Goal: Task Accomplishment & Management: Complete application form

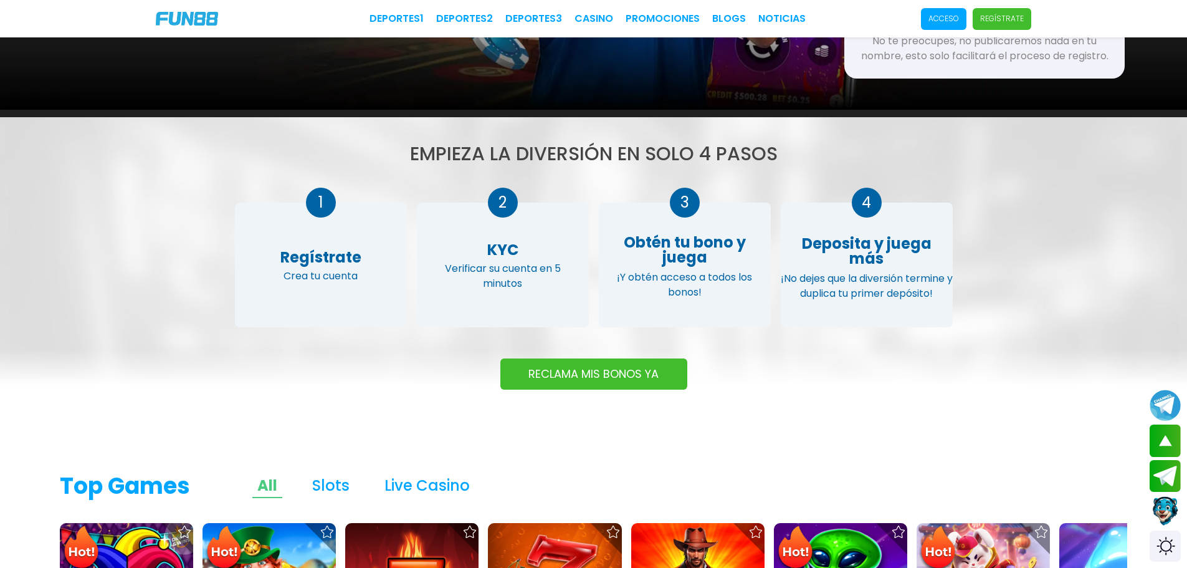
scroll to position [436, 0]
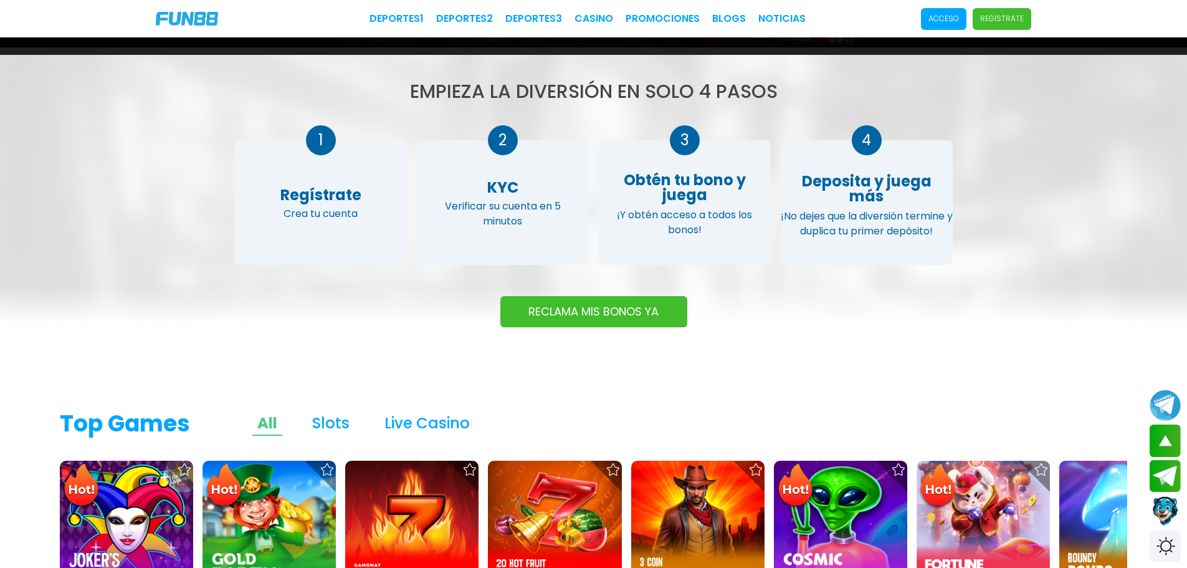
click at [638, 312] on button "RECLAMA MIS BONOS YA" at bounding box center [593, 311] width 187 height 31
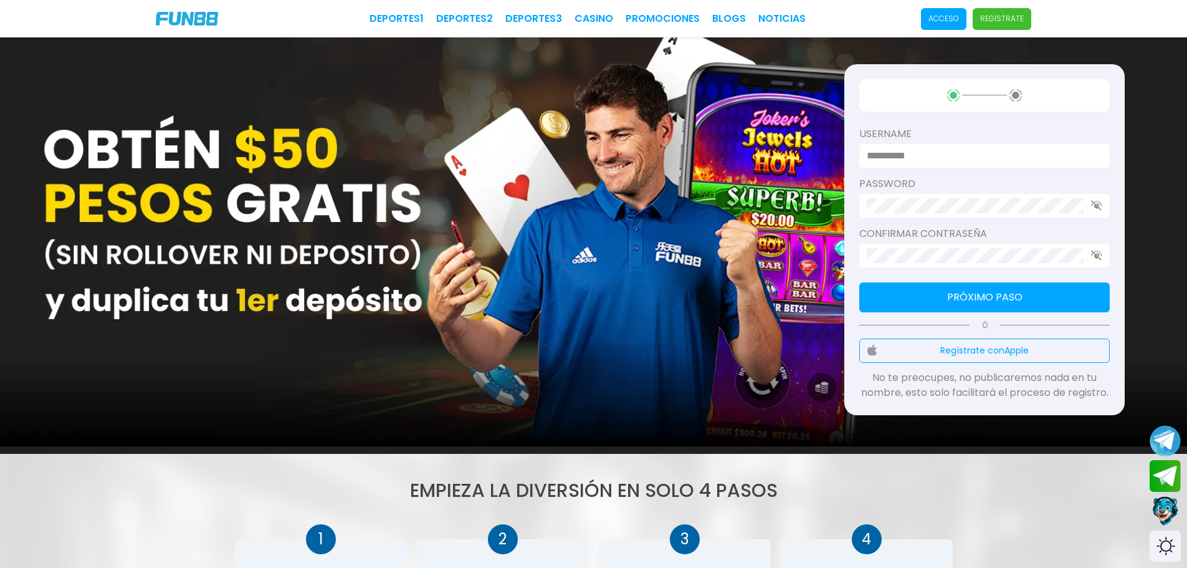
click at [984, 150] on input at bounding box center [981, 155] width 228 height 15
type input "******"
click at [1095, 206] on use "button" at bounding box center [1096, 205] width 11 height 11
click at [1007, 310] on button "Próximo paso" at bounding box center [984, 297] width 250 height 30
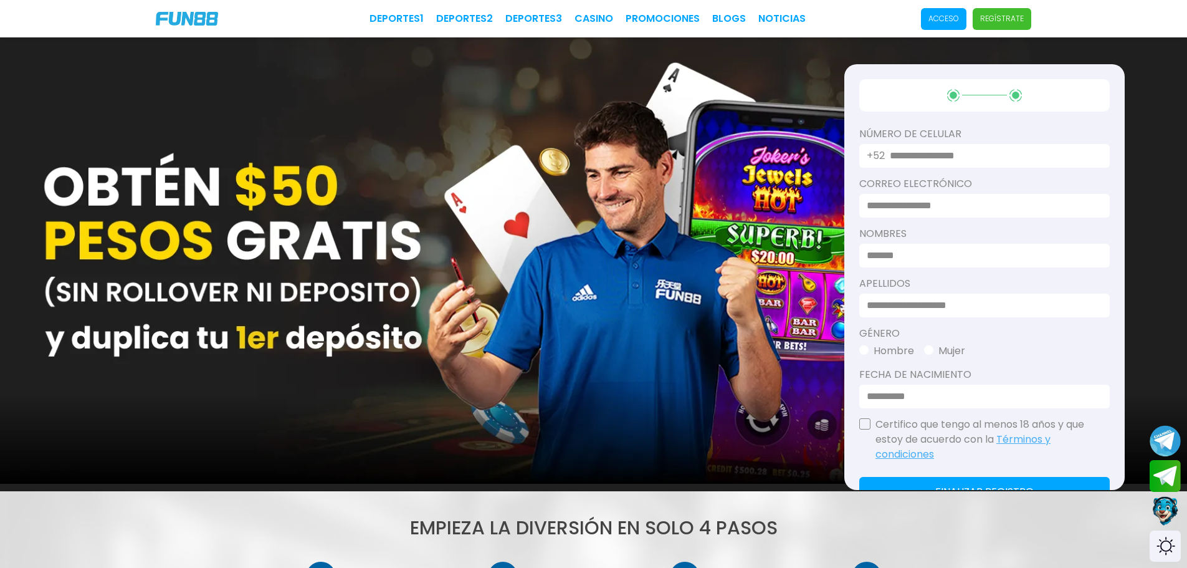
click at [958, 156] on input "text" at bounding box center [992, 155] width 205 height 15
type input "**********"
click at [943, 198] on input at bounding box center [981, 205] width 228 height 15
type input "**********"
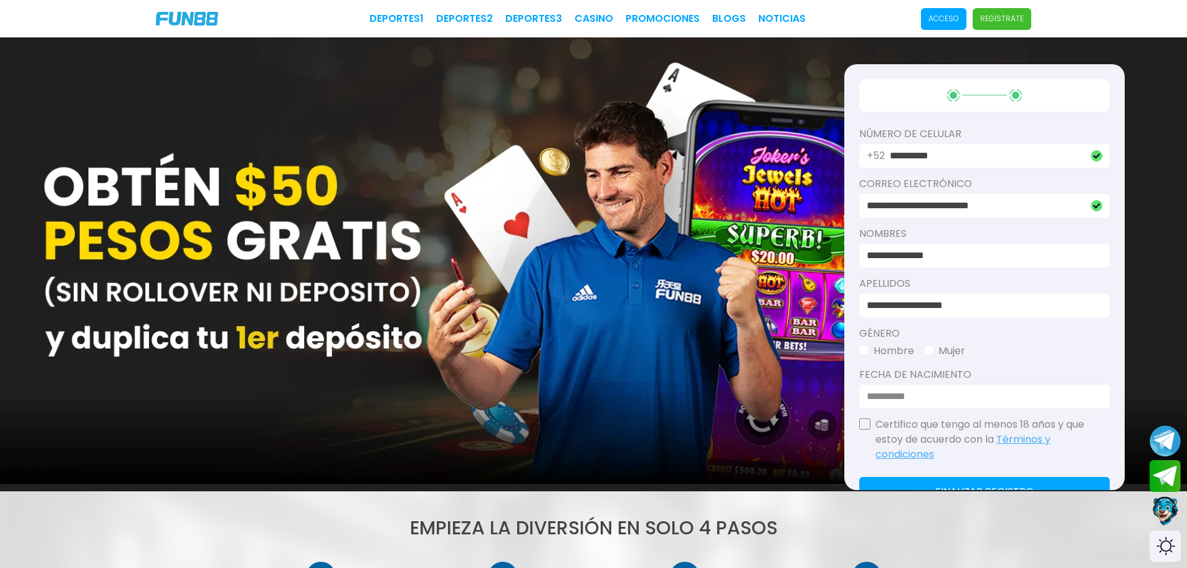
type input "**********"
click at [861, 355] on button "Hombre" at bounding box center [886, 350] width 55 height 15
click at [877, 392] on input at bounding box center [981, 396] width 228 height 15
type input "**********"
click at [861, 425] on button "button" at bounding box center [864, 423] width 11 height 11
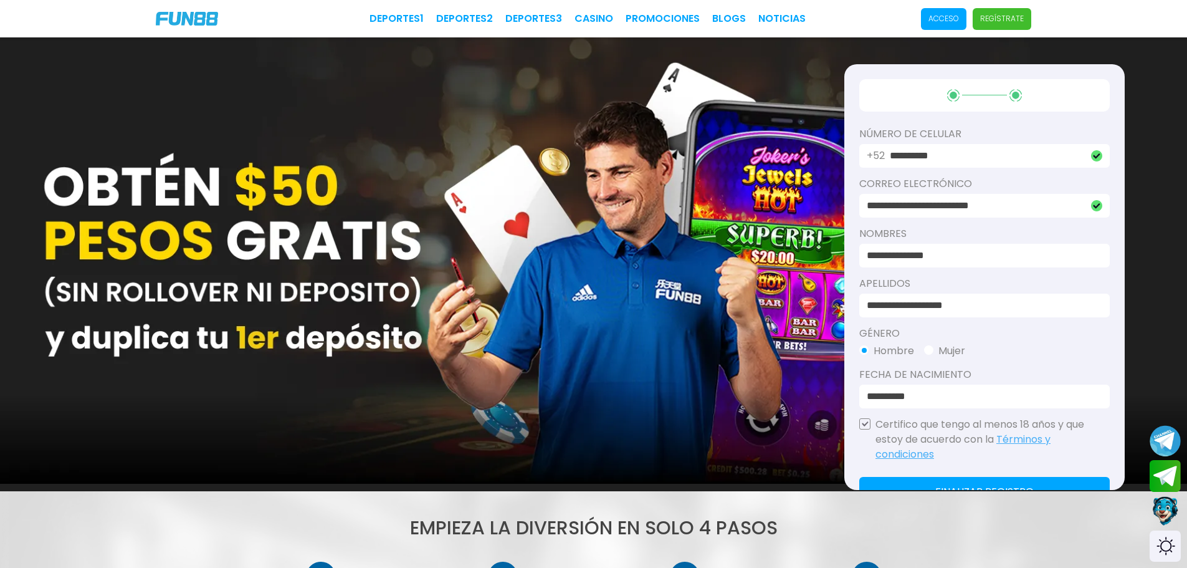
scroll to position [125, 0]
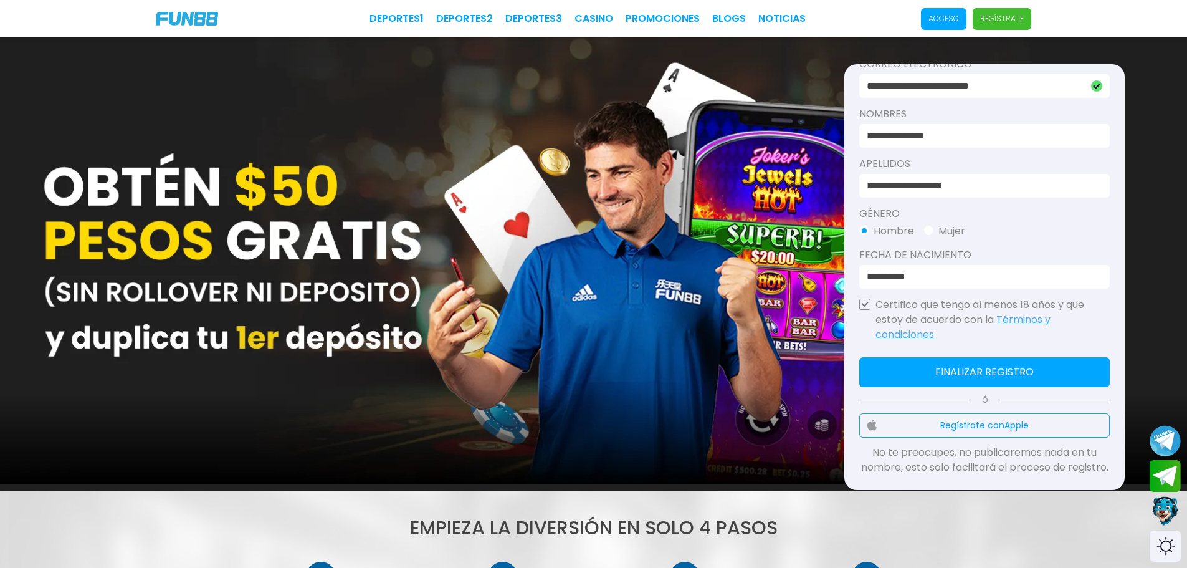
click at [943, 364] on button "Finalizar registro" at bounding box center [984, 372] width 250 height 30
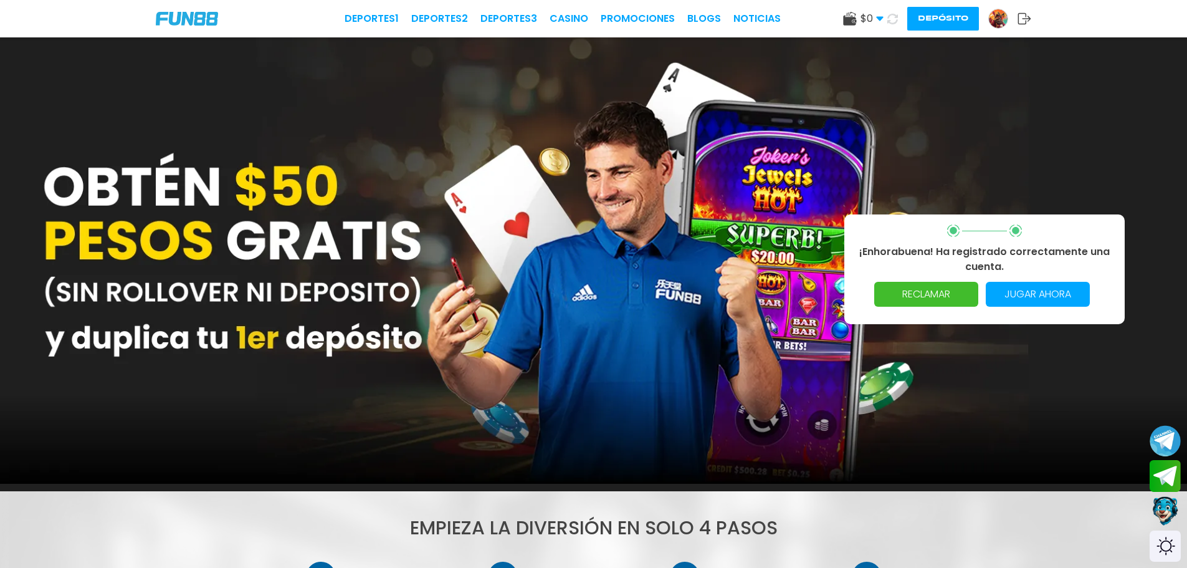
click at [942, 293] on p "RECLAMAR" at bounding box center [926, 294] width 89 height 25
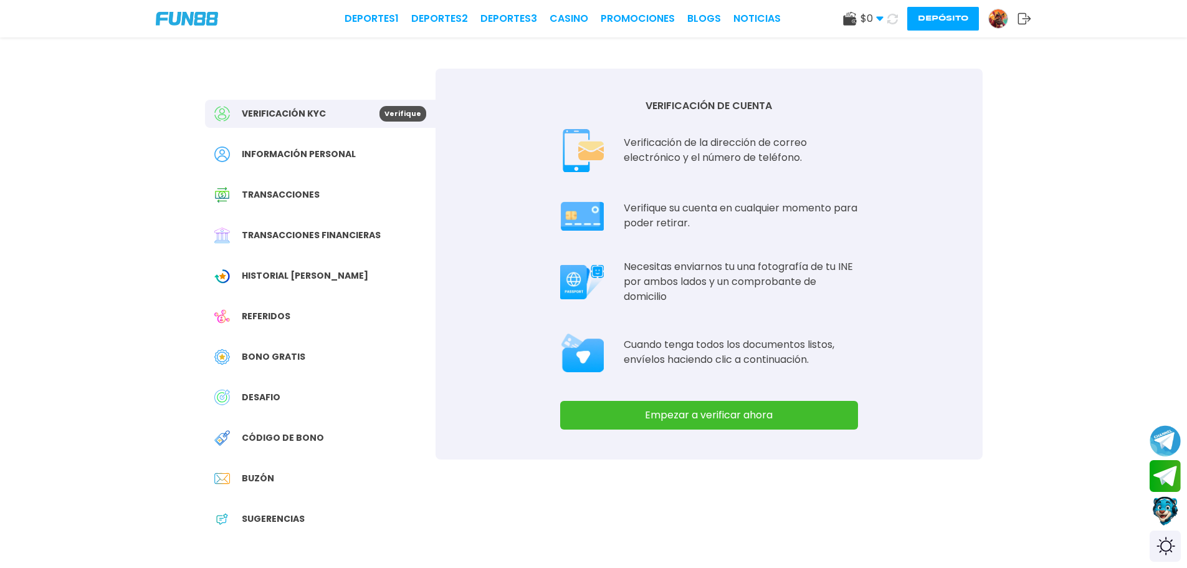
click at [746, 419] on button "Empezar a verificar ahora" at bounding box center [709, 415] width 298 height 29
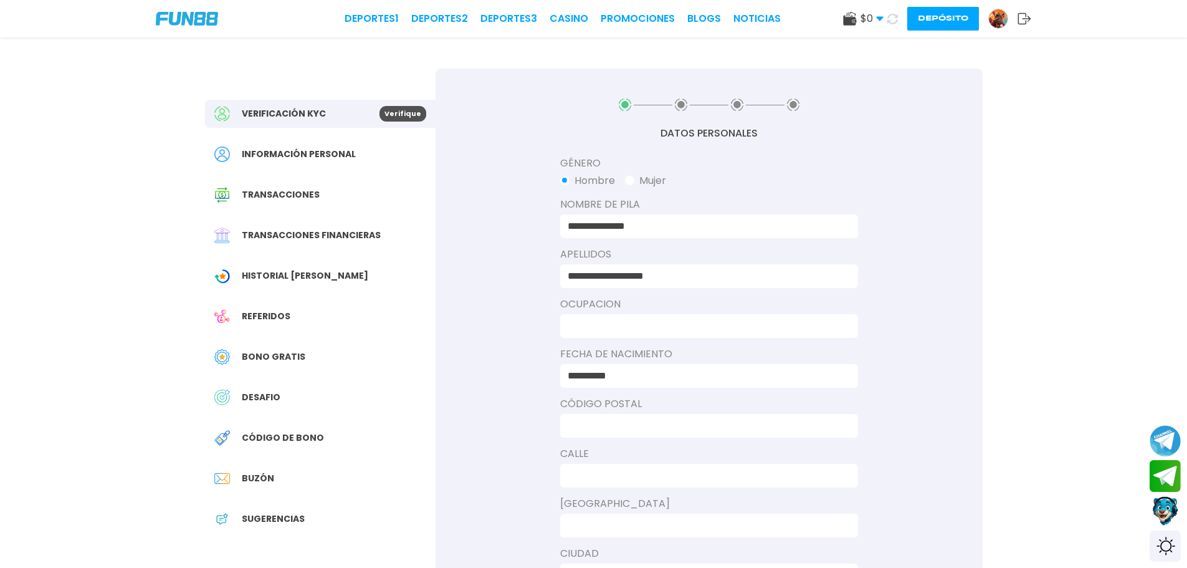
click at [686, 326] on input at bounding box center [705, 325] width 275 height 15
type input "**********"
click at [680, 419] on input at bounding box center [705, 425] width 275 height 15
type input "*****"
click at [657, 487] on div "**********" at bounding box center [709, 390] width 547 height 642
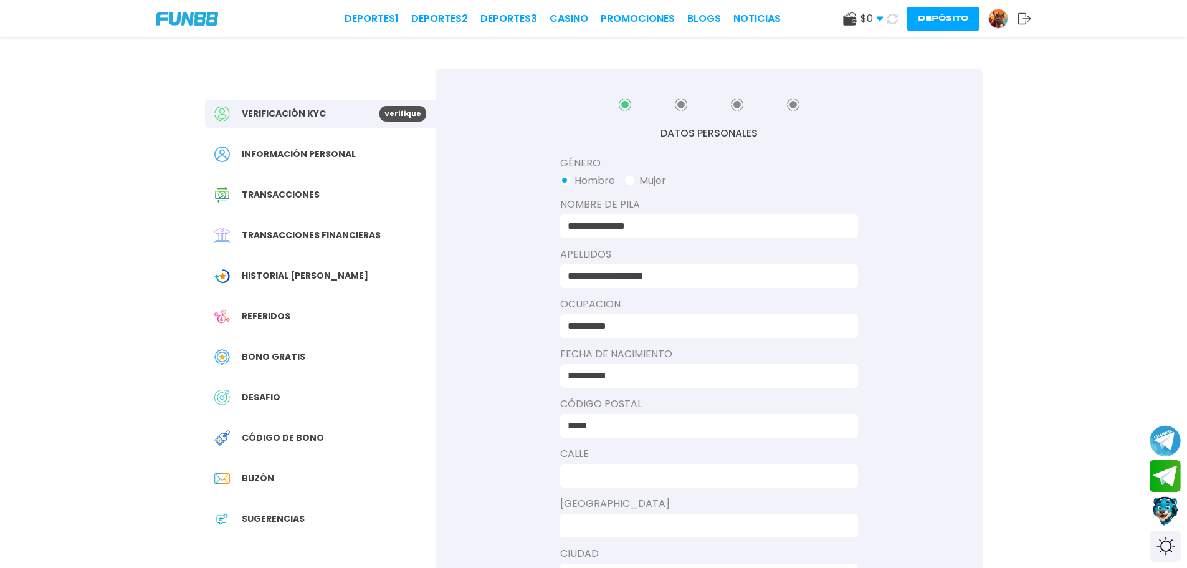
click at [657, 484] on div at bounding box center [709, 476] width 298 height 24
click at [637, 467] on div at bounding box center [709, 476] width 298 height 24
click at [639, 476] on input at bounding box center [705, 475] width 275 height 15
type input "**********"
type input "*********"
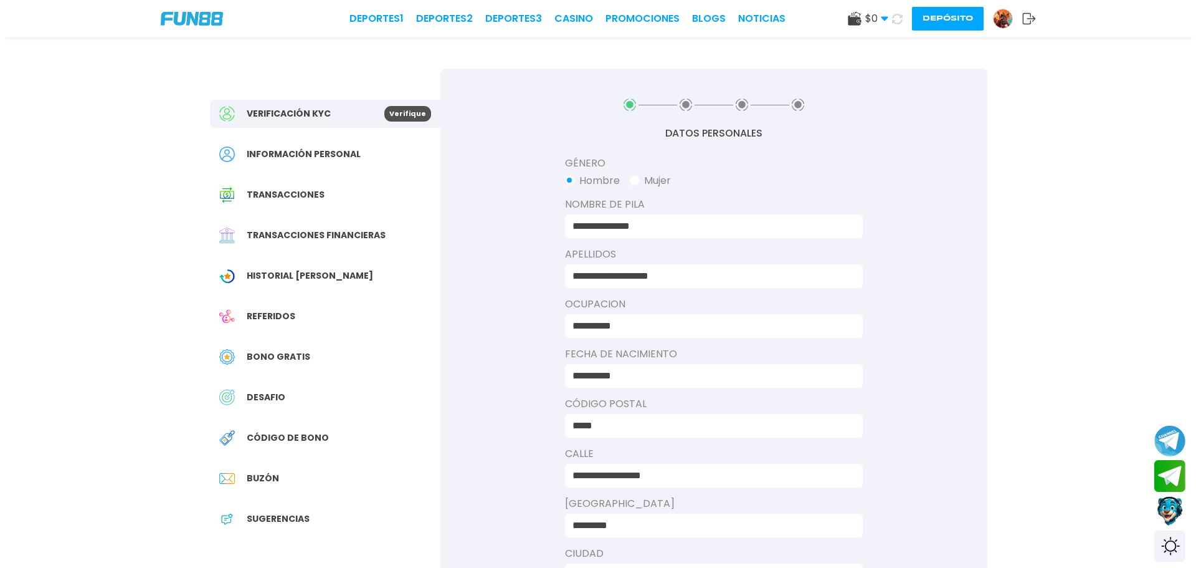
scroll to position [292, 0]
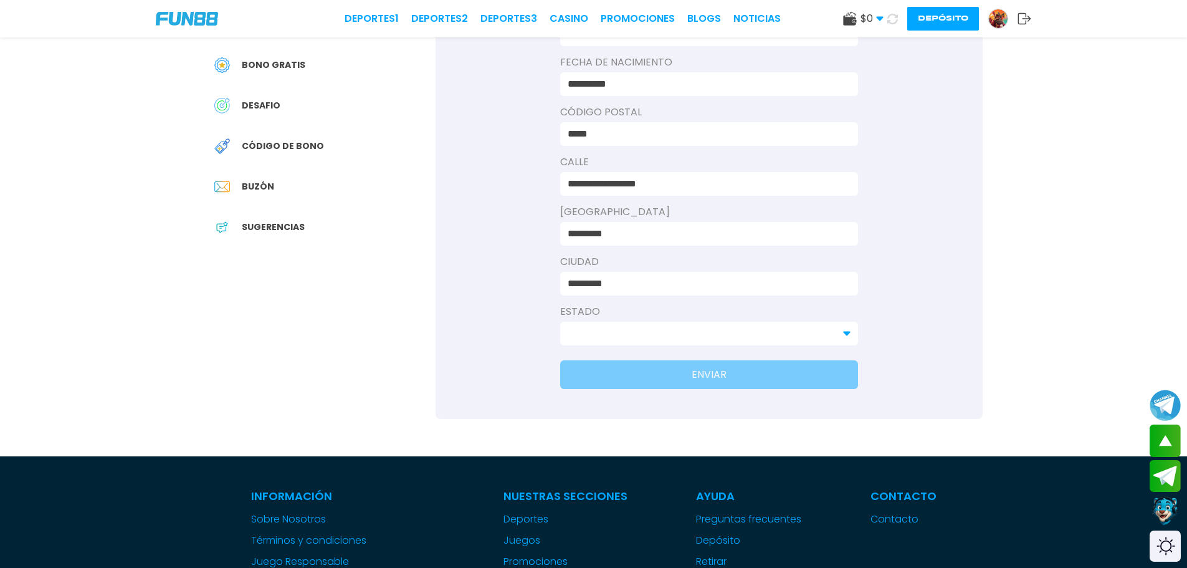
type input "********"
click at [765, 337] on input at bounding box center [702, 333] width 268 height 15
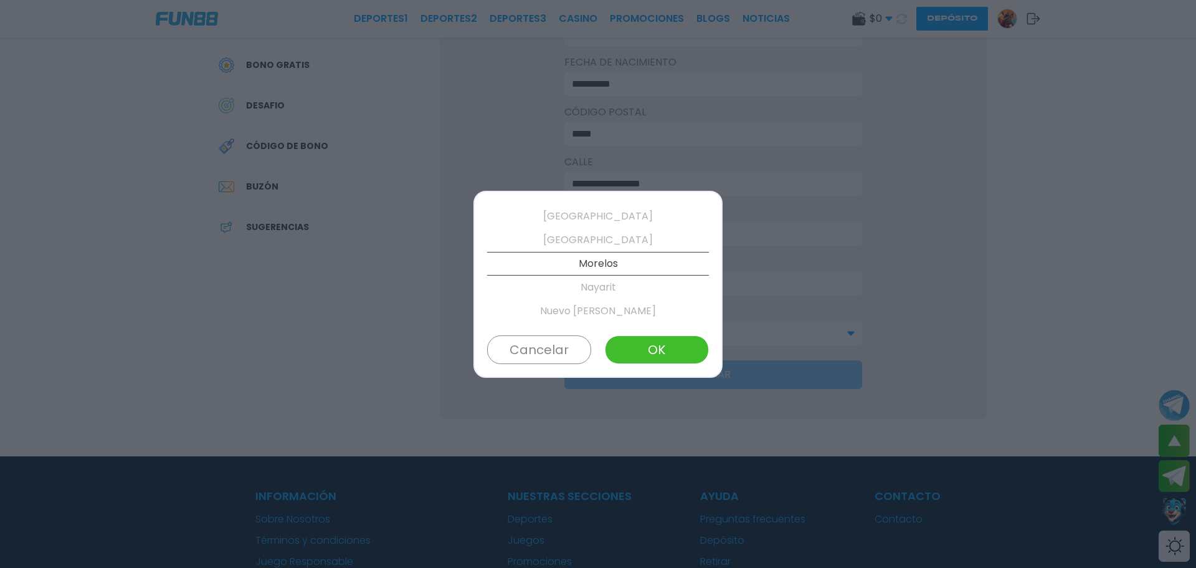
click at [628, 313] on p "Nuevo [PERSON_NAME]" at bounding box center [598, 311] width 222 height 24
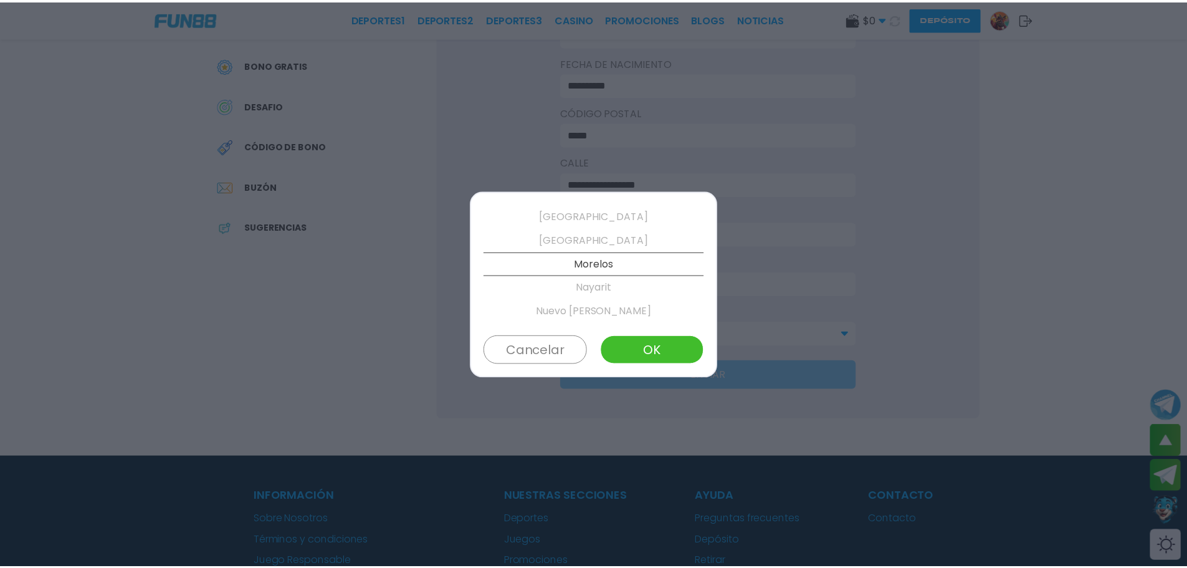
scroll to position [426, 0]
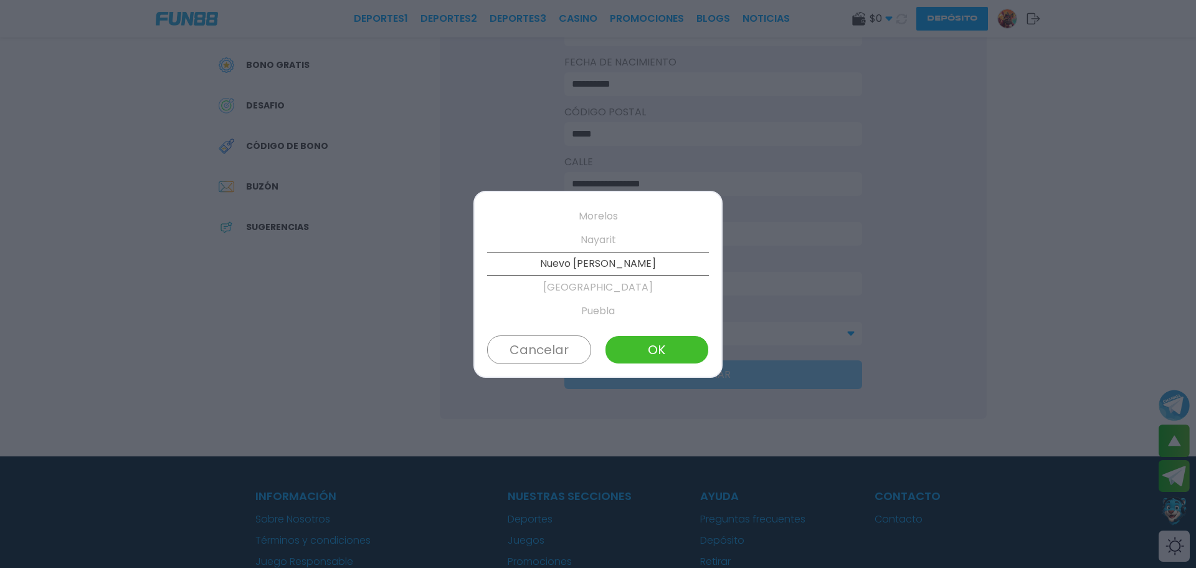
click at [627, 344] on button "OK" at bounding box center [657, 349] width 104 height 29
type input "**********"
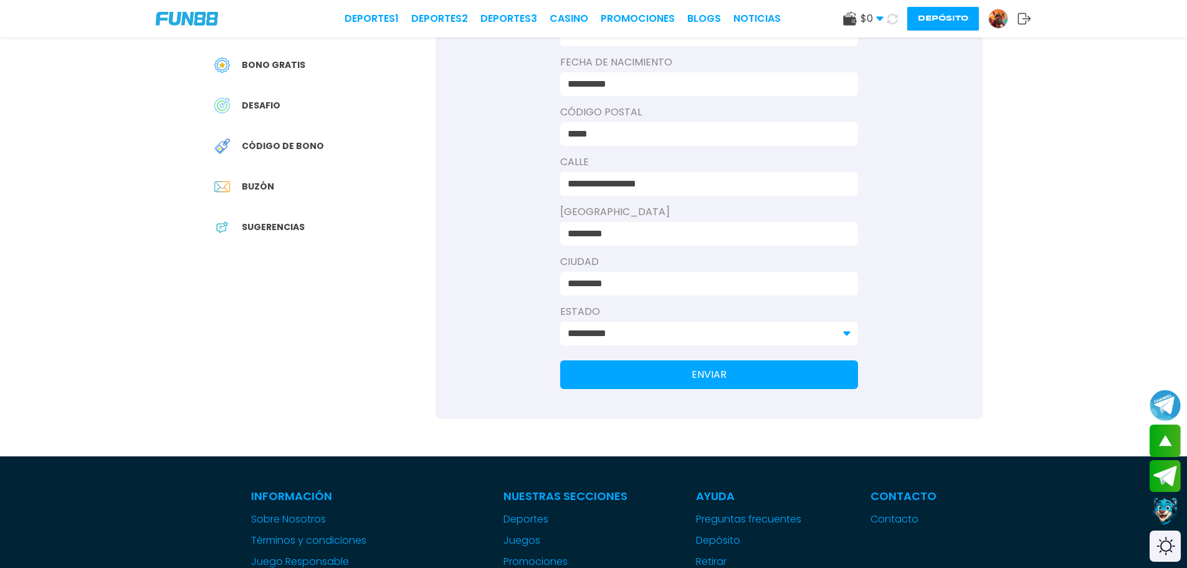
click at [650, 374] on button "ENVIAR" at bounding box center [709, 374] width 298 height 29
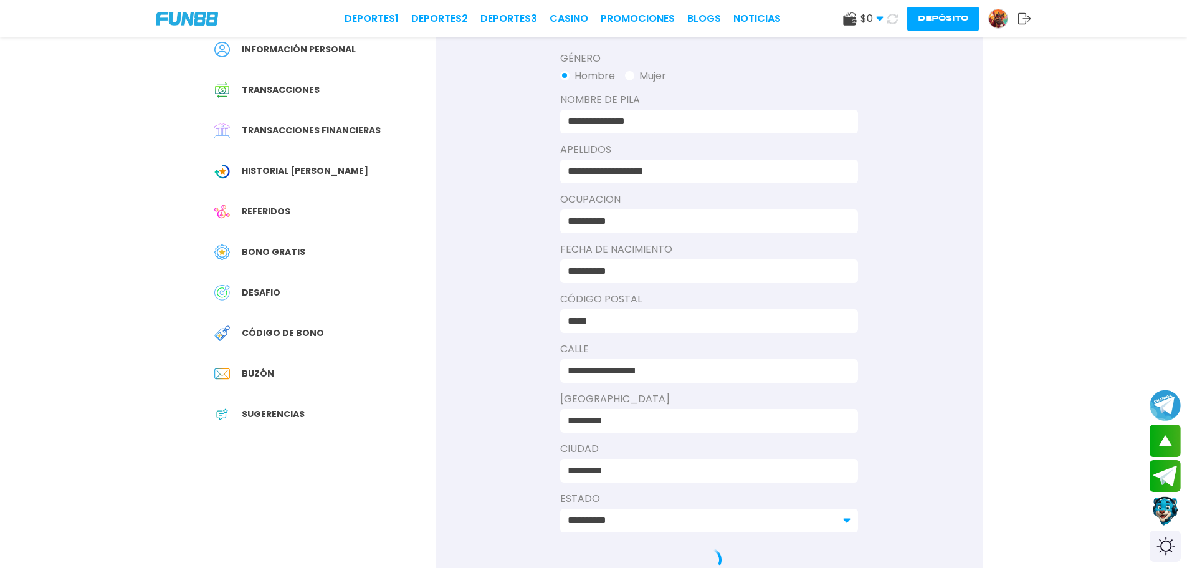
scroll to position [0, 0]
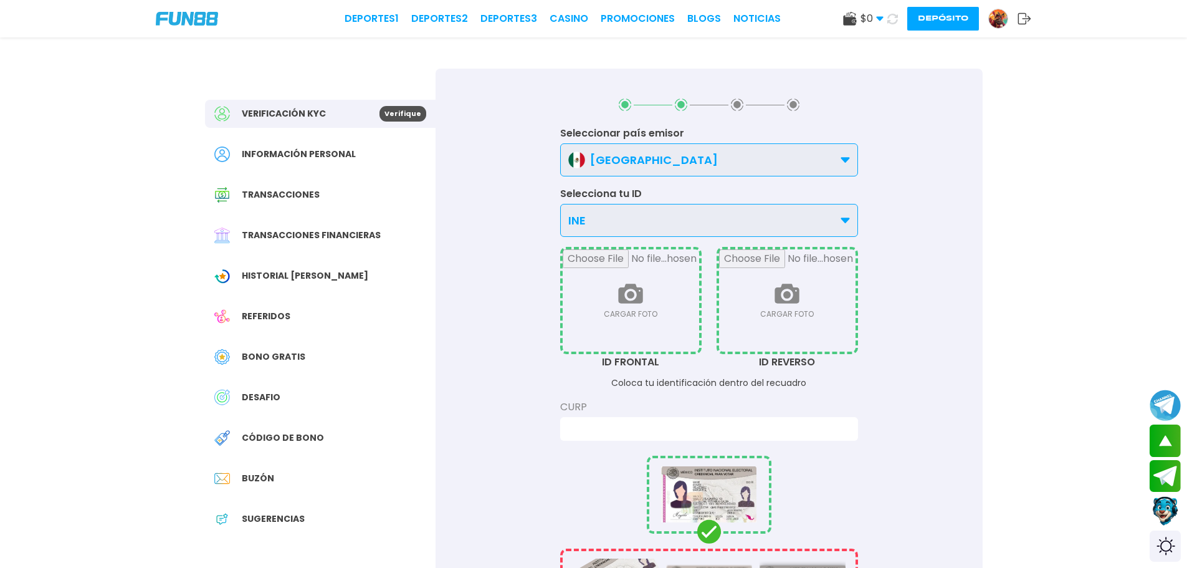
click at [641, 270] on input "file" at bounding box center [631, 300] width 136 height 102
type input "**********"
click at [740, 278] on input "file" at bounding box center [787, 300] width 136 height 102
type input "**********"
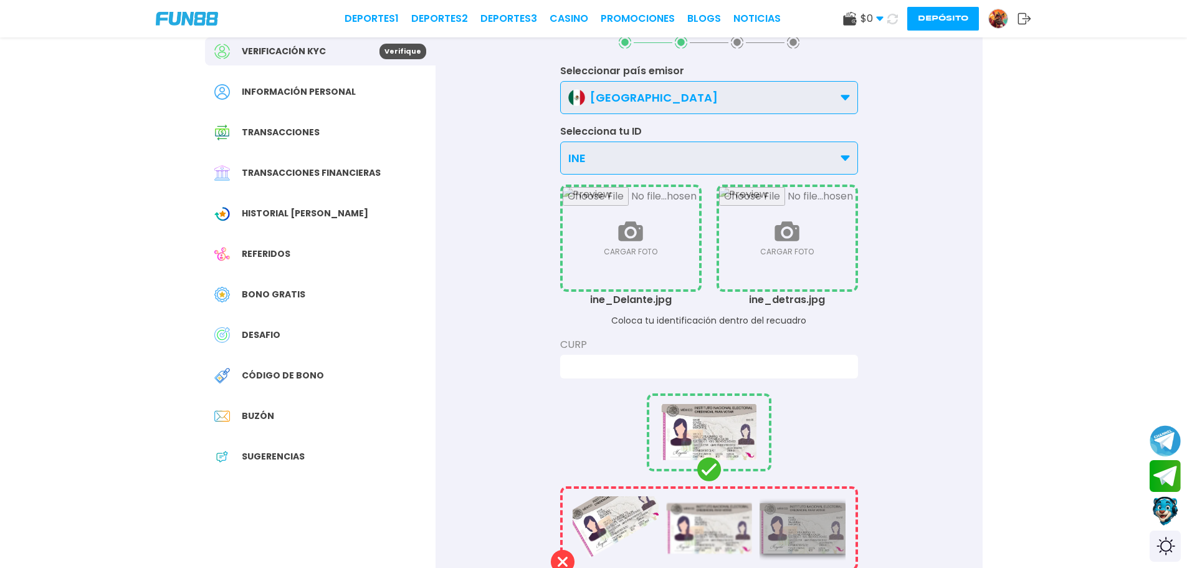
click at [645, 361] on input at bounding box center [705, 366] width 275 height 15
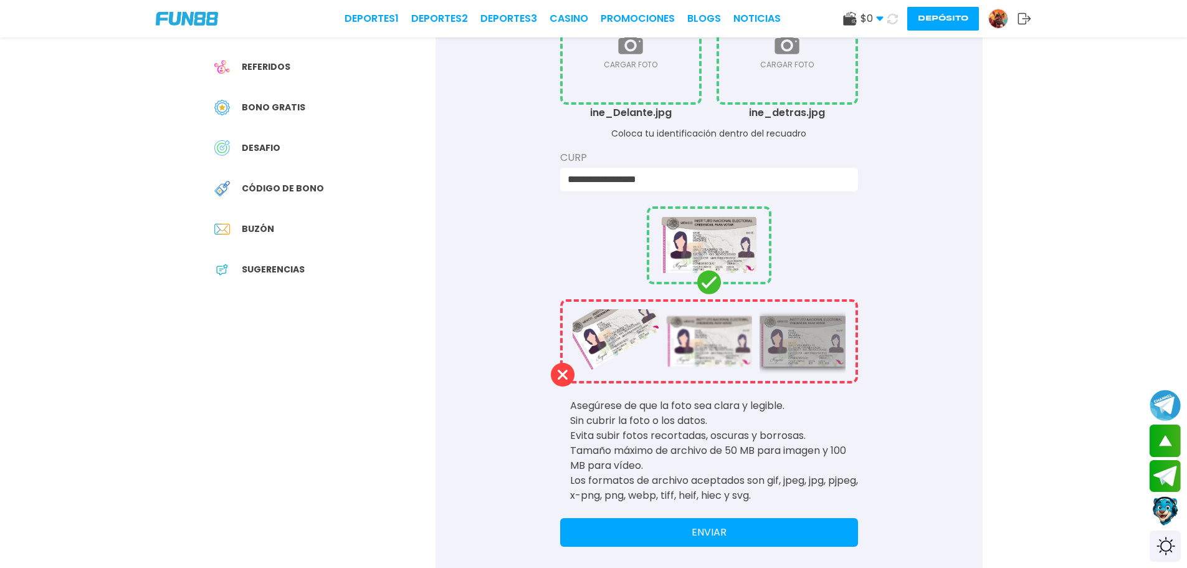
type input "**********"
click at [674, 545] on button "ENVIAR" at bounding box center [709, 532] width 298 height 29
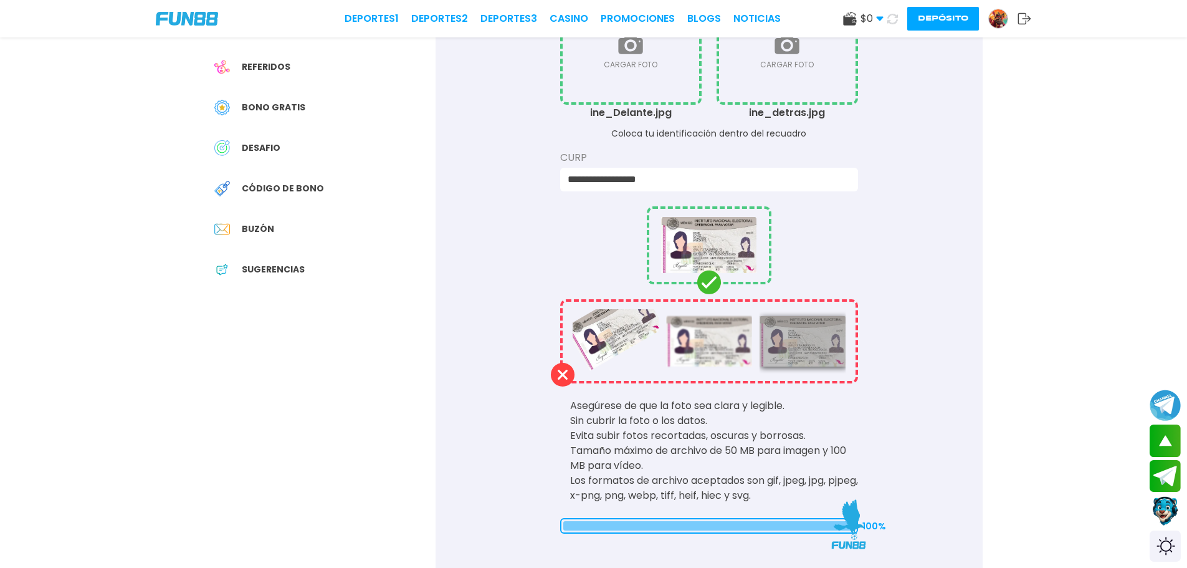
scroll to position [0, 0]
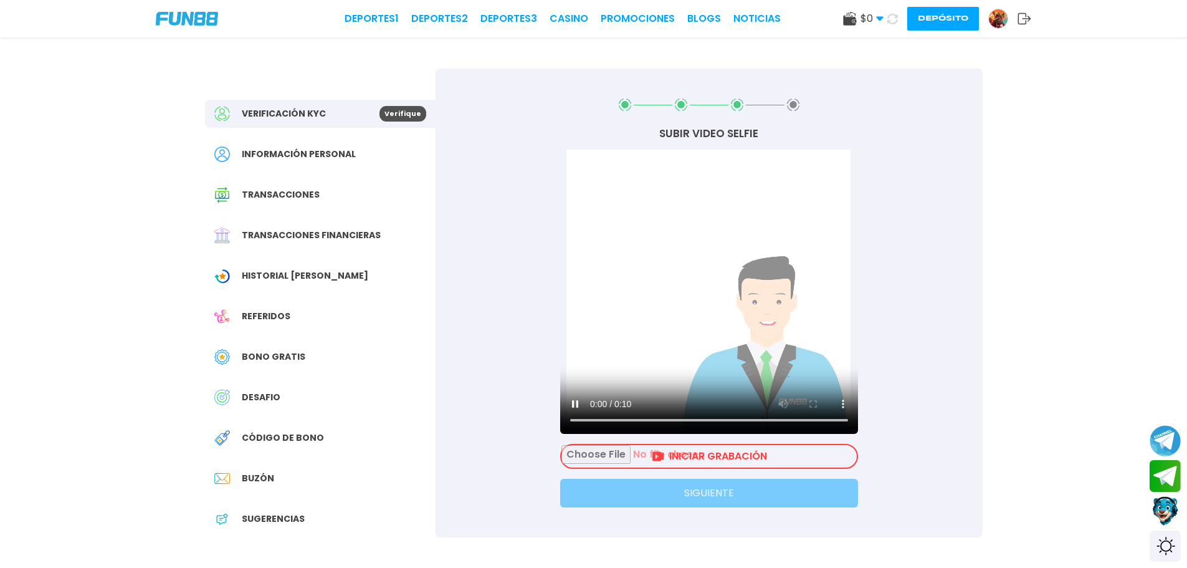
click at [683, 464] on input "file" at bounding box center [708, 456] width 295 height 22
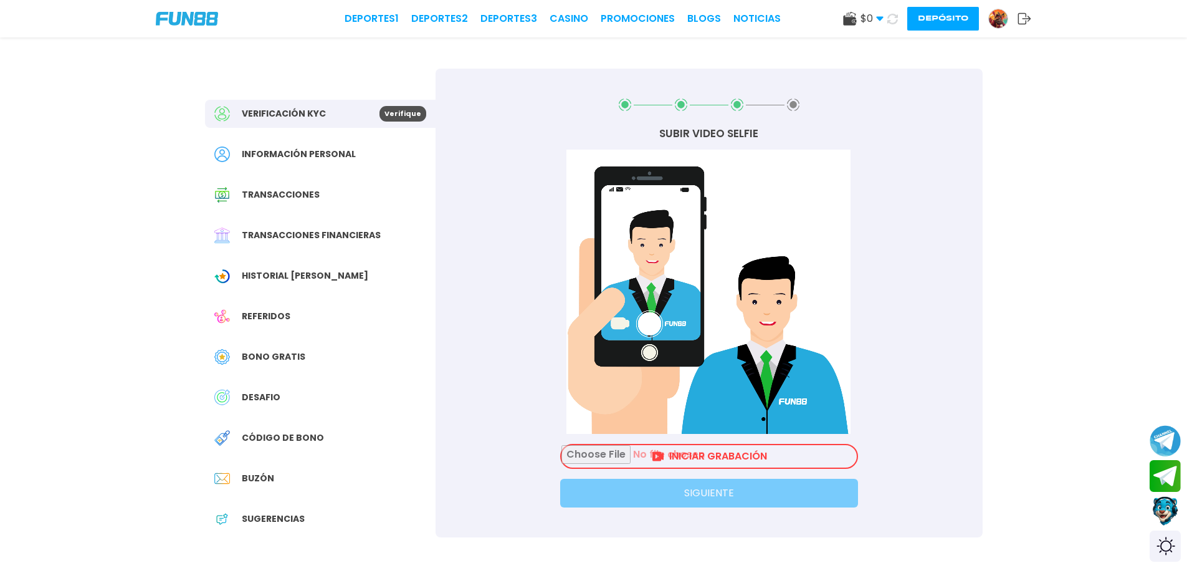
click at [670, 310] on video "Su navegador no soporta la etiqueta de vídeo." at bounding box center [709, 292] width 298 height 284
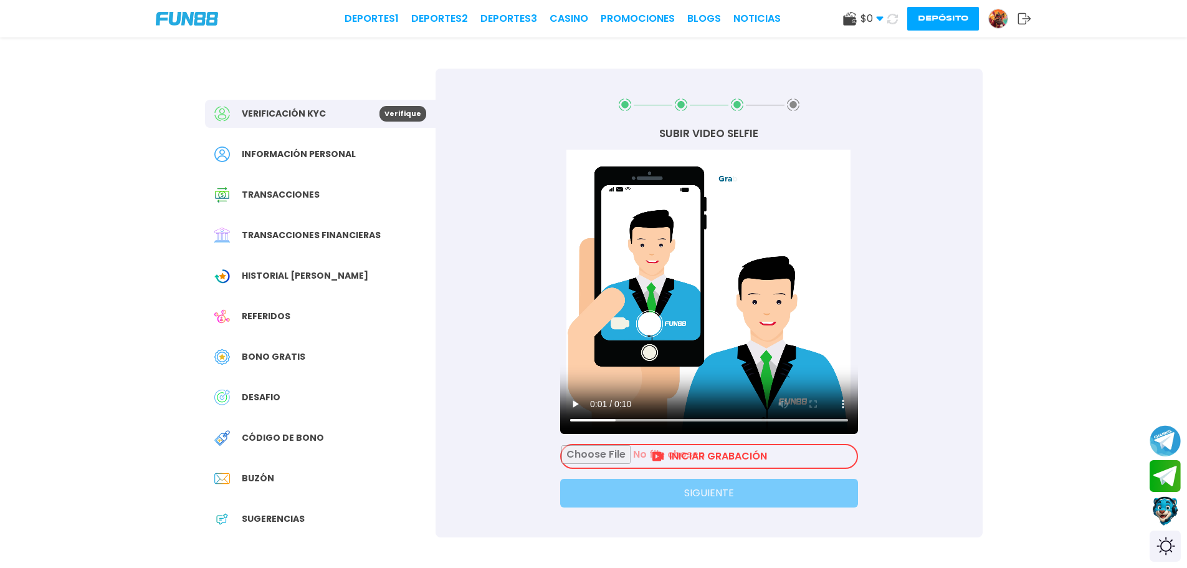
click at [721, 460] on input "file" at bounding box center [708, 456] width 295 height 22
click at [596, 453] on input "file" at bounding box center [708, 456] width 295 height 22
click at [690, 459] on input "file" at bounding box center [708, 456] width 295 height 22
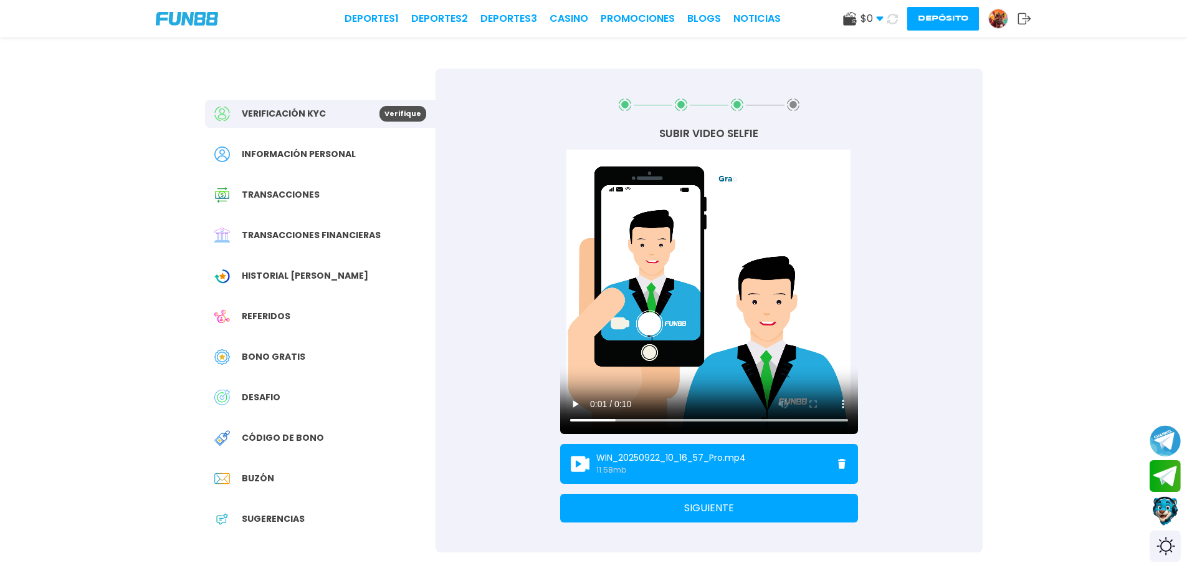
click at [725, 508] on button "SIGUIENTE" at bounding box center [709, 507] width 298 height 29
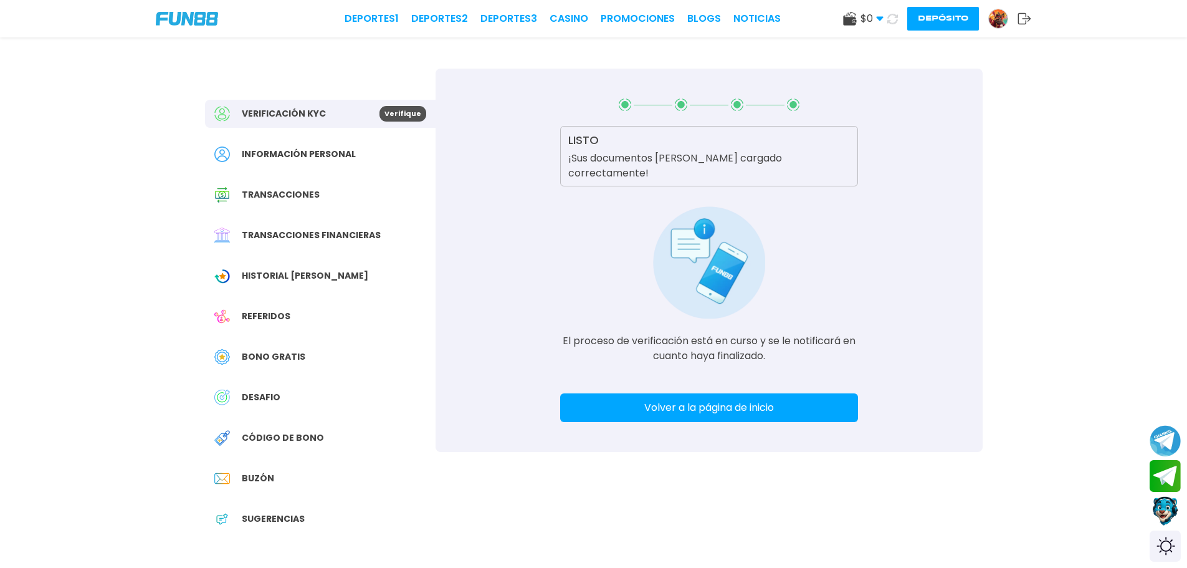
click at [769, 393] on button "Volver a la página de inicio" at bounding box center [709, 407] width 298 height 29
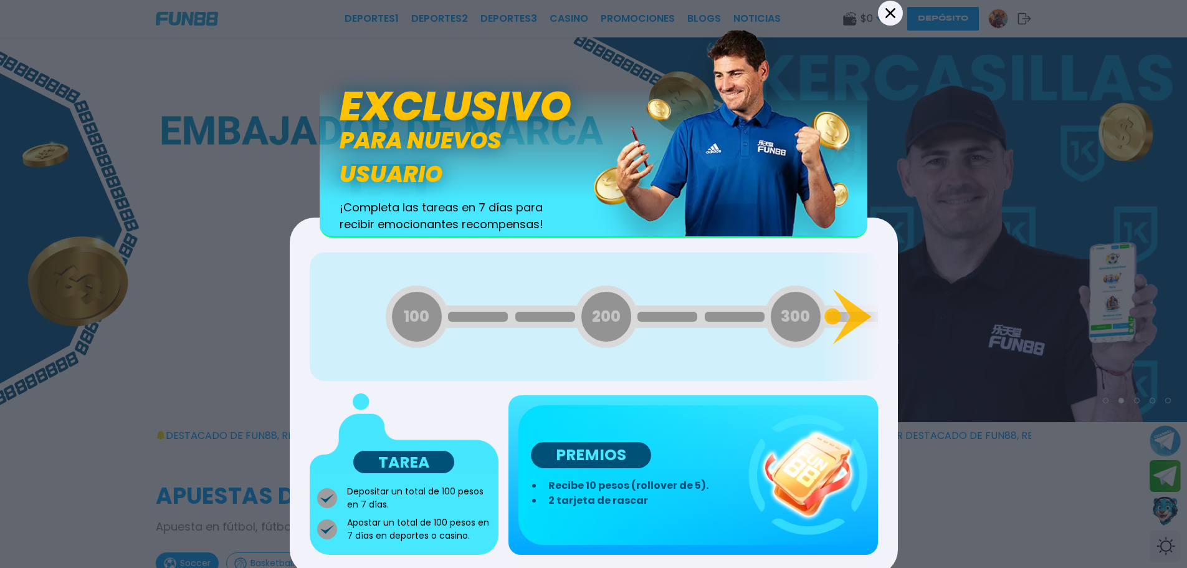
scroll to position [26, 0]
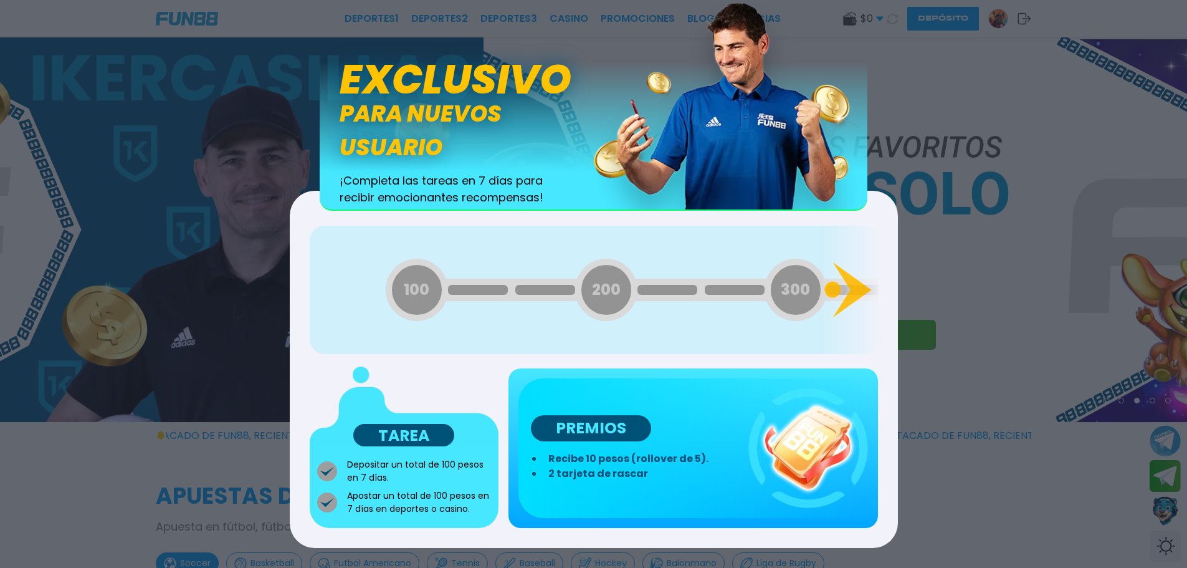
click at [803, 462] on img at bounding box center [808, 449] width 120 height 120
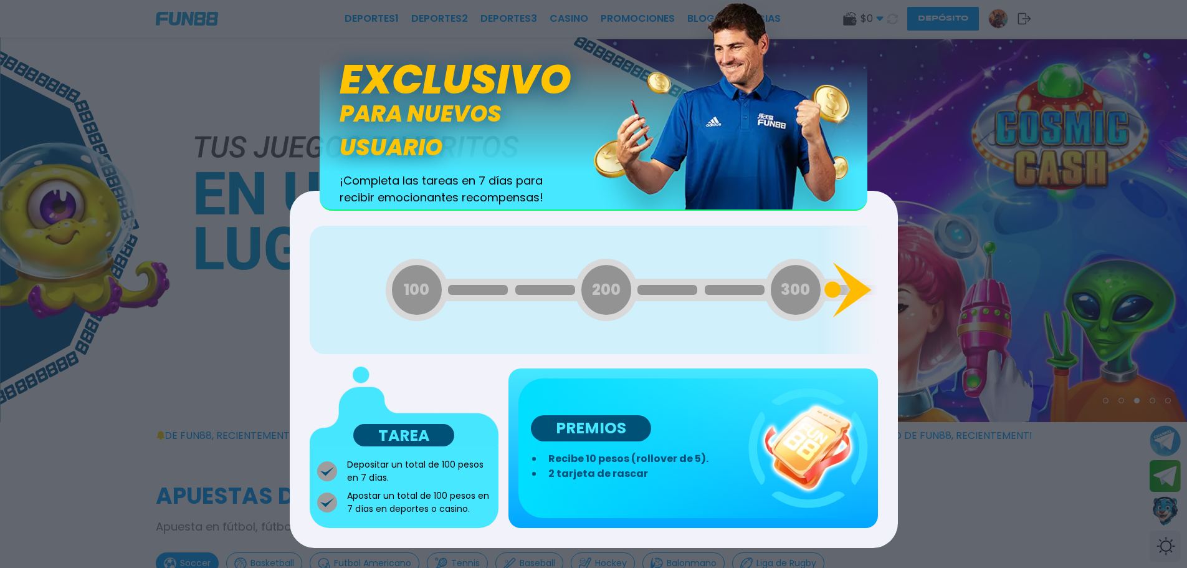
click at [859, 285] on icon at bounding box center [851, 289] width 39 height 55
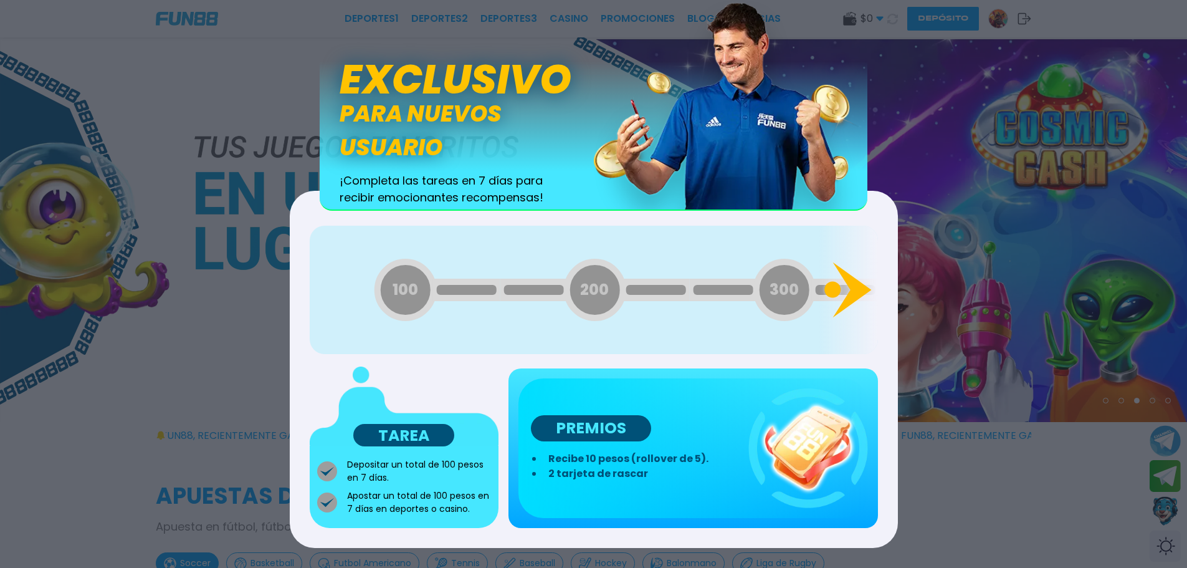
click at [859, 285] on icon at bounding box center [851, 289] width 39 height 55
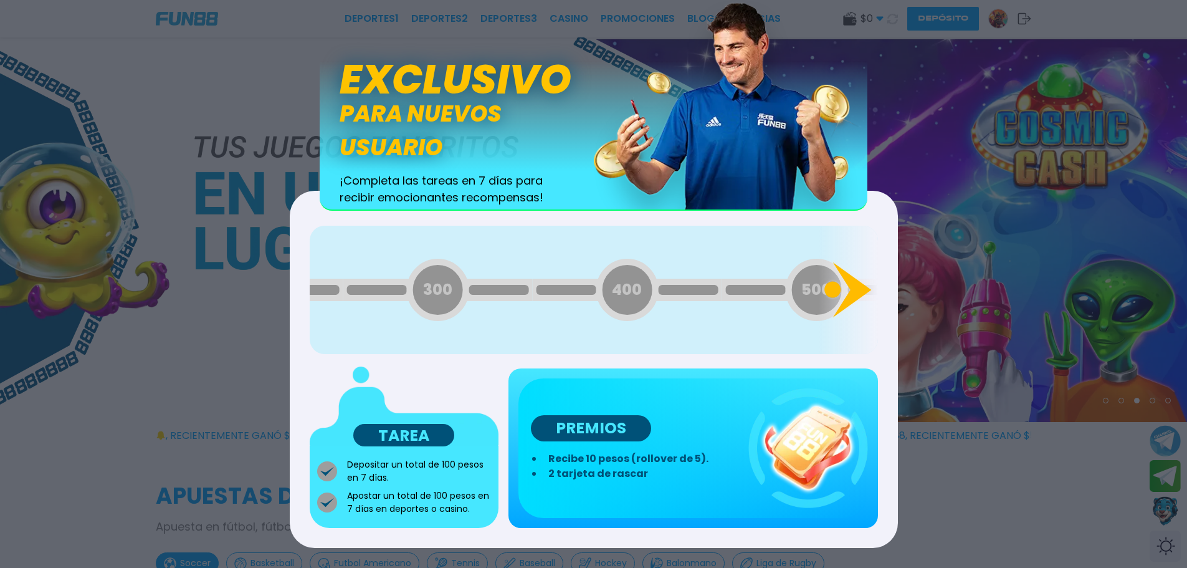
scroll to position [0, 0]
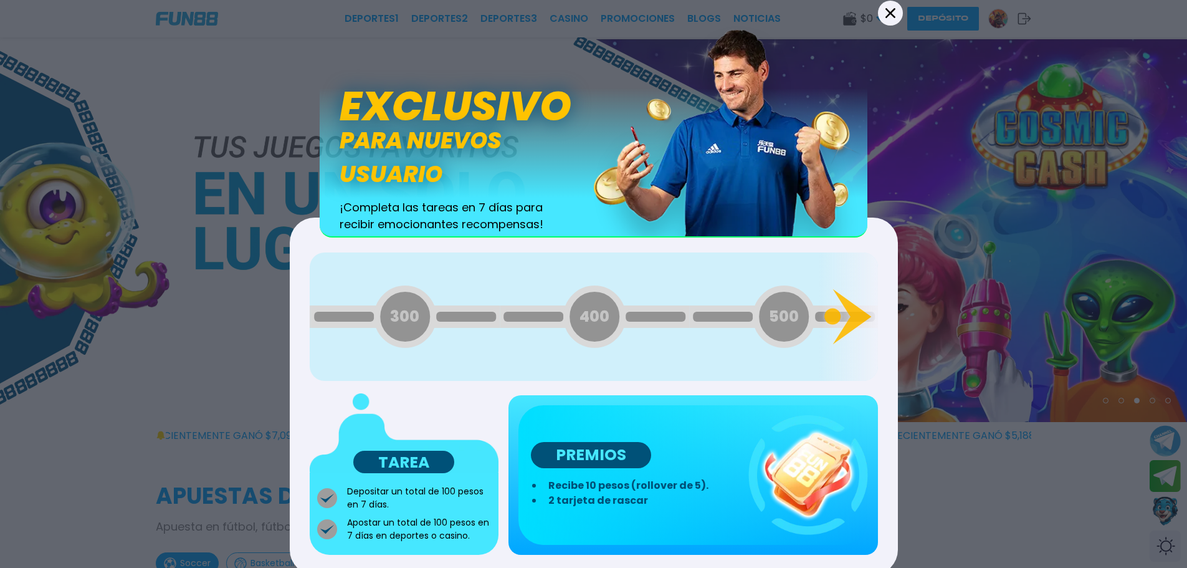
click at [890, 15] on icon at bounding box center [890, 12] width 10 height 10
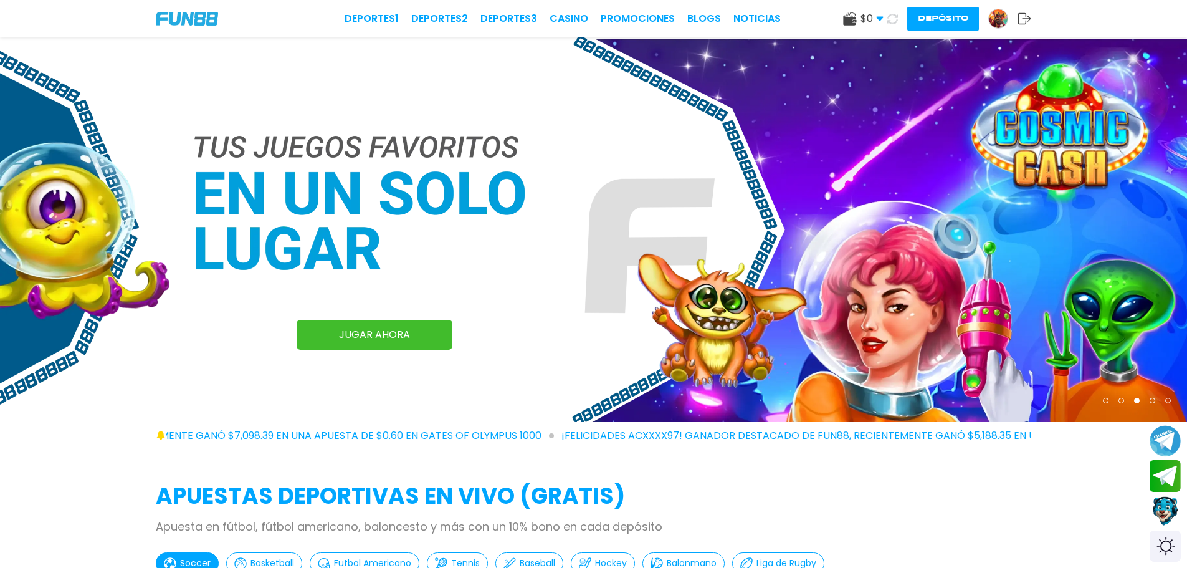
click at [878, 24] on span "$ 0" at bounding box center [871, 18] width 23 height 15
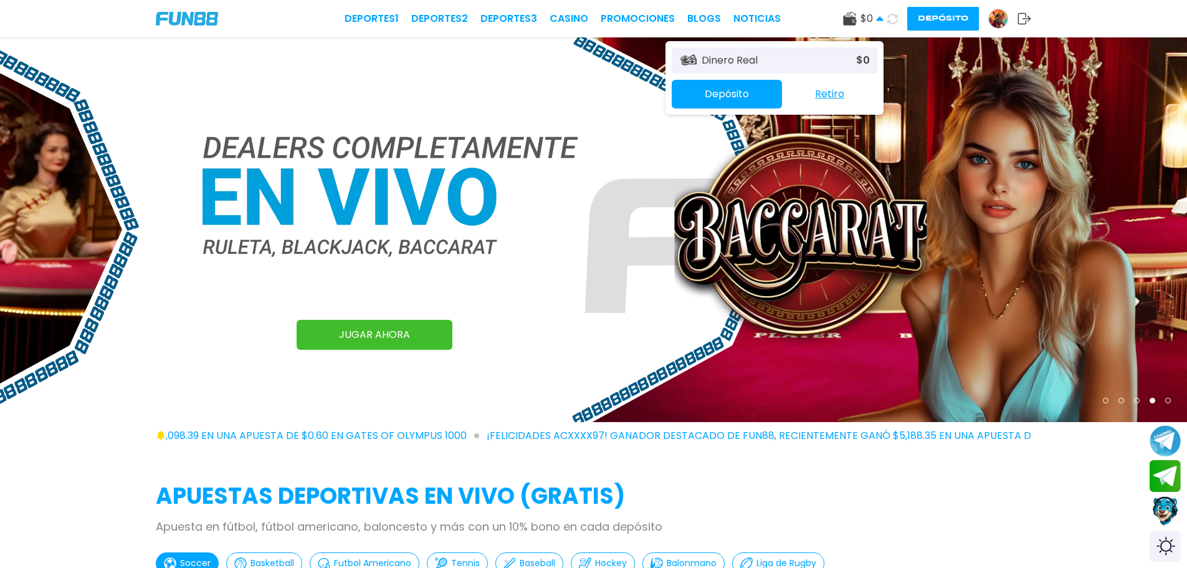
click at [889, 19] on icon at bounding box center [892, 19] width 11 height 11
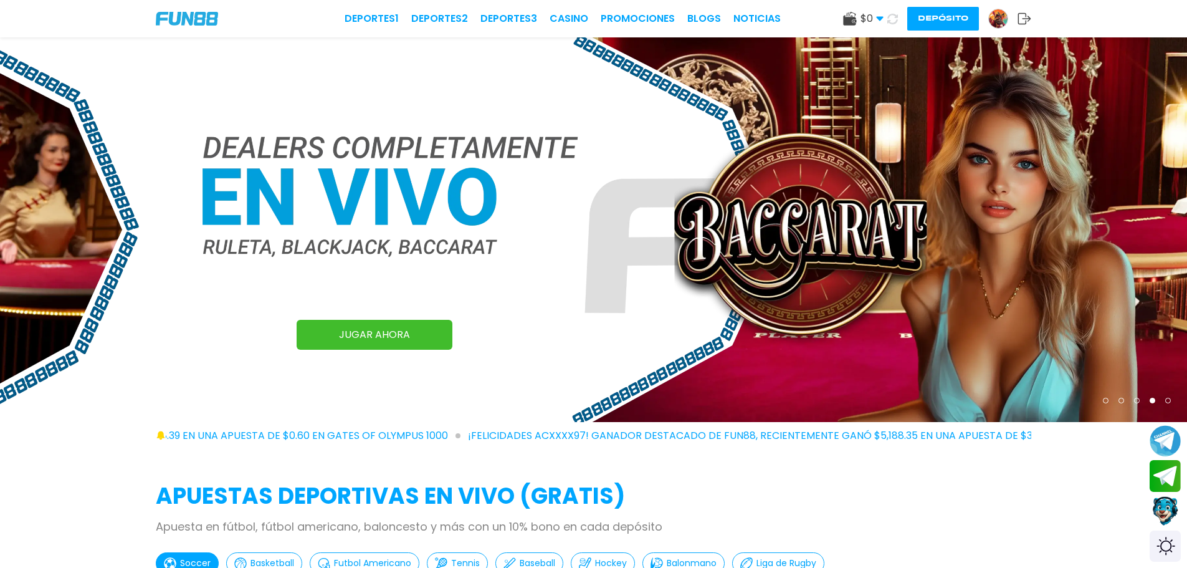
click at [889, 19] on icon at bounding box center [893, 18] width 12 height 12
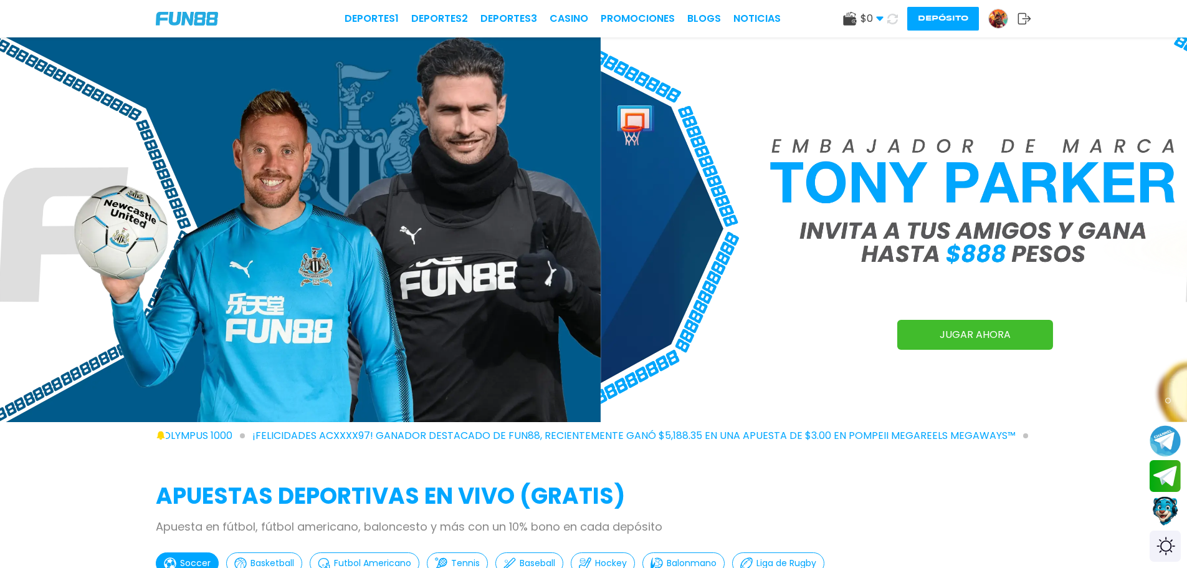
click at [879, 21] on icon at bounding box center [879, 18] width 7 height 7
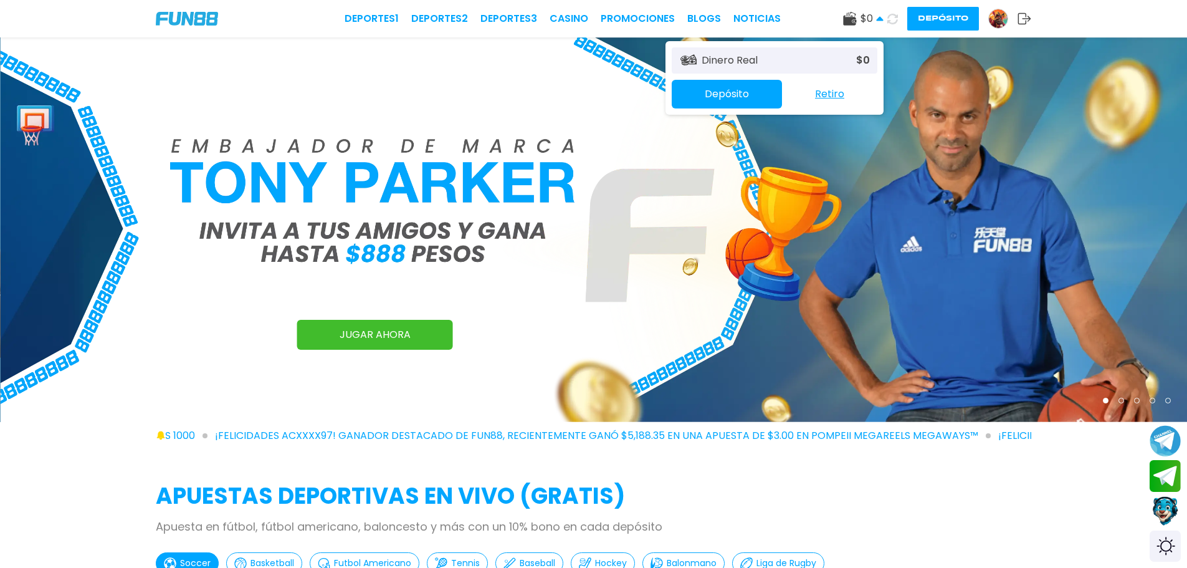
click at [653, 288] on img at bounding box center [594, 229] width 1187 height 384
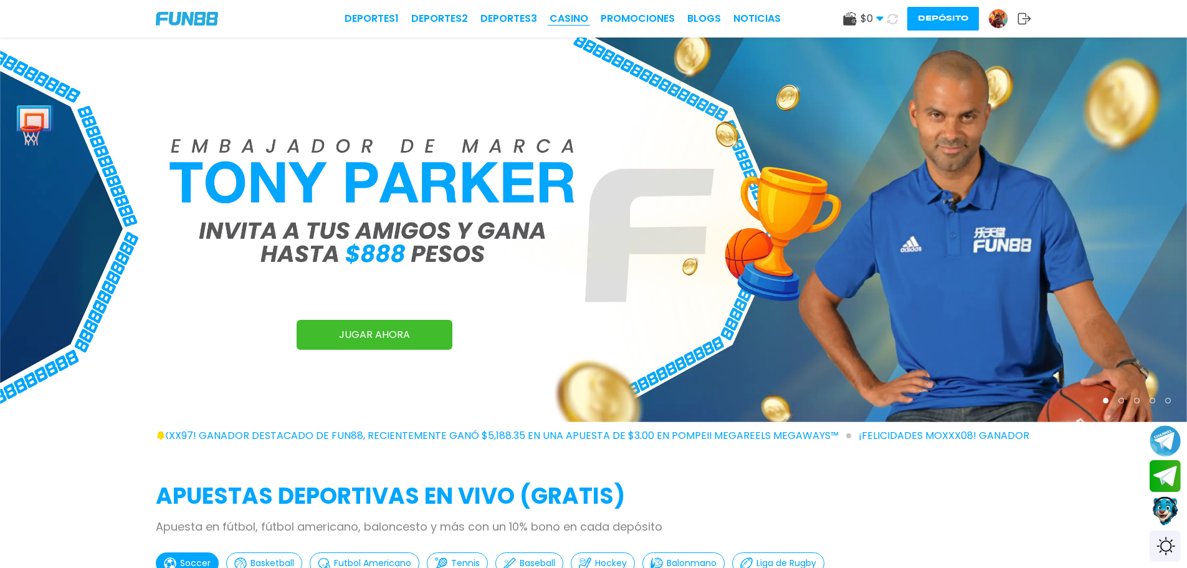
click at [562, 22] on link "CASINO" at bounding box center [569, 18] width 39 height 15
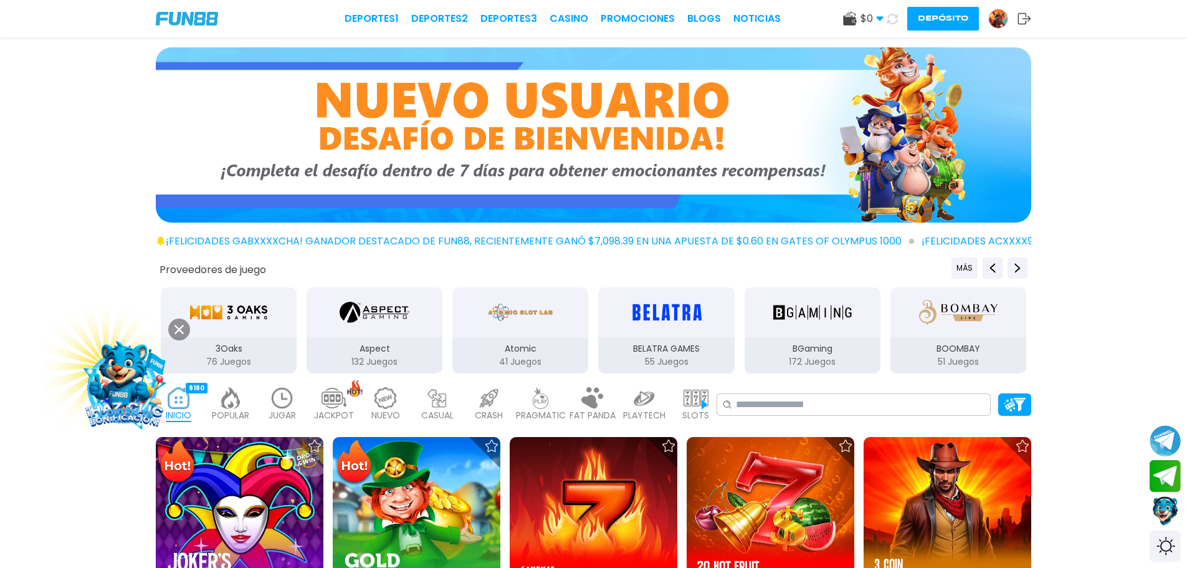
scroll to position [249, 0]
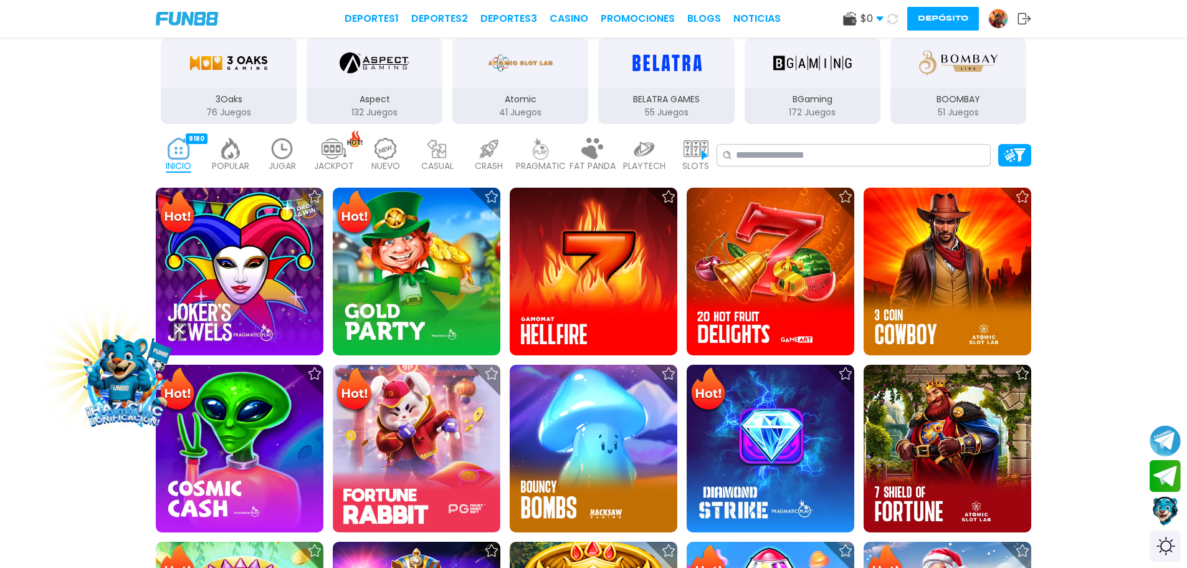
click at [123, 409] on img at bounding box center [125, 381] width 112 height 112
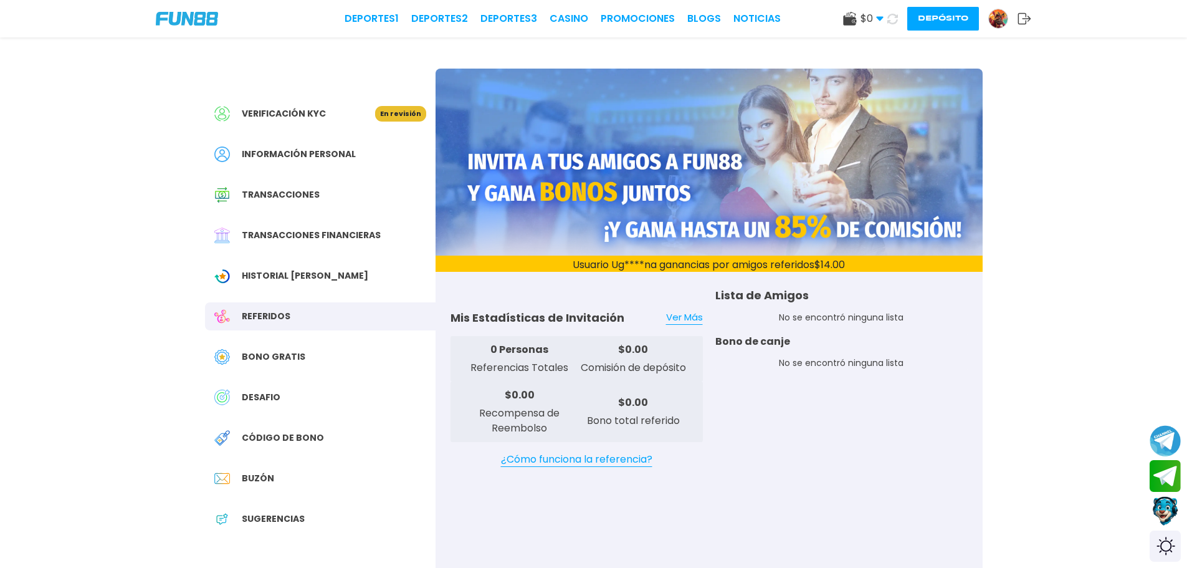
click at [301, 358] on span "Bono Gratis" at bounding box center [274, 356] width 64 height 13
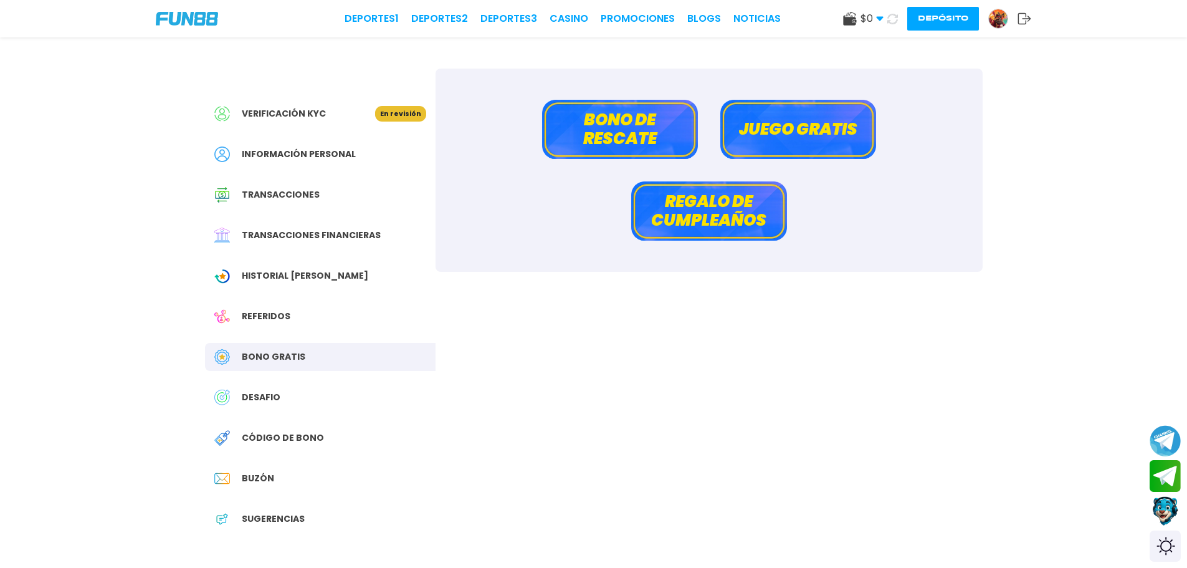
click at [596, 134] on button "Bono de rescate" at bounding box center [620, 129] width 156 height 59
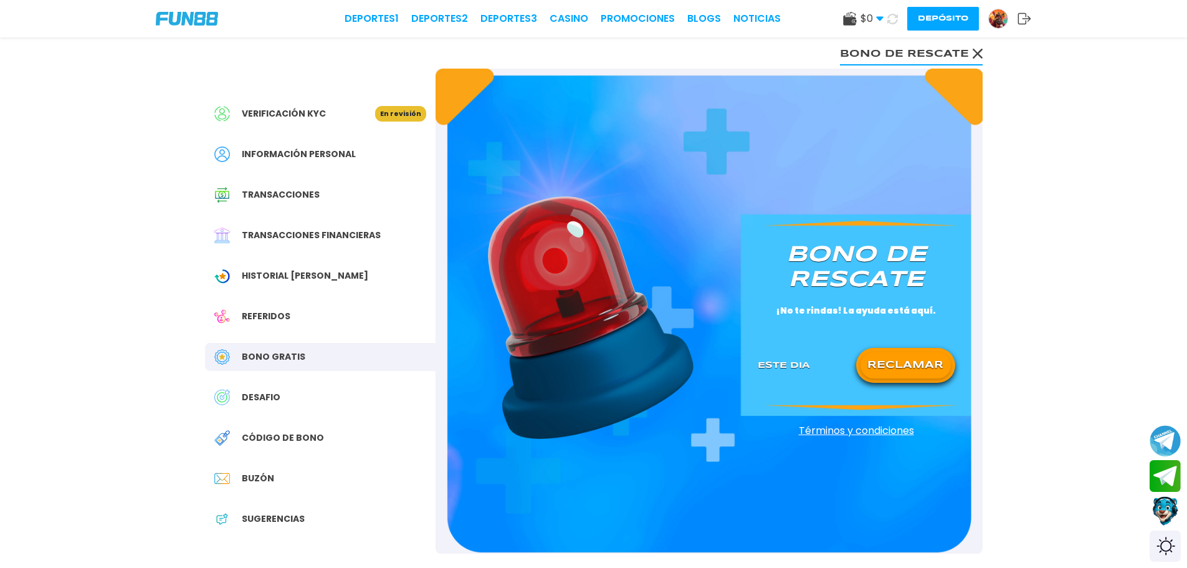
click at [905, 361] on button "RECLAMAR" at bounding box center [905, 365] width 90 height 26
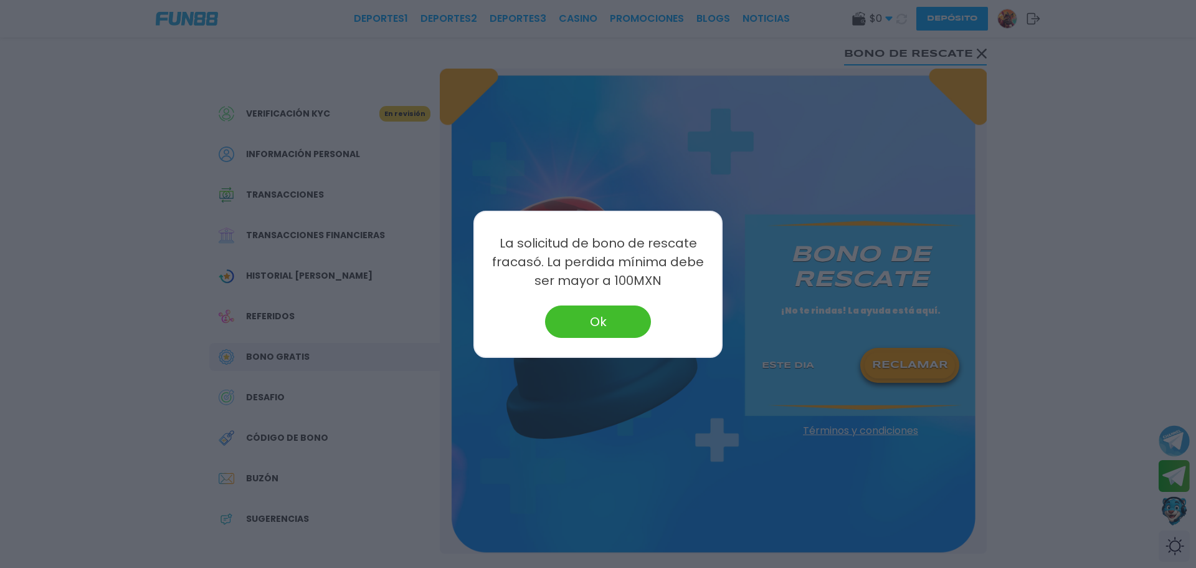
click at [633, 326] on button "Ok" at bounding box center [598, 321] width 106 height 32
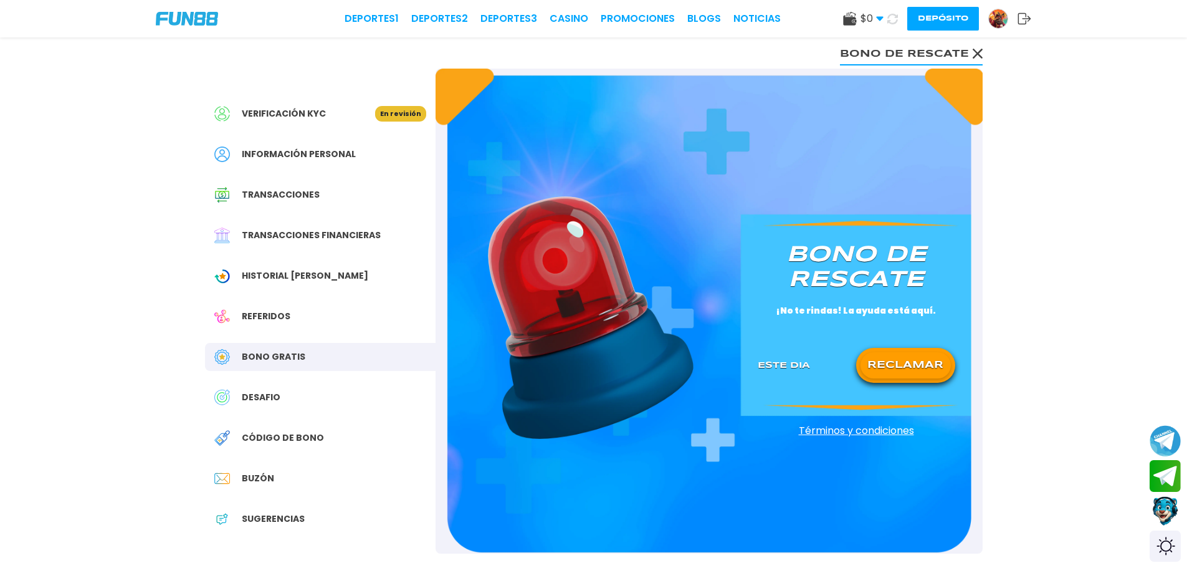
click at [250, 367] on div "Bono Gratis" at bounding box center [320, 357] width 231 height 28
click at [272, 355] on span "Bono Gratis" at bounding box center [274, 356] width 64 height 13
click at [292, 325] on div "Referidos" at bounding box center [320, 316] width 231 height 28
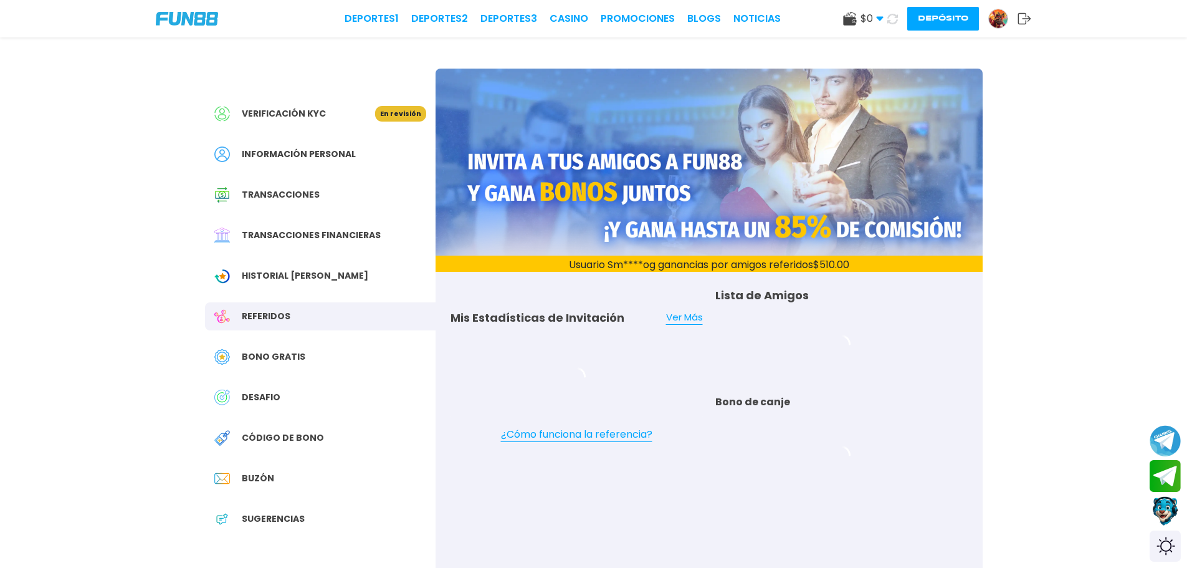
click at [289, 349] on div "Bono Gratis" at bounding box center [320, 357] width 231 height 28
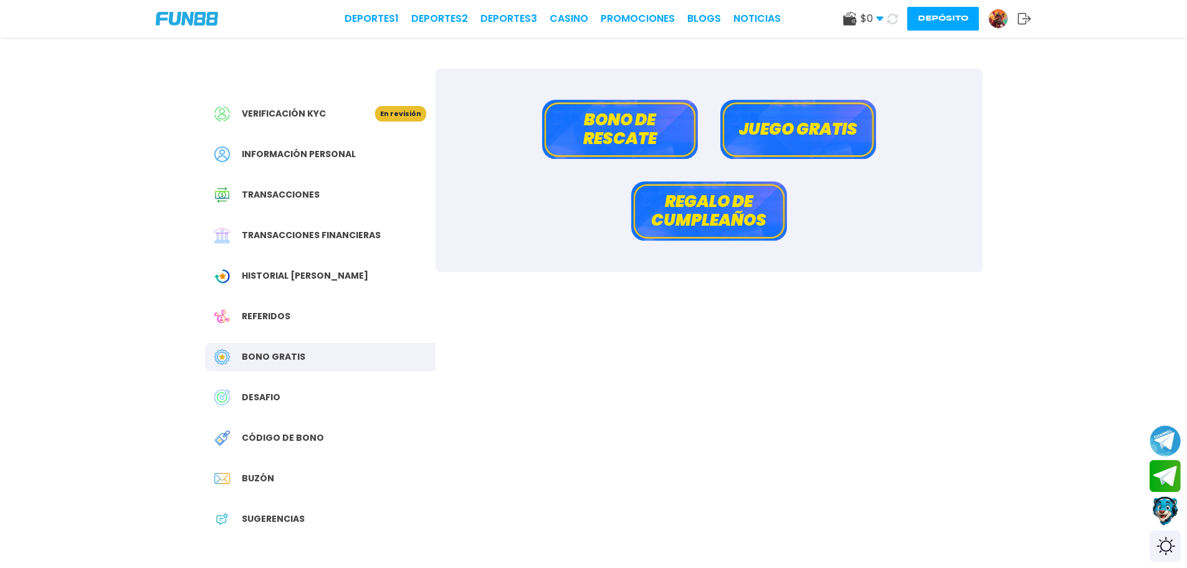
click at [748, 202] on button "Regalo de cumpleaños" at bounding box center [709, 210] width 156 height 59
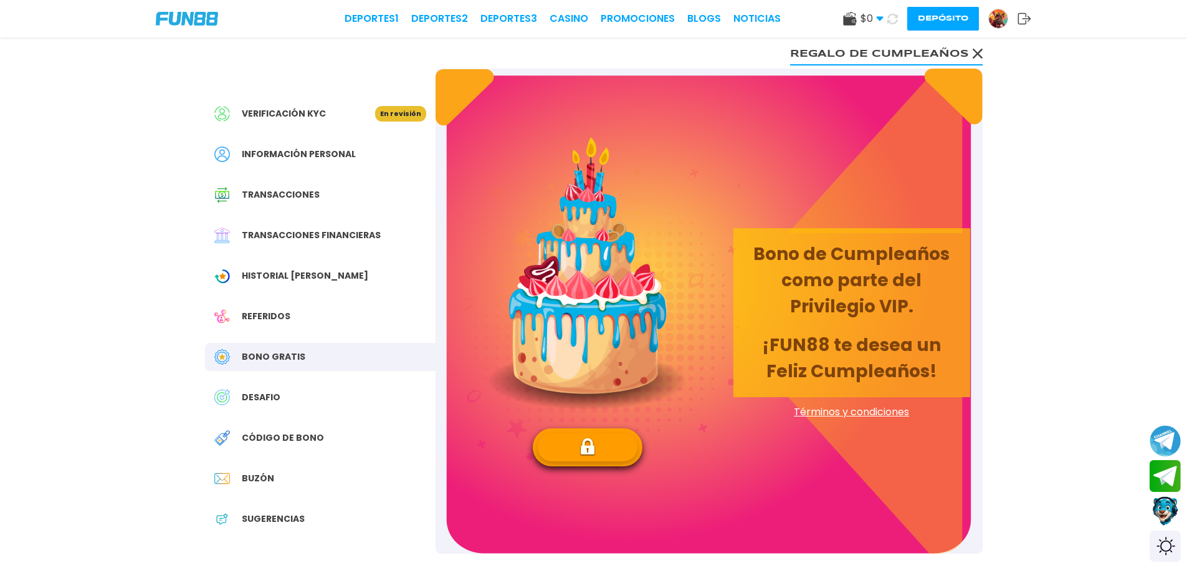
click at [598, 457] on button at bounding box center [588, 447] width 100 height 28
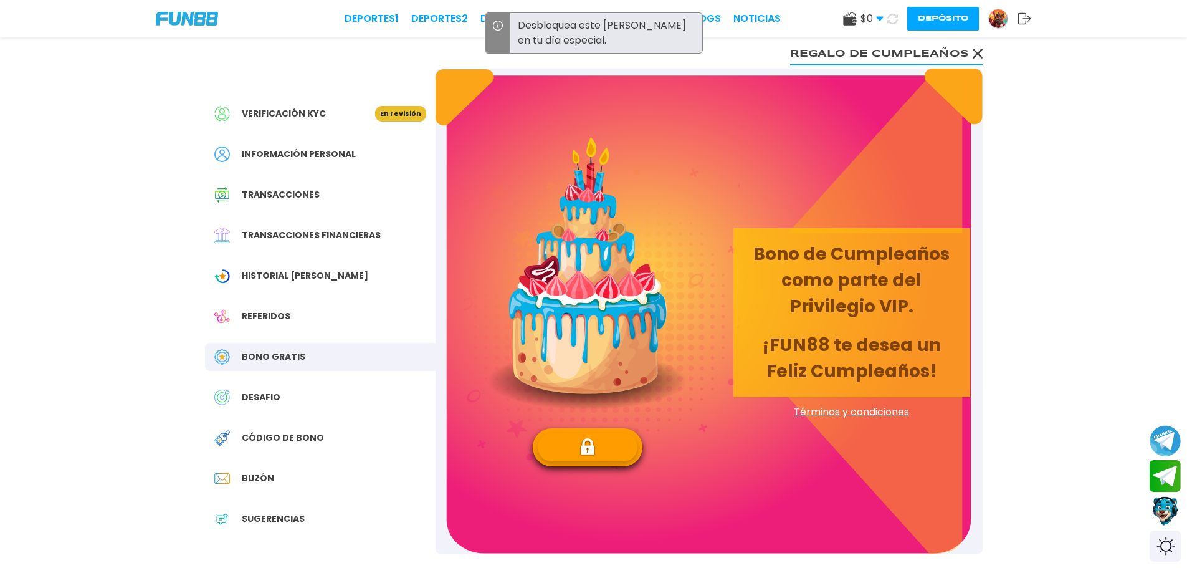
click at [277, 394] on span "DESAFIO" at bounding box center [261, 397] width 39 height 13
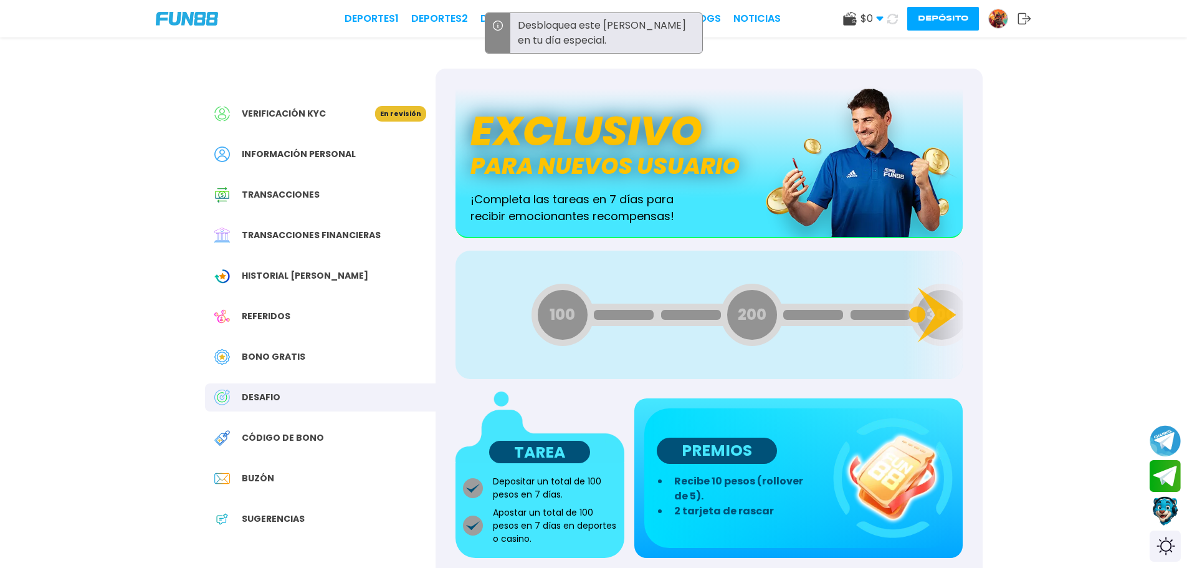
click at [277, 363] on div "Bono Gratis" at bounding box center [320, 357] width 231 height 28
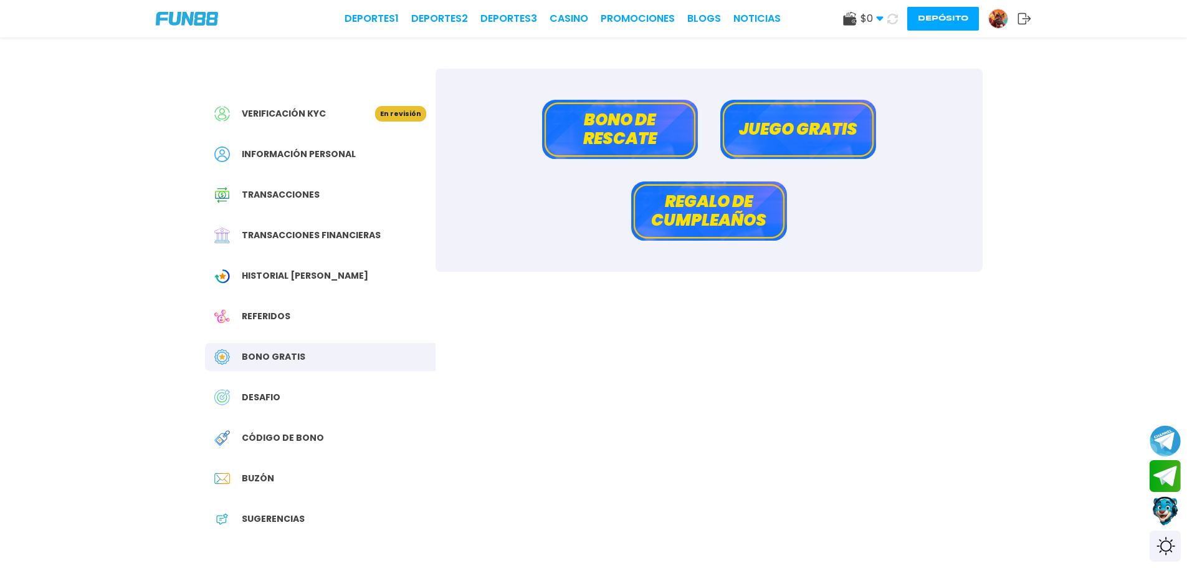
click at [798, 146] on button "Juego gratis" at bounding box center [798, 129] width 156 height 59
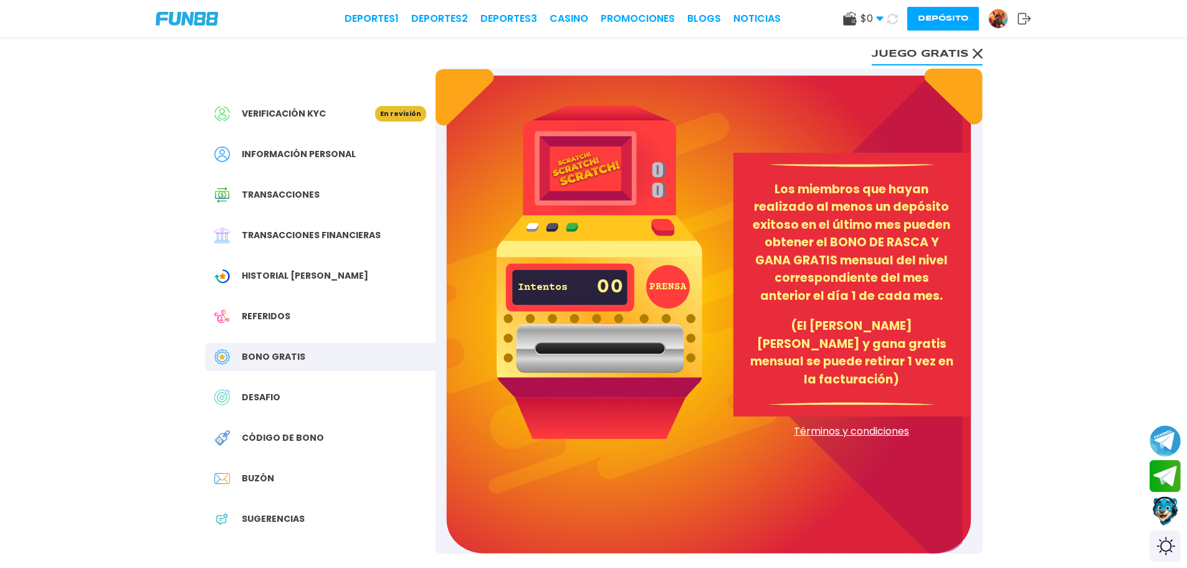
click at [564, 315] on img at bounding box center [600, 271] width 206 height 333
click at [561, 283] on p "Intentos" at bounding box center [540, 287] width 44 height 11
click at [685, 284] on button "PRENSA" at bounding box center [668, 287] width 44 height 44
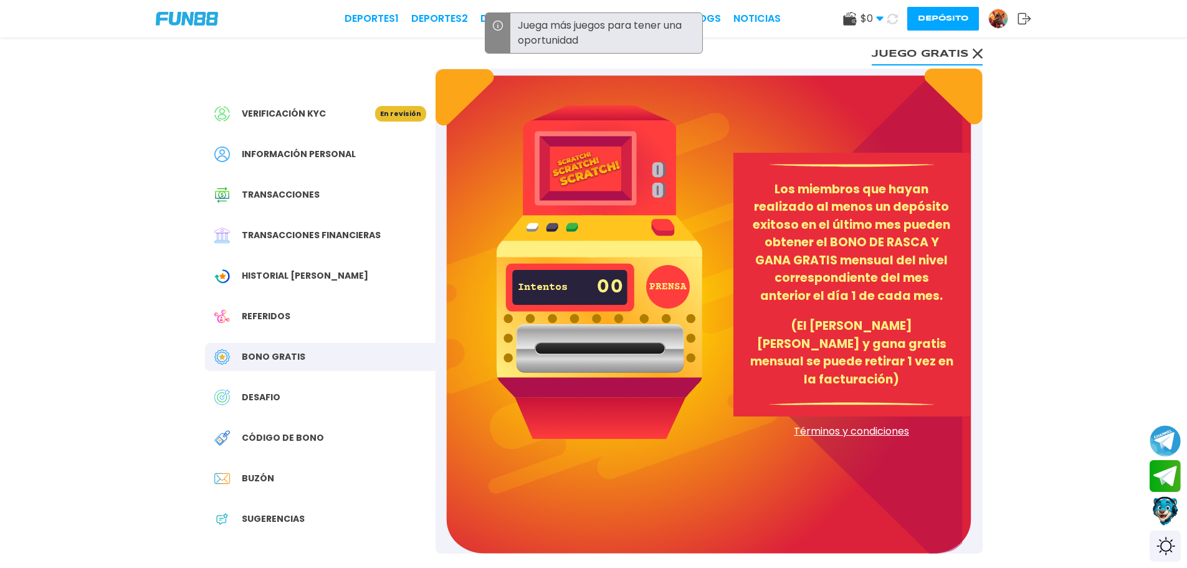
click at [297, 117] on span "Verificación KYC" at bounding box center [284, 113] width 84 height 13
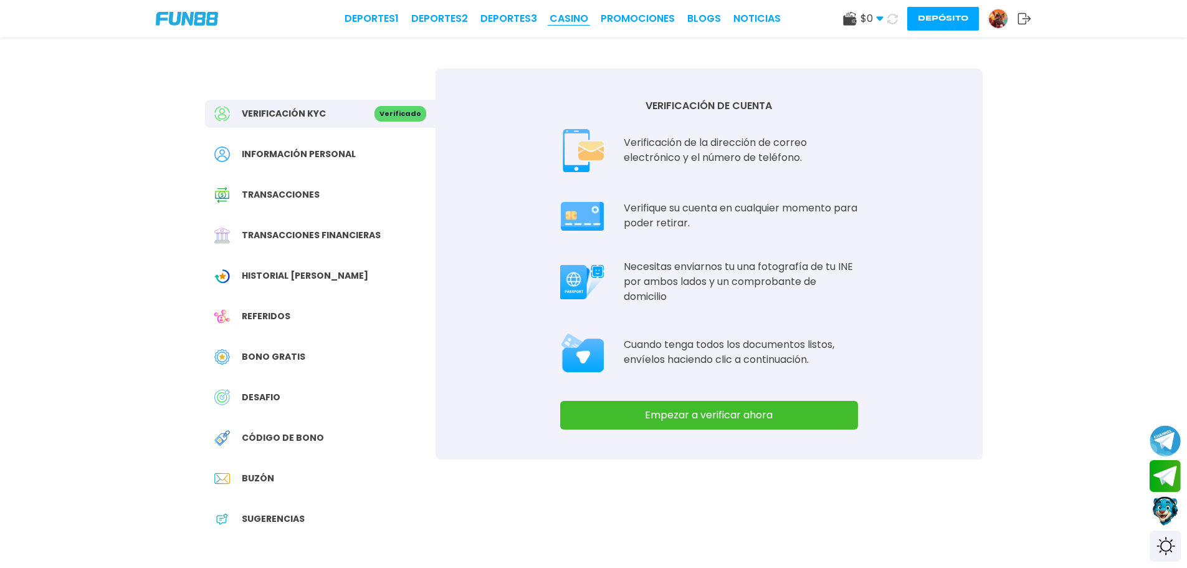
click at [570, 24] on link "CASINO" at bounding box center [569, 18] width 39 height 15
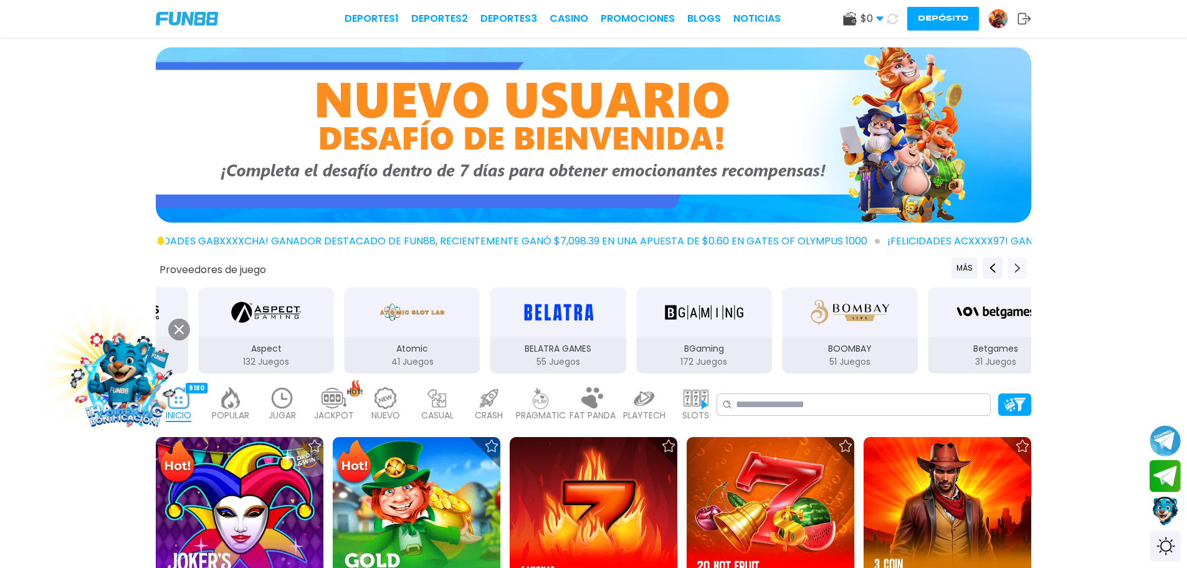
click at [1010, 270] on button "Next providers" at bounding box center [1018, 267] width 20 height 21
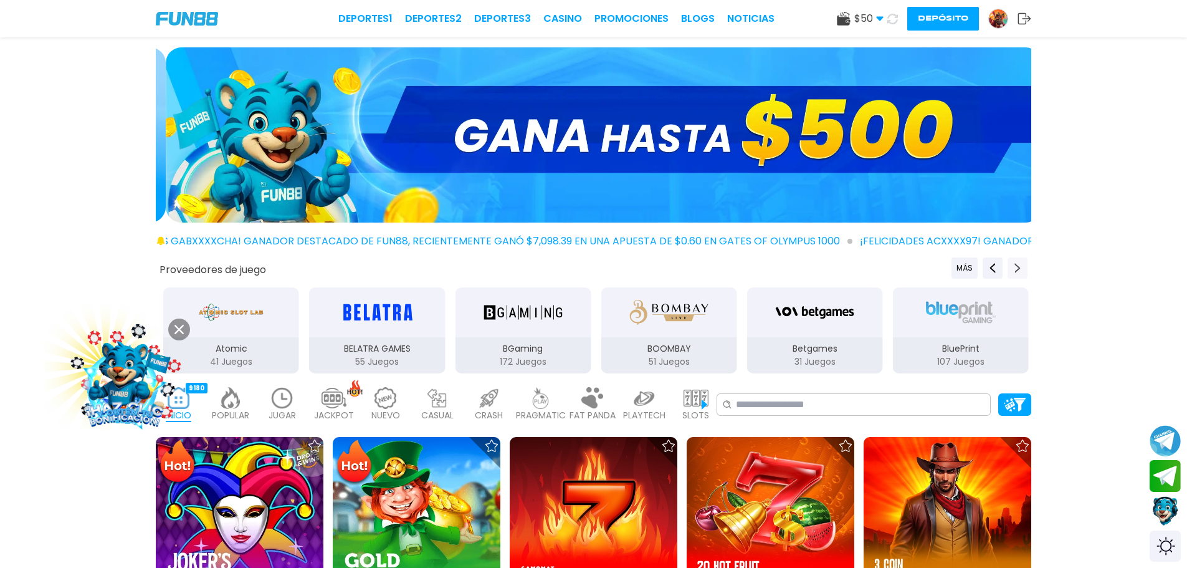
click at [1010, 270] on button "Next providers" at bounding box center [1018, 267] width 20 height 21
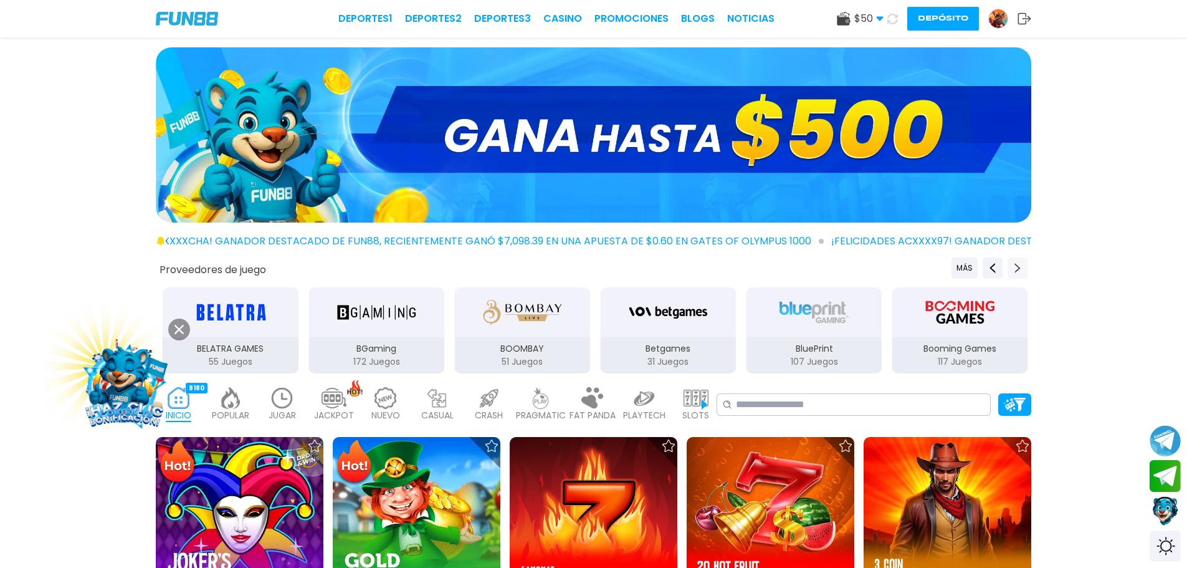
click at [1010, 270] on button "Next providers" at bounding box center [1018, 267] width 20 height 21
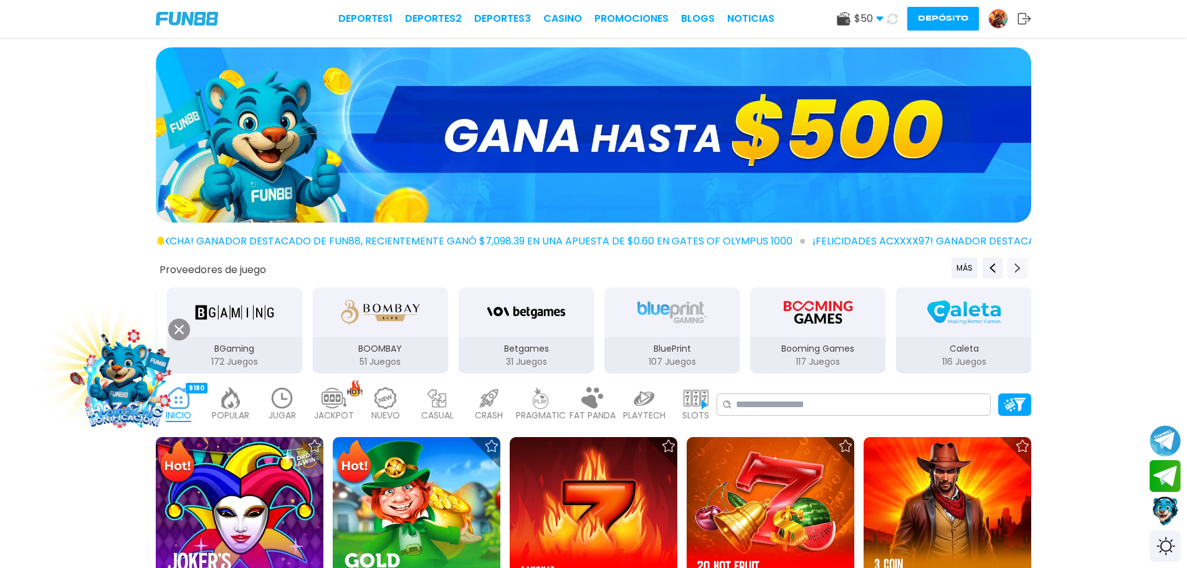
click at [1010, 270] on button "Next providers" at bounding box center [1018, 267] width 20 height 21
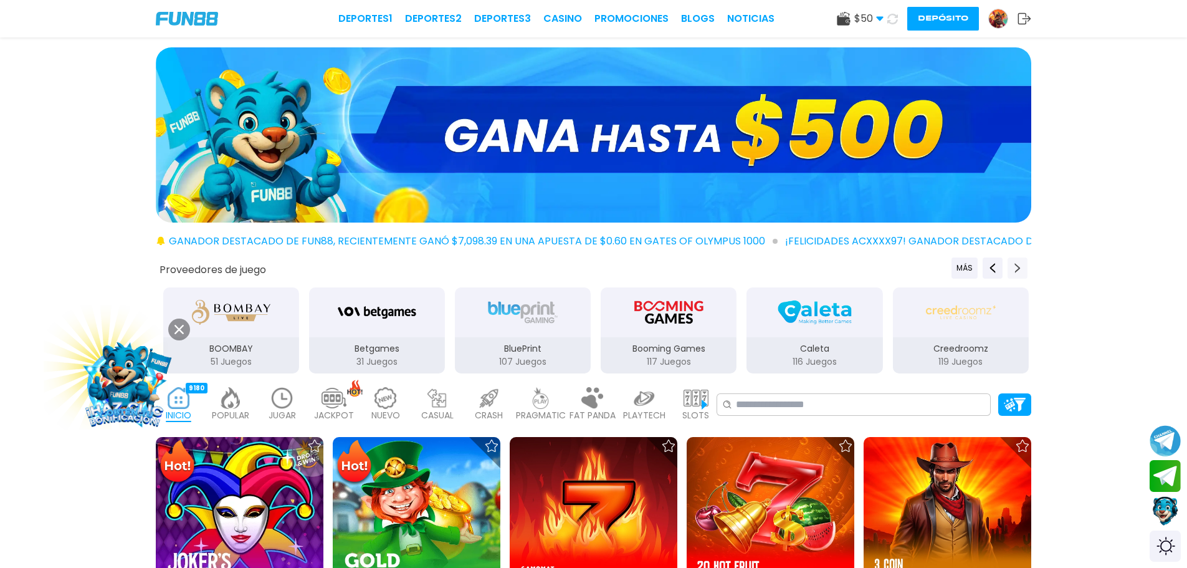
click at [1010, 270] on button "Next providers" at bounding box center [1018, 267] width 20 height 21
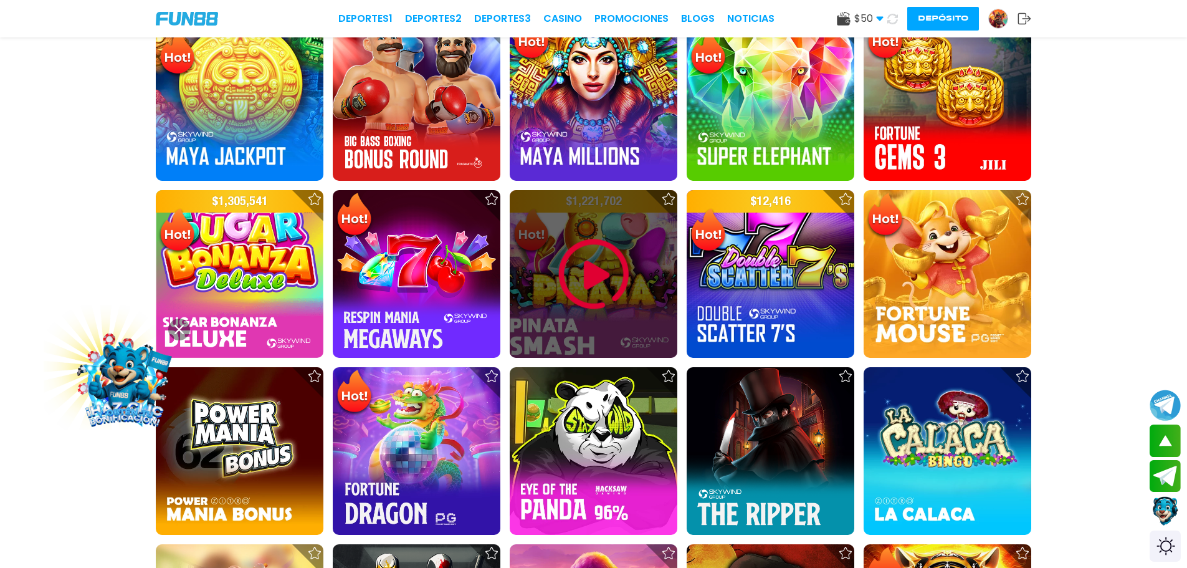
scroll to position [1371, 0]
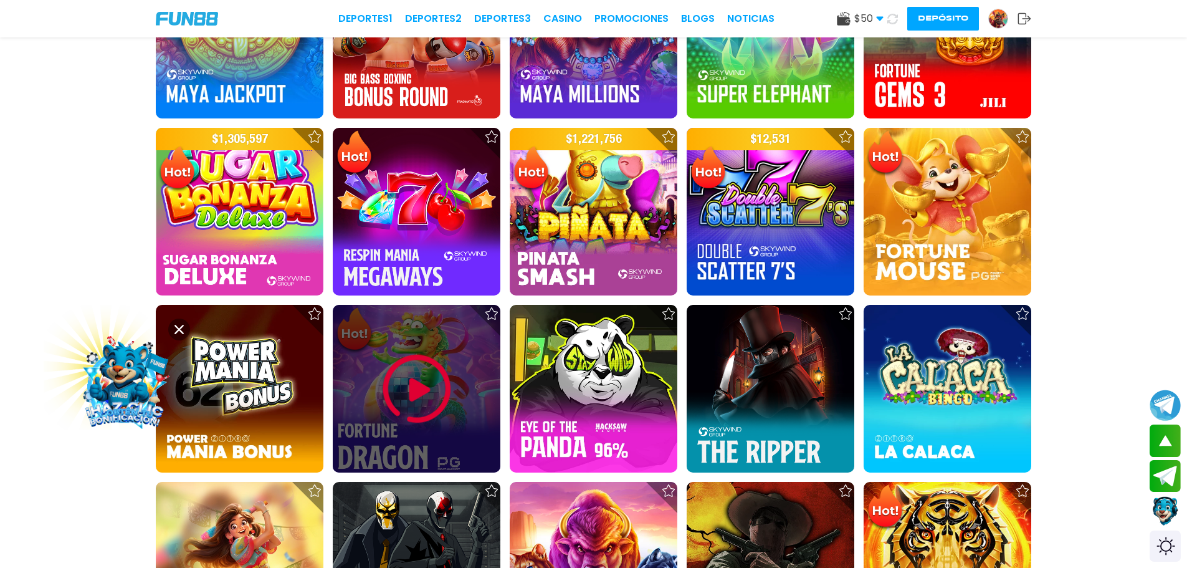
click at [422, 404] on img at bounding box center [416, 388] width 75 height 75
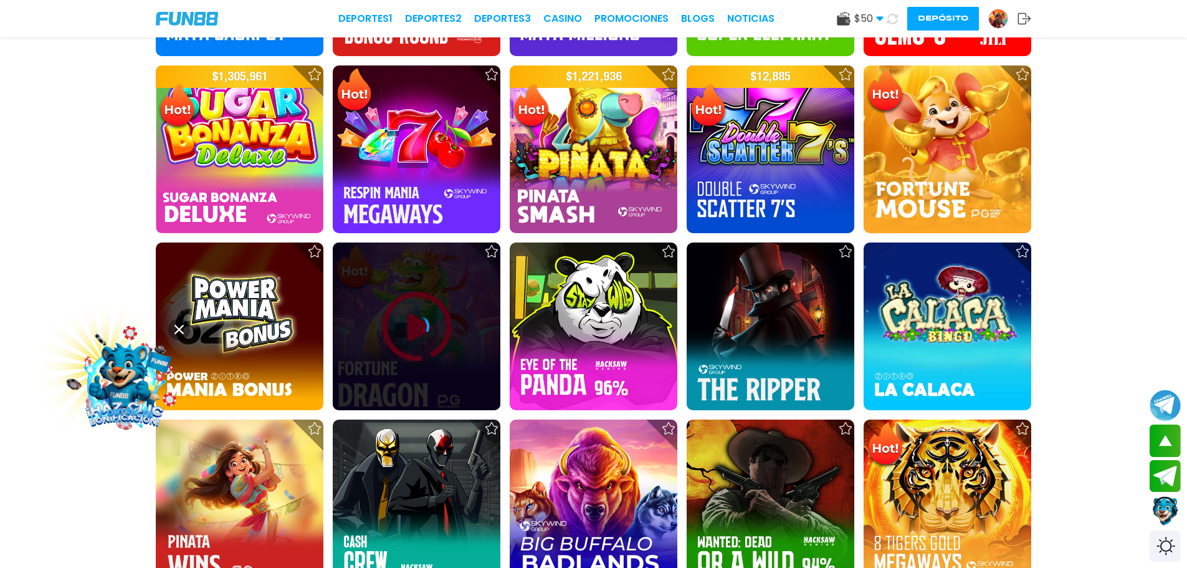
scroll to position [1558, 0]
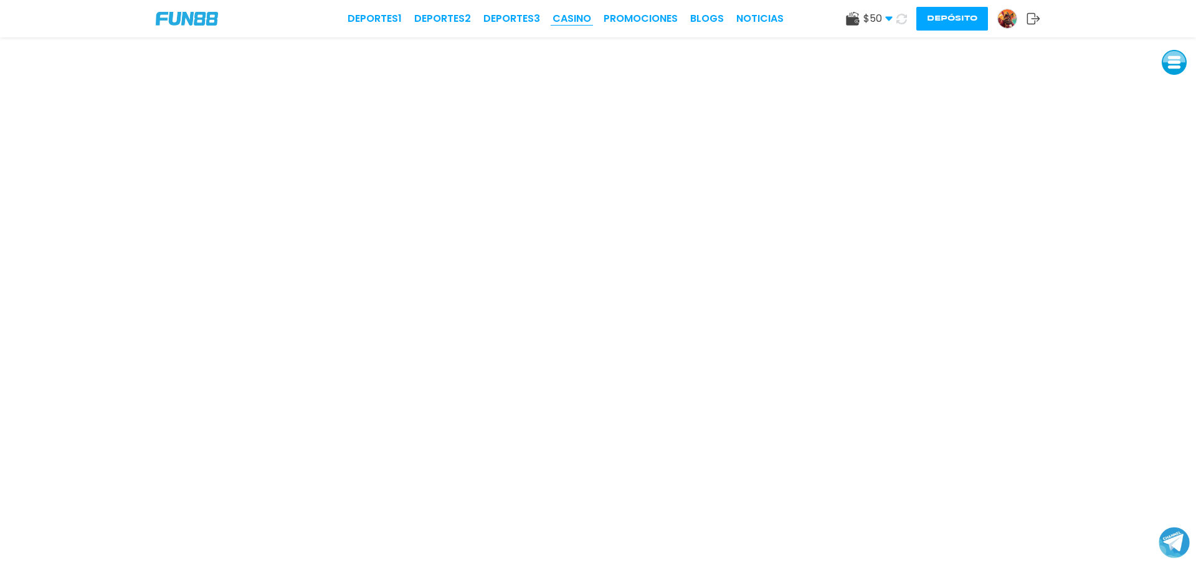
click at [568, 19] on link "CASINO" at bounding box center [572, 18] width 39 height 15
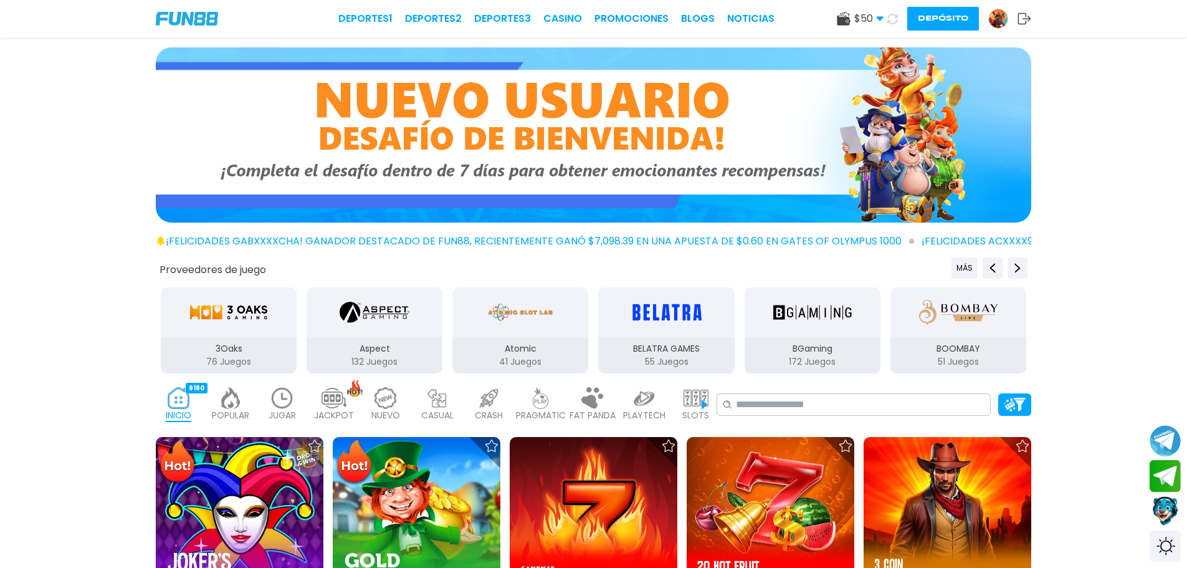
scroll to position [249, 0]
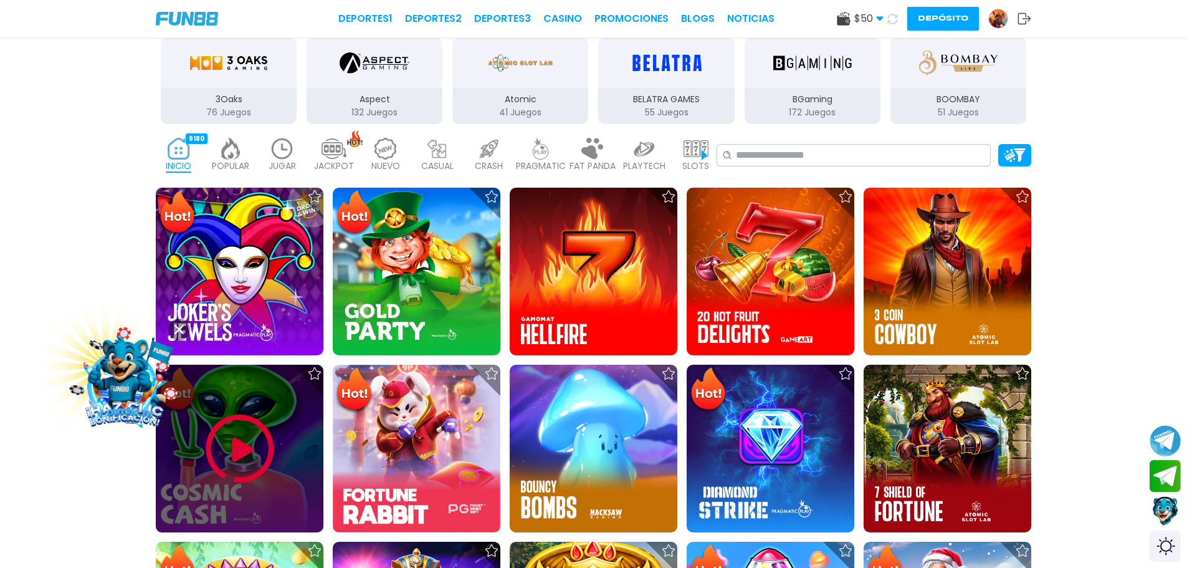
click at [249, 444] on img at bounding box center [240, 448] width 75 height 75
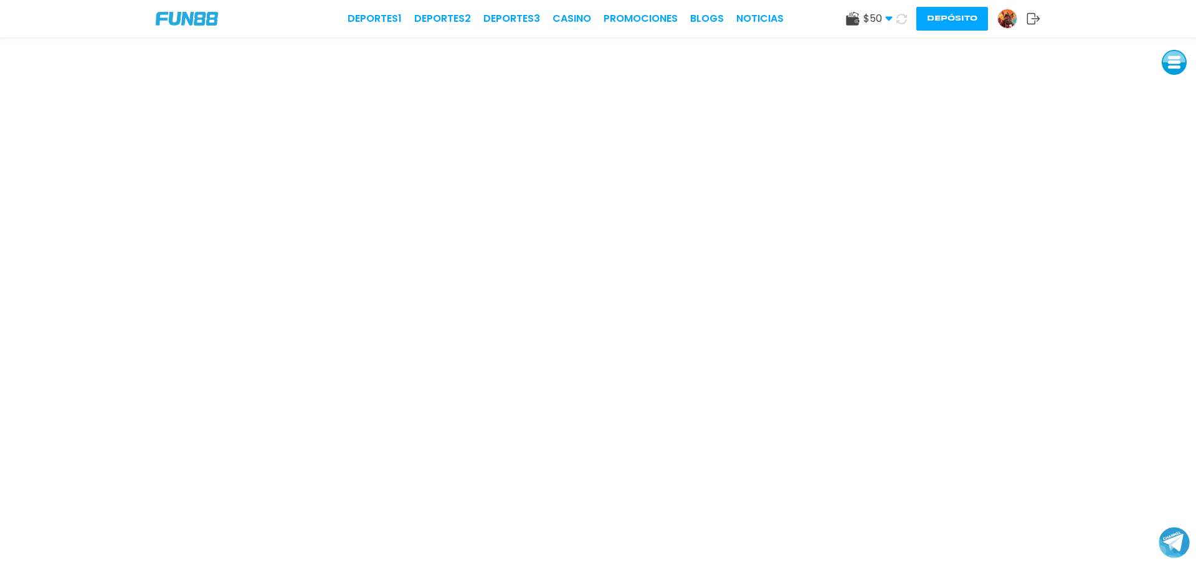
click at [171, 13] on img at bounding box center [187, 19] width 62 height 14
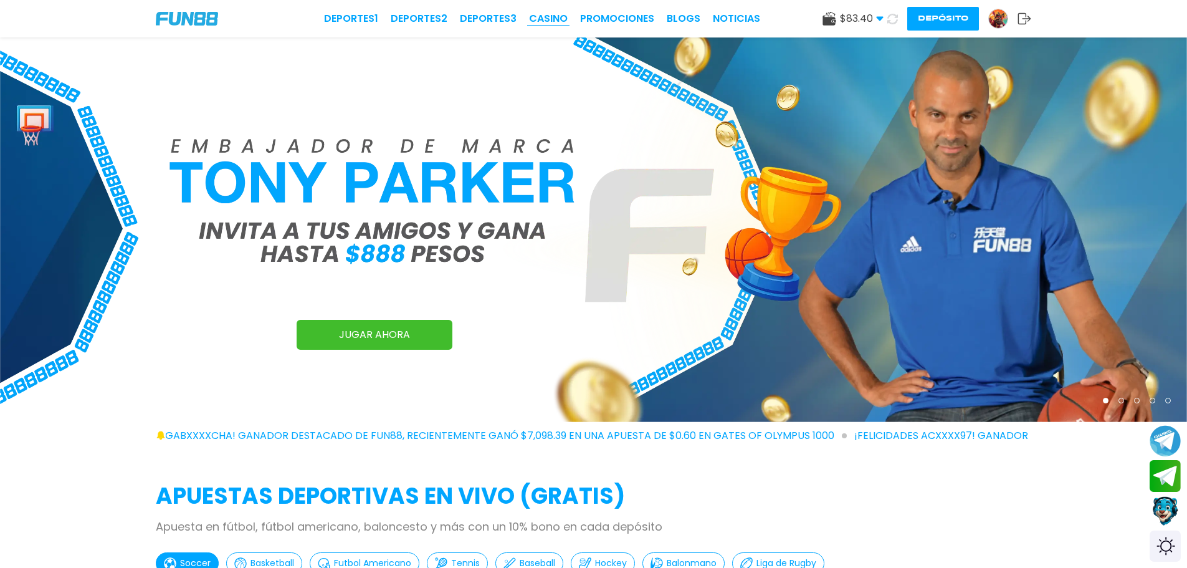
click at [558, 19] on link "CASINO" at bounding box center [548, 18] width 39 height 15
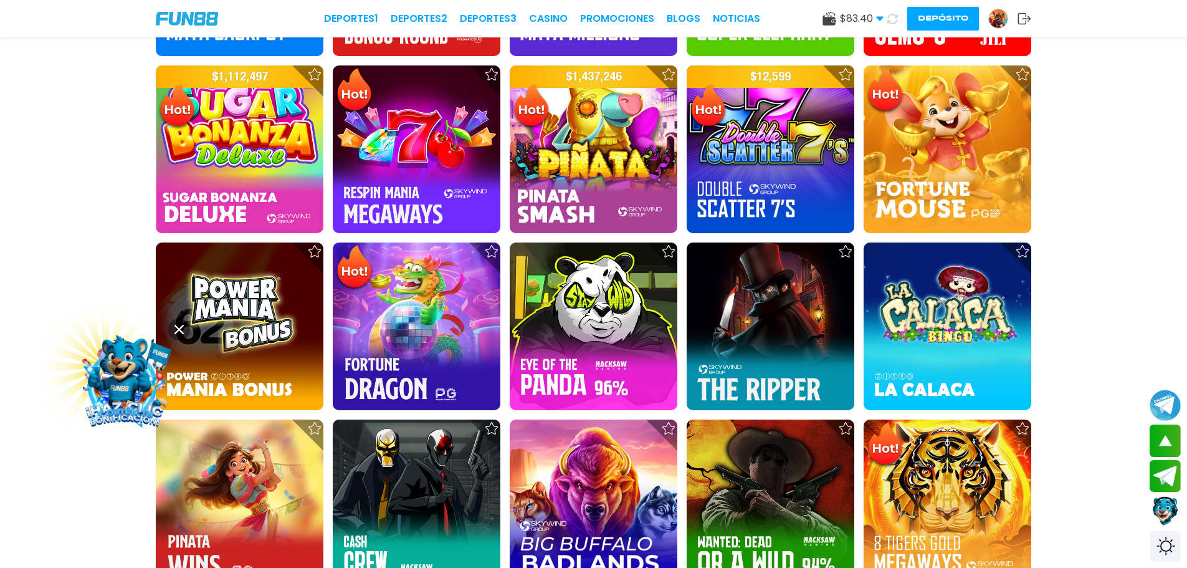
scroll to position [1558, 0]
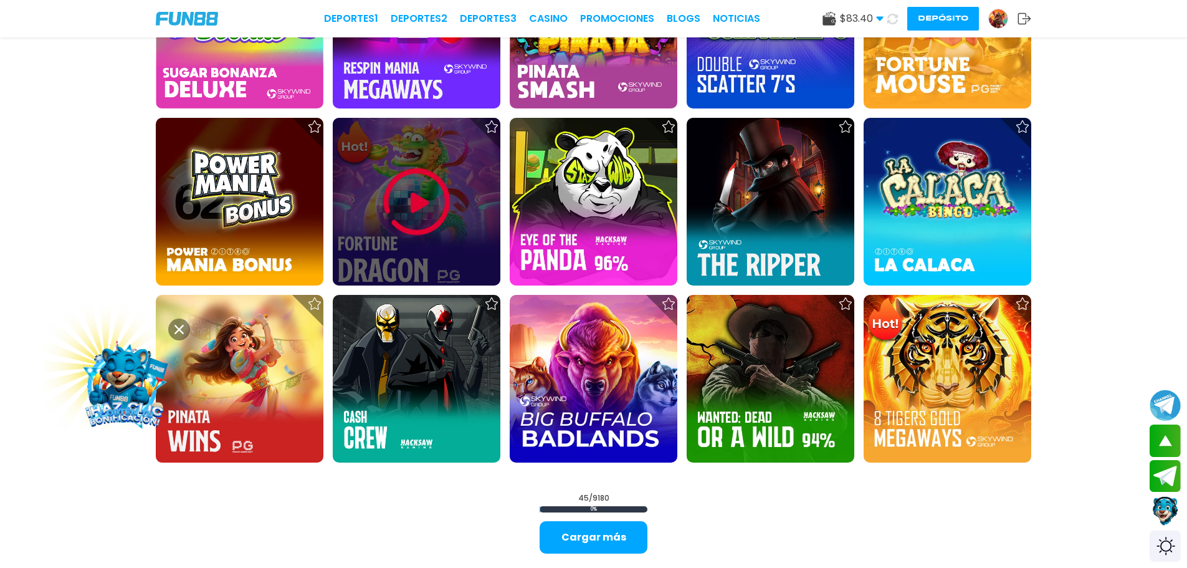
click at [401, 202] on img at bounding box center [416, 201] width 75 height 75
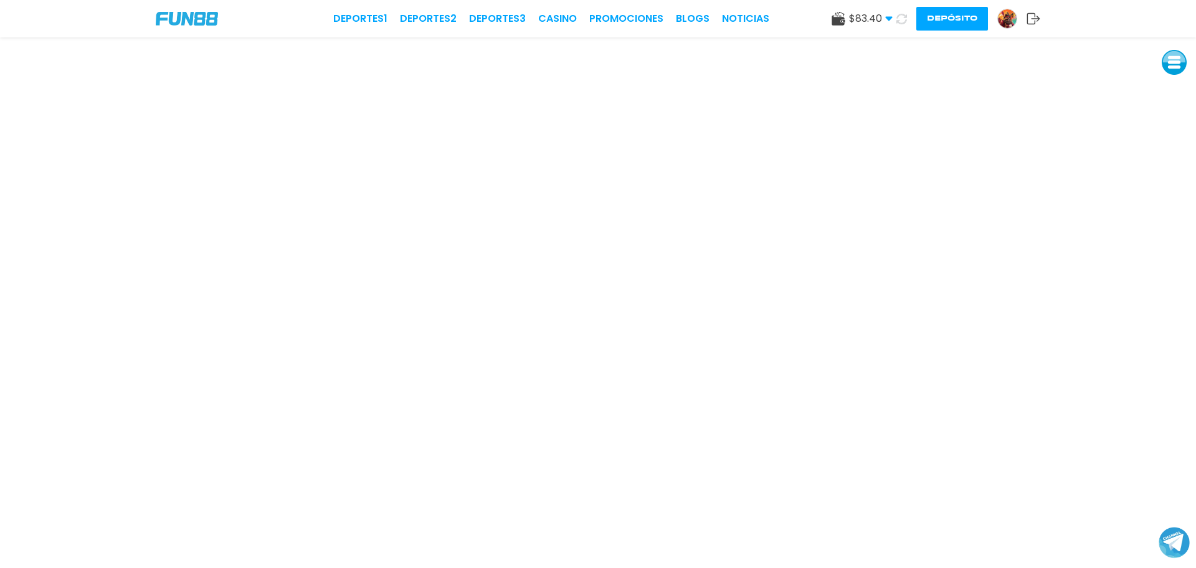
click at [191, 26] on img at bounding box center [187, 19] width 62 height 14
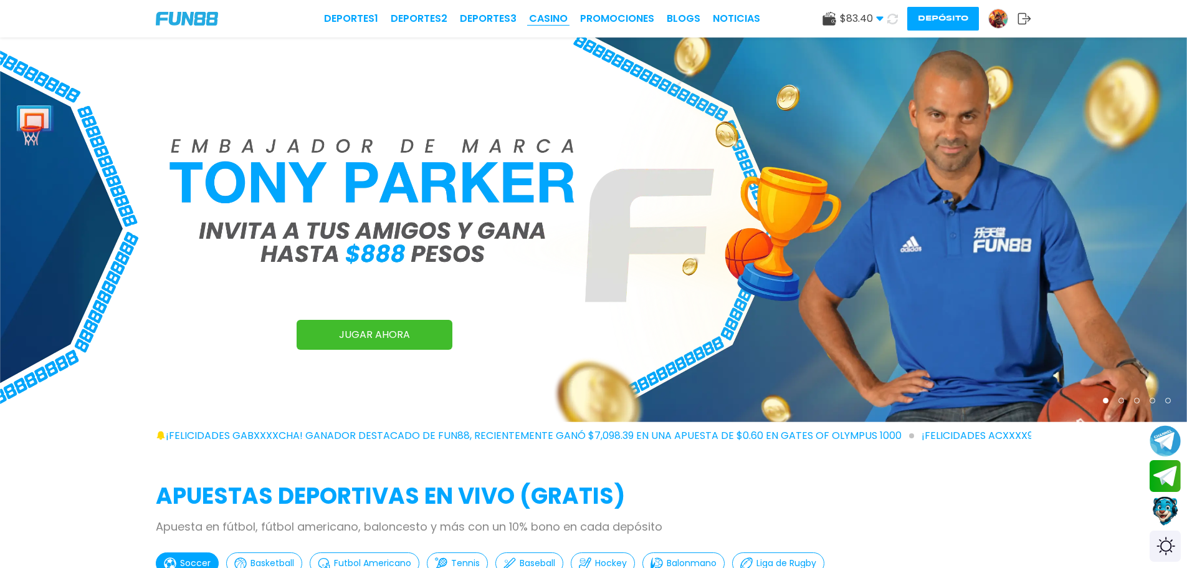
click at [560, 22] on link "CASINO" at bounding box center [548, 18] width 39 height 15
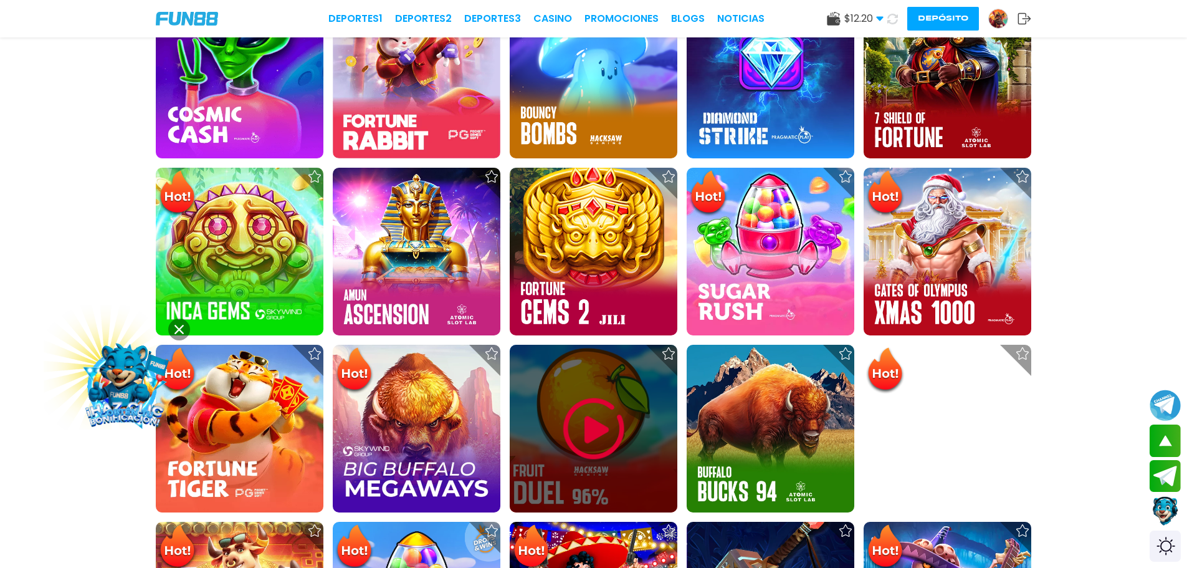
scroll to position [685, 0]
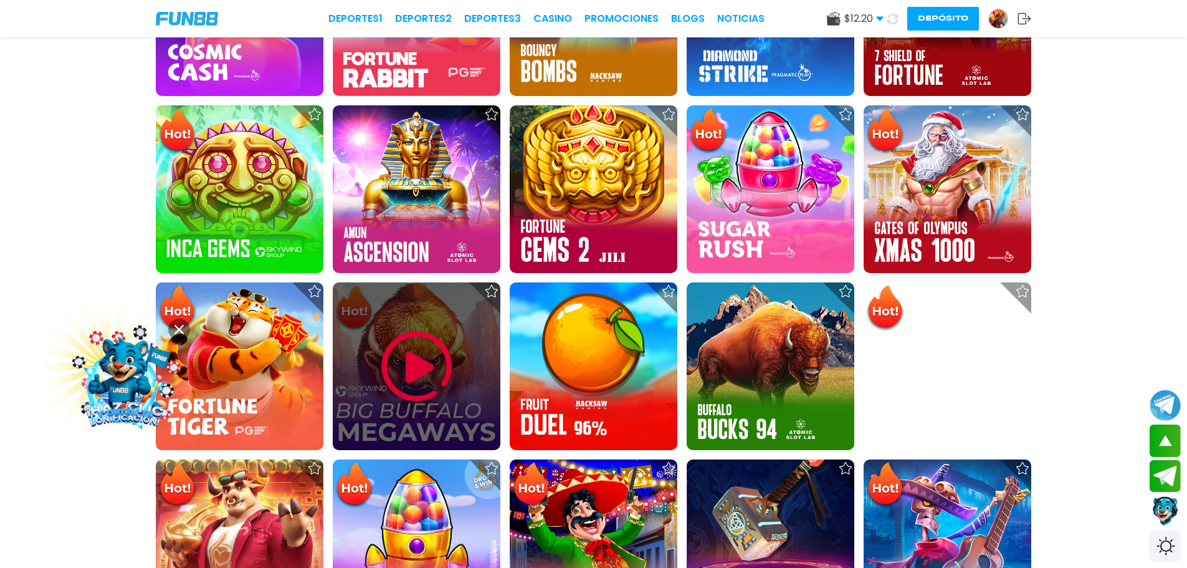
click at [414, 379] on img at bounding box center [416, 366] width 75 height 75
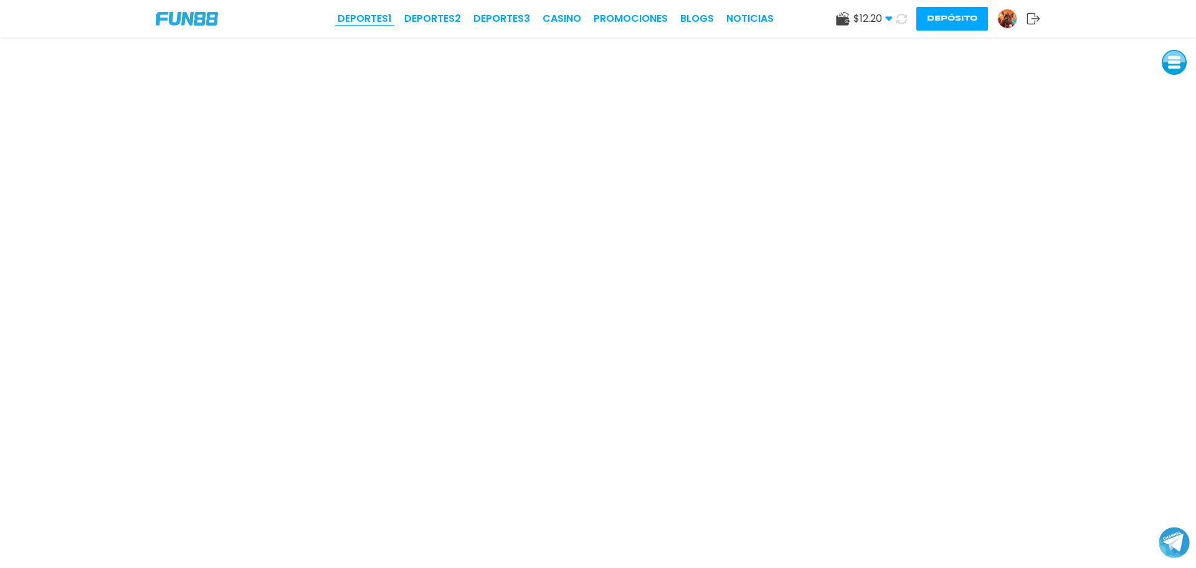
click at [380, 17] on link "Deportes 1" at bounding box center [365, 18] width 54 height 15
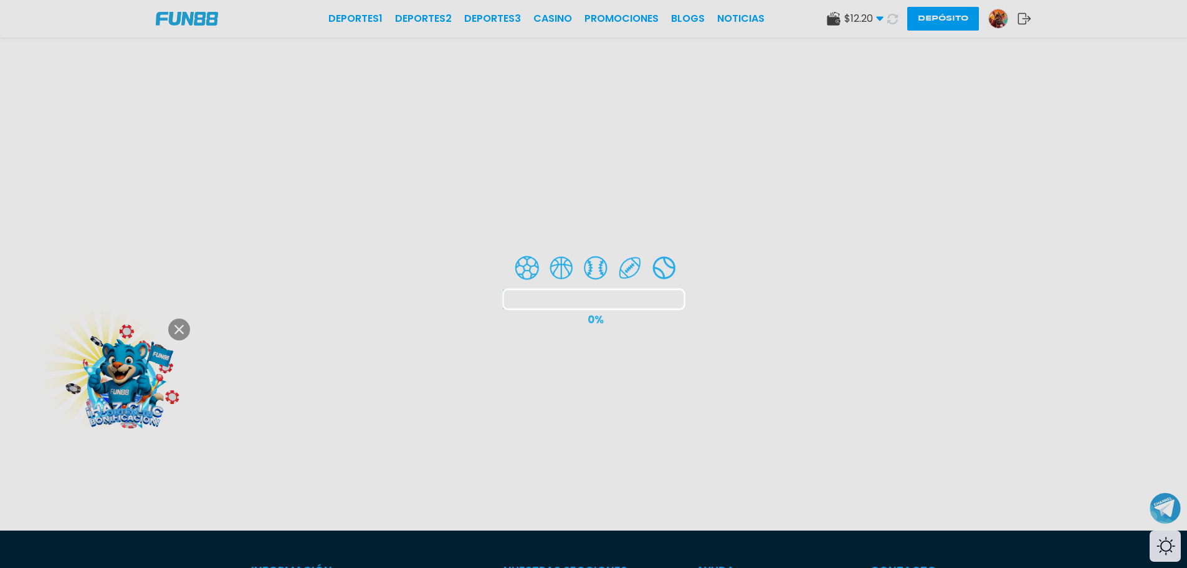
click at [882, 19] on div at bounding box center [593, 284] width 1187 height 568
click at [880, 18] on div at bounding box center [593, 284] width 1187 height 568
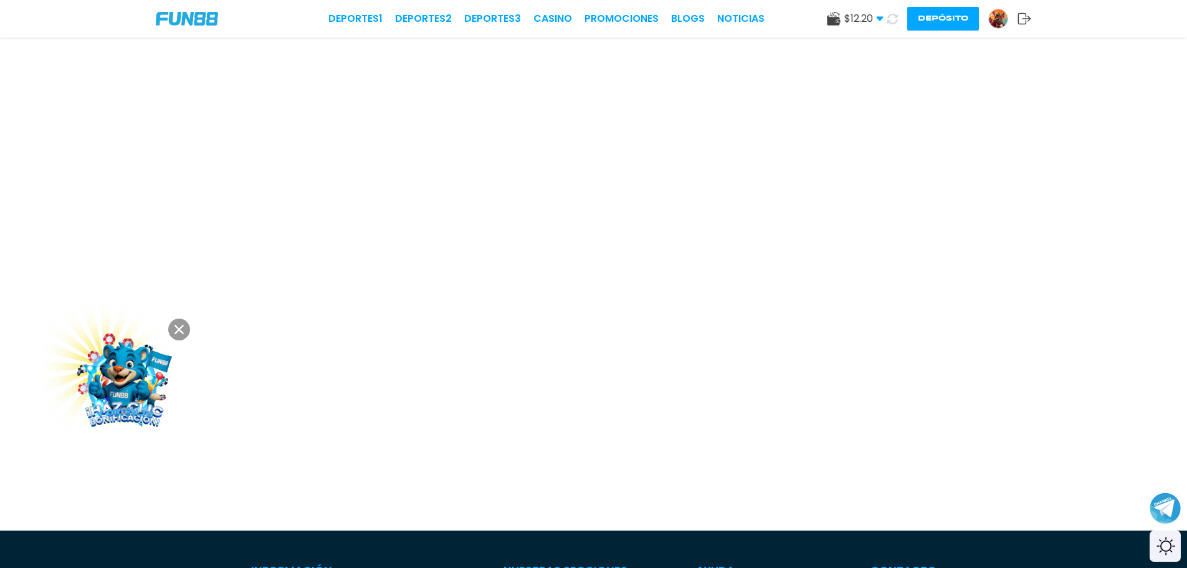
click at [879, 17] on use at bounding box center [879, 19] width 7 height 4
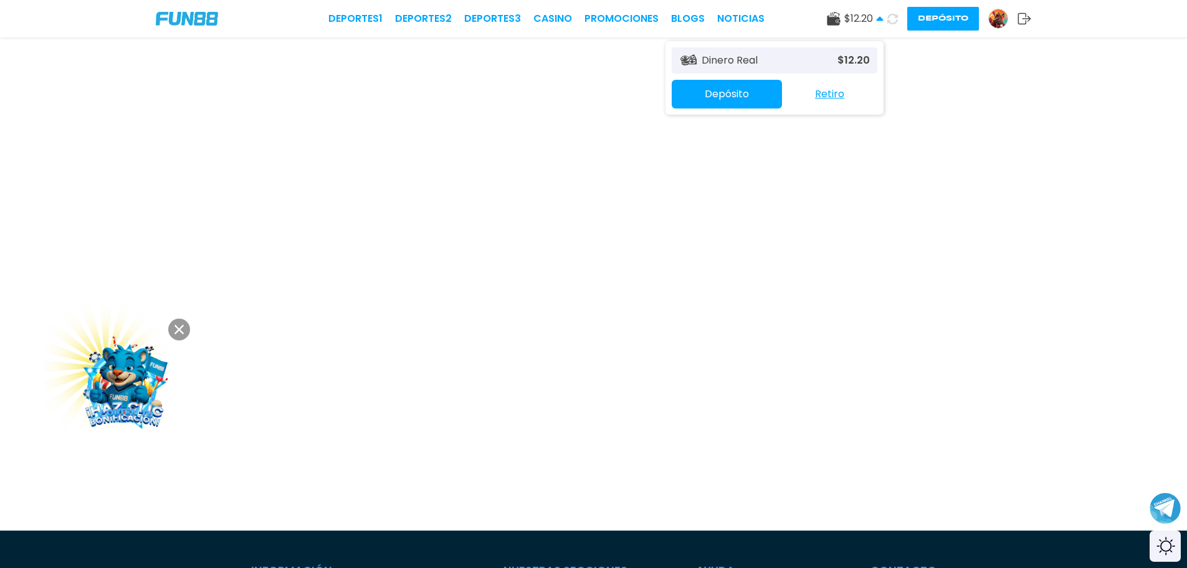
click at [879, 17] on icon at bounding box center [879, 18] width 7 height 7
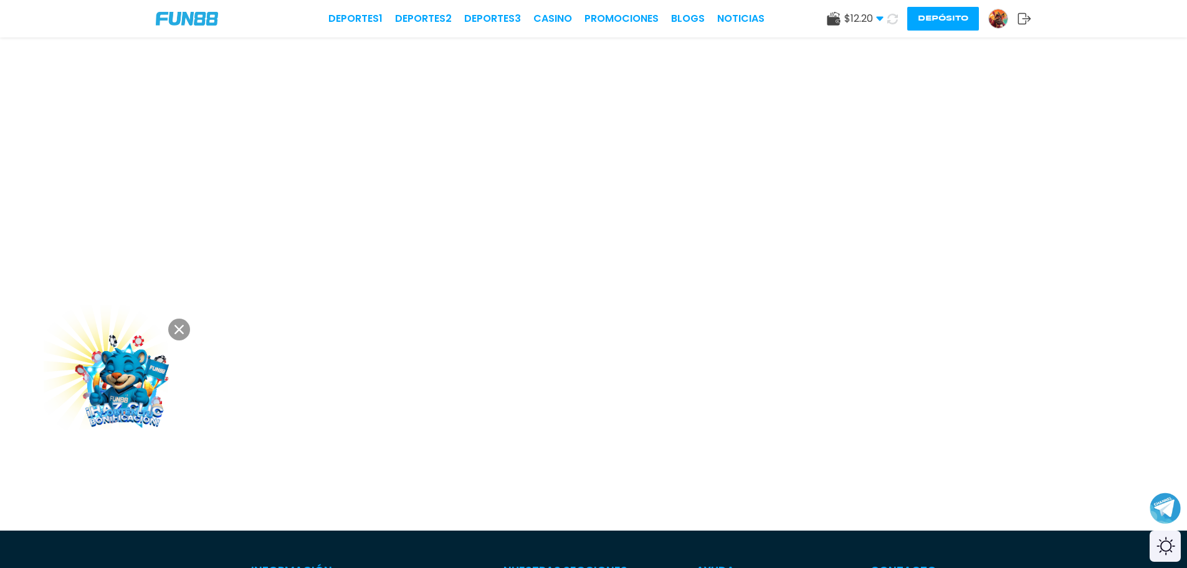
click at [142, 375] on img at bounding box center [125, 381] width 112 height 112
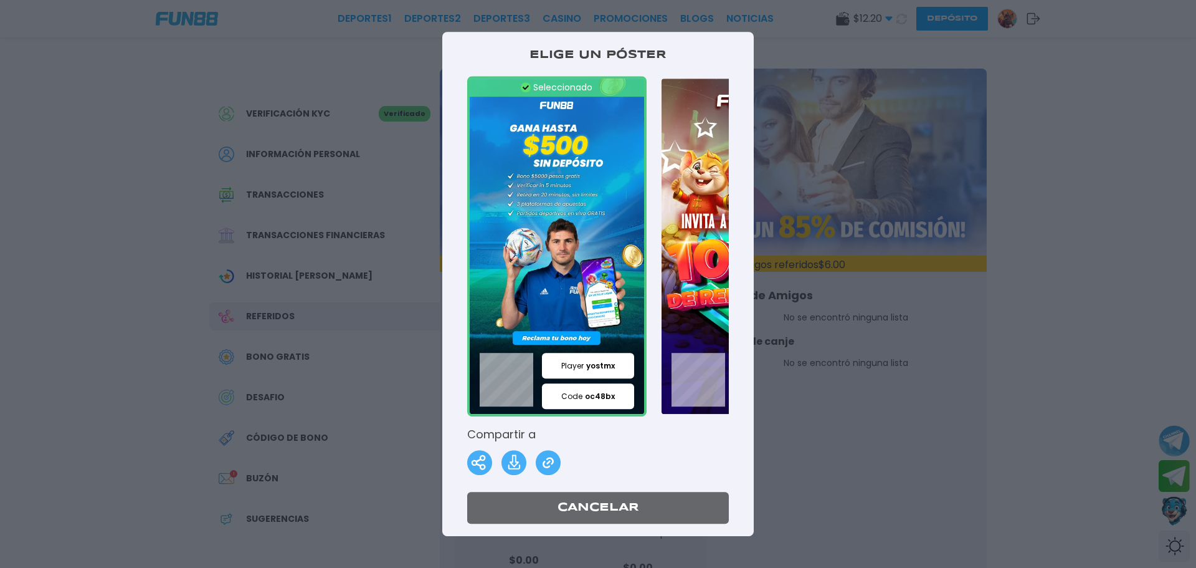
click at [565, 329] on img at bounding box center [556, 246] width 179 height 341
click at [659, 231] on img at bounding box center [748, 246] width 179 height 341
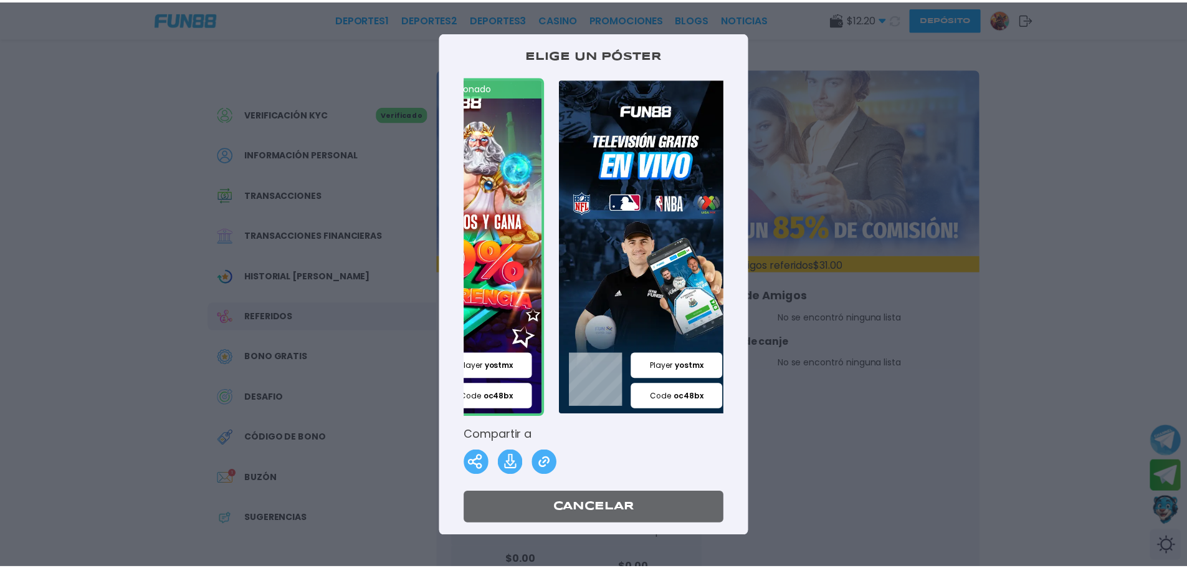
scroll to position [0, 318]
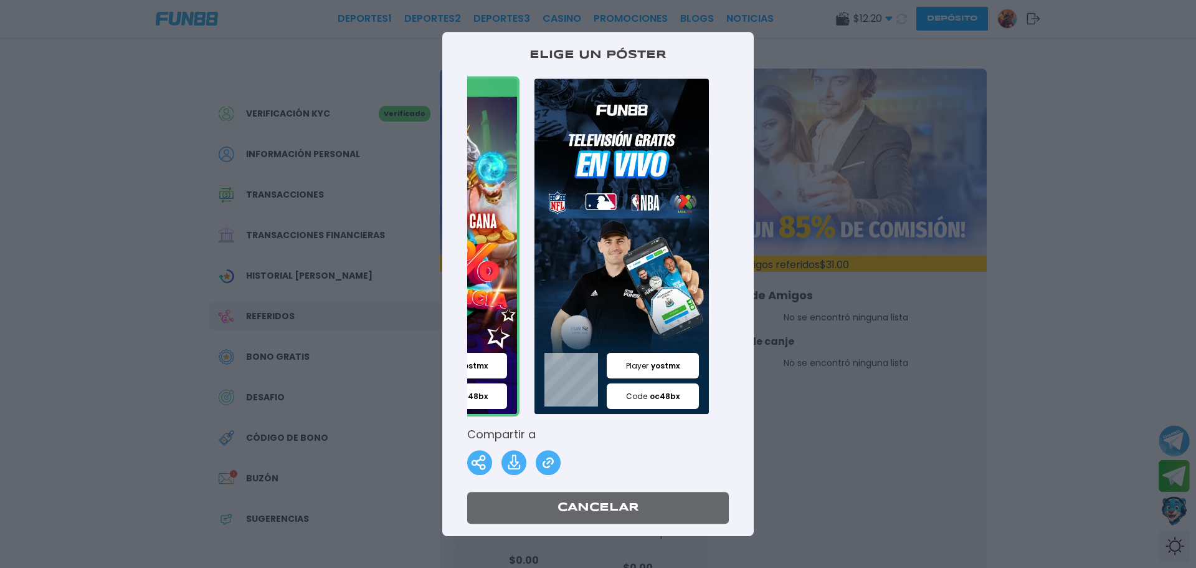
click at [770, 323] on div at bounding box center [598, 284] width 1196 height 568
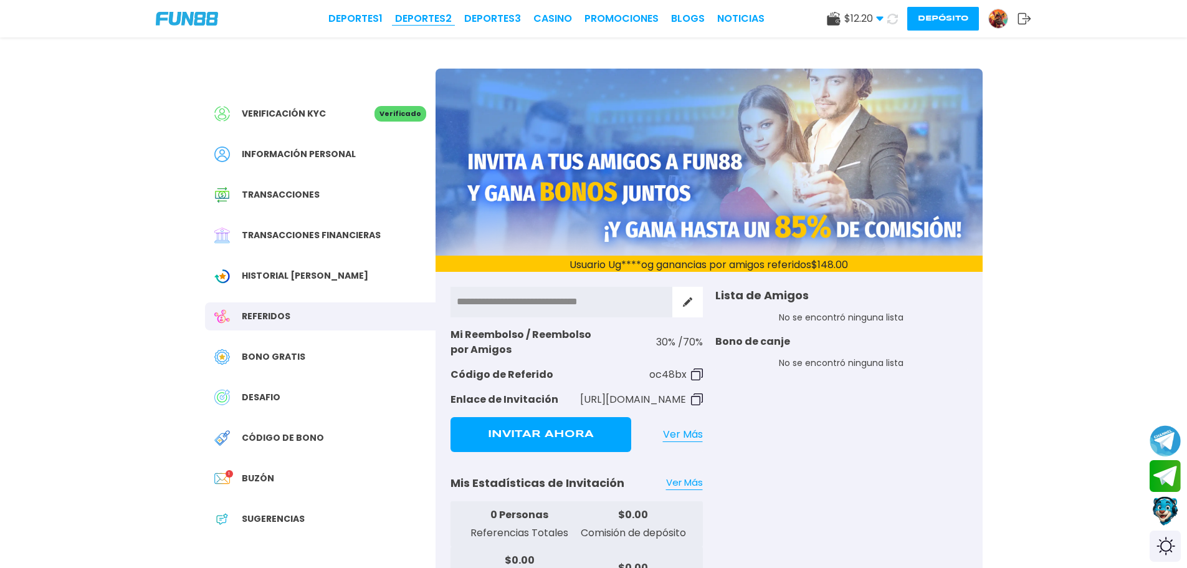
click at [409, 22] on link "Deportes 2" at bounding box center [423, 18] width 57 height 15
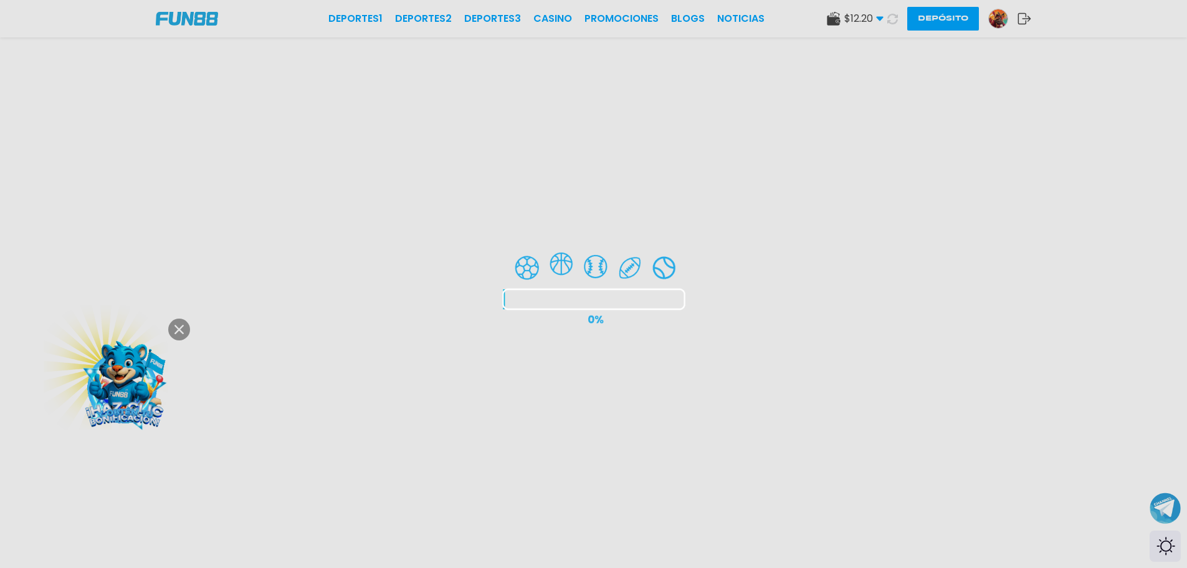
click at [172, 326] on div at bounding box center [593, 284] width 1187 height 568
click at [184, 336] on div at bounding box center [593, 284] width 1187 height 568
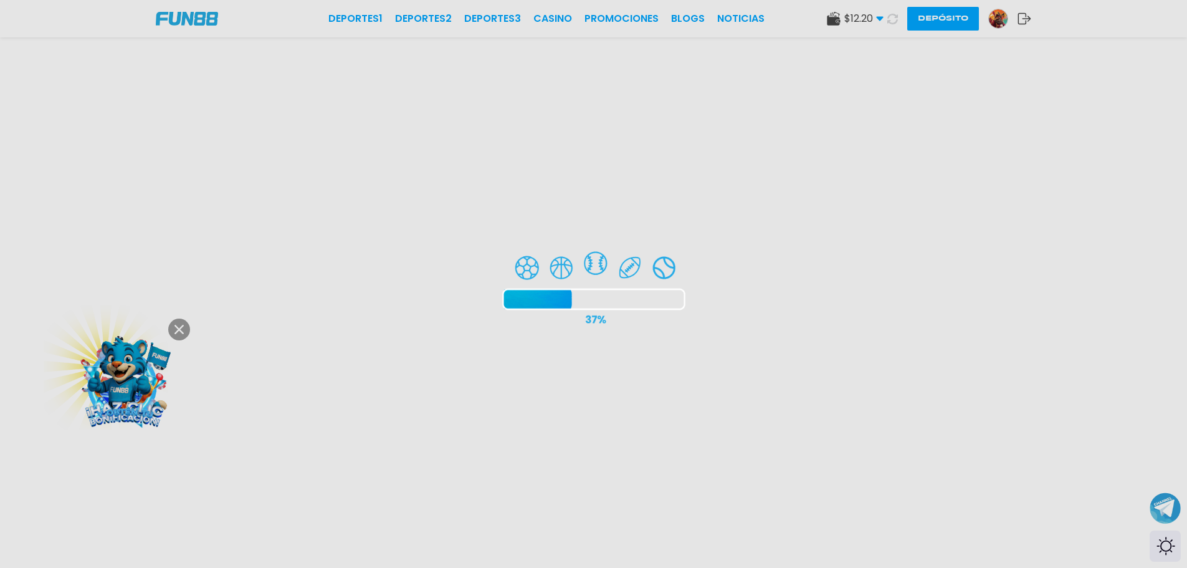
click at [179, 327] on div at bounding box center [593, 284] width 1187 height 568
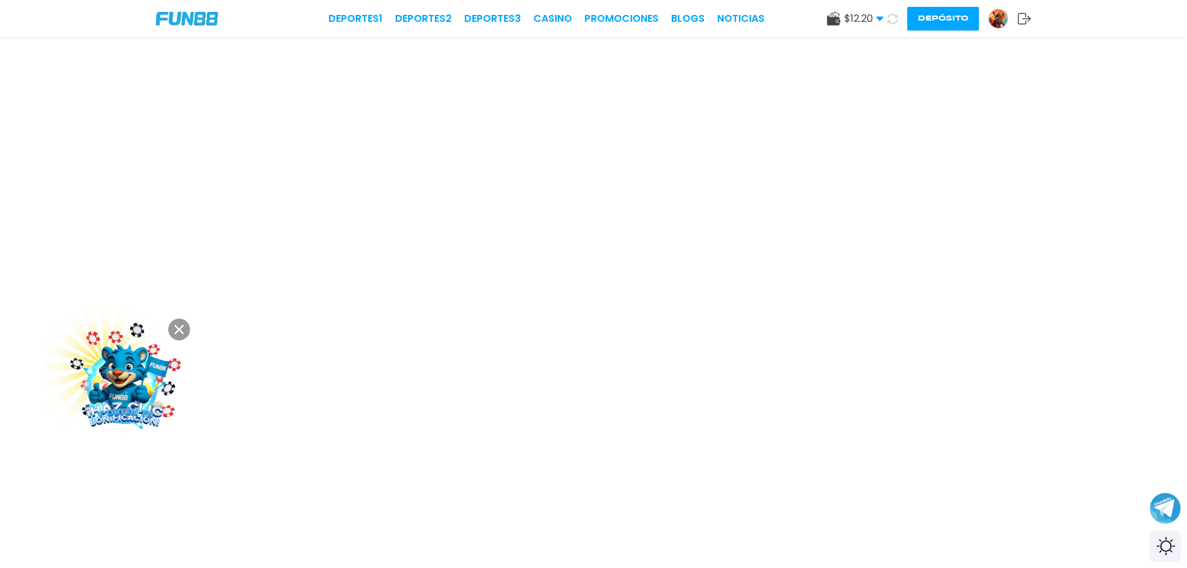
click at [175, 323] on button at bounding box center [179, 329] width 22 height 22
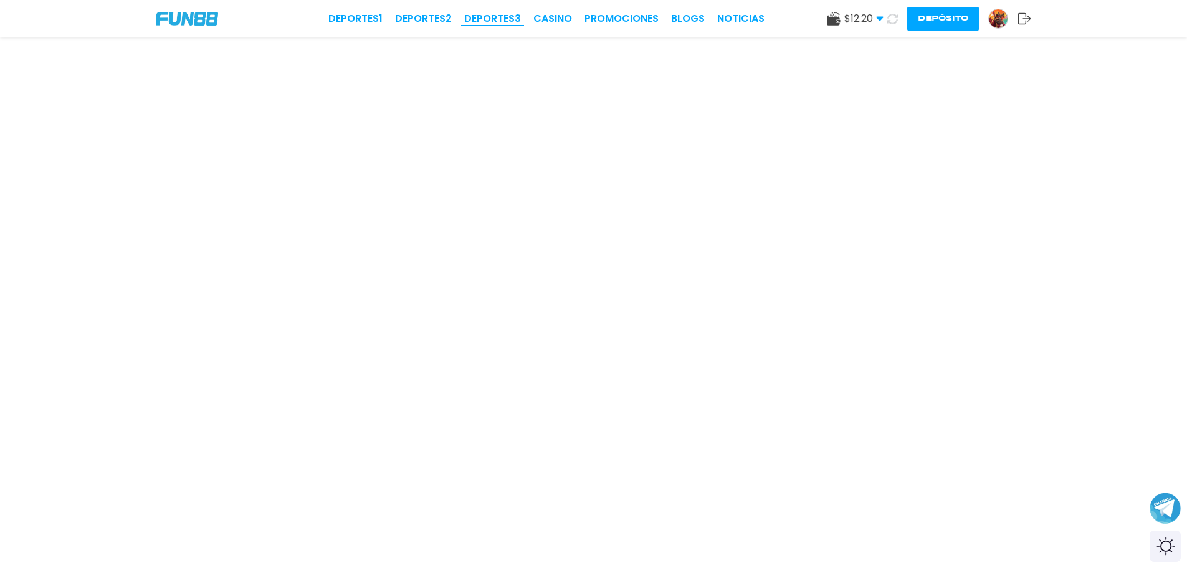
click at [504, 15] on link "Deportes 3" at bounding box center [492, 18] width 57 height 15
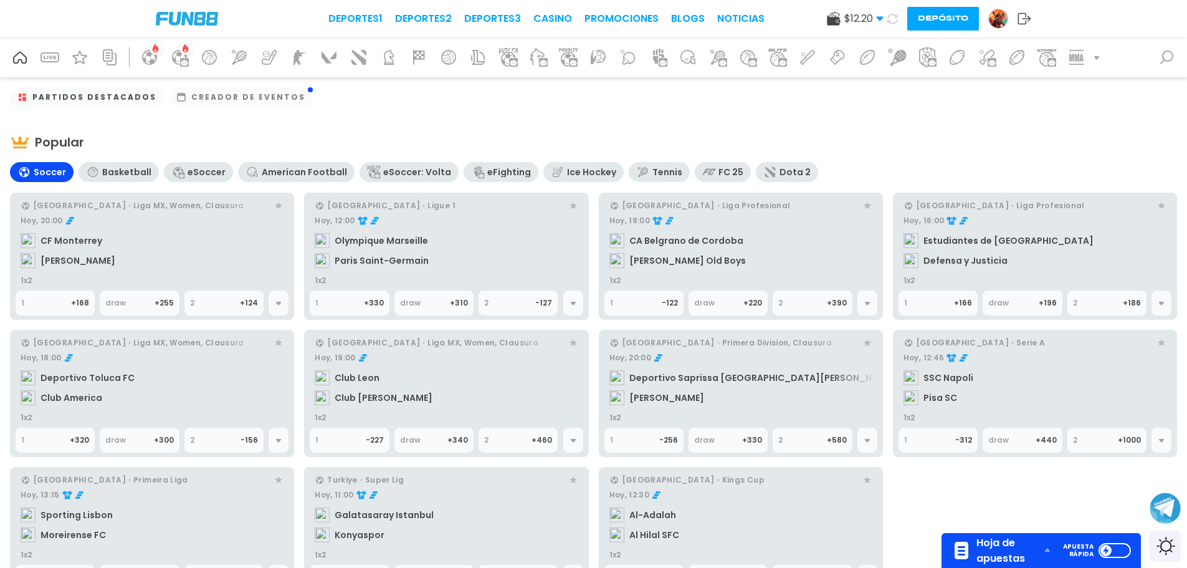
click at [522, 305] on div "2" at bounding box center [509, 303] width 51 height 24
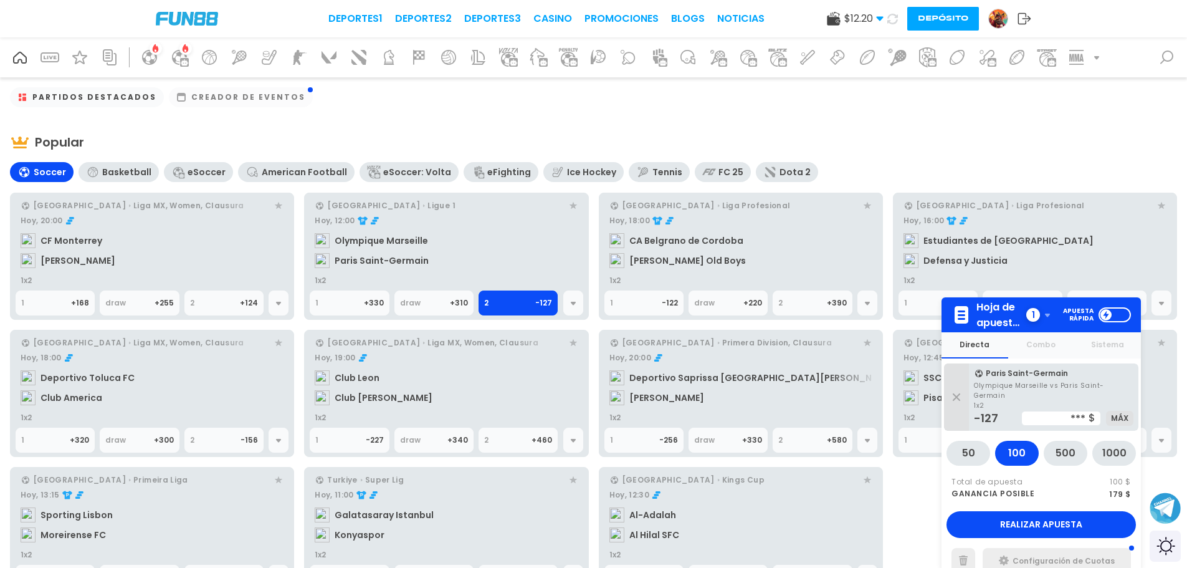
click at [373, 255] on link "Hoy, 12:00 Olympique Marseille Paris Saint-Germain" at bounding box center [446, 243] width 273 height 65
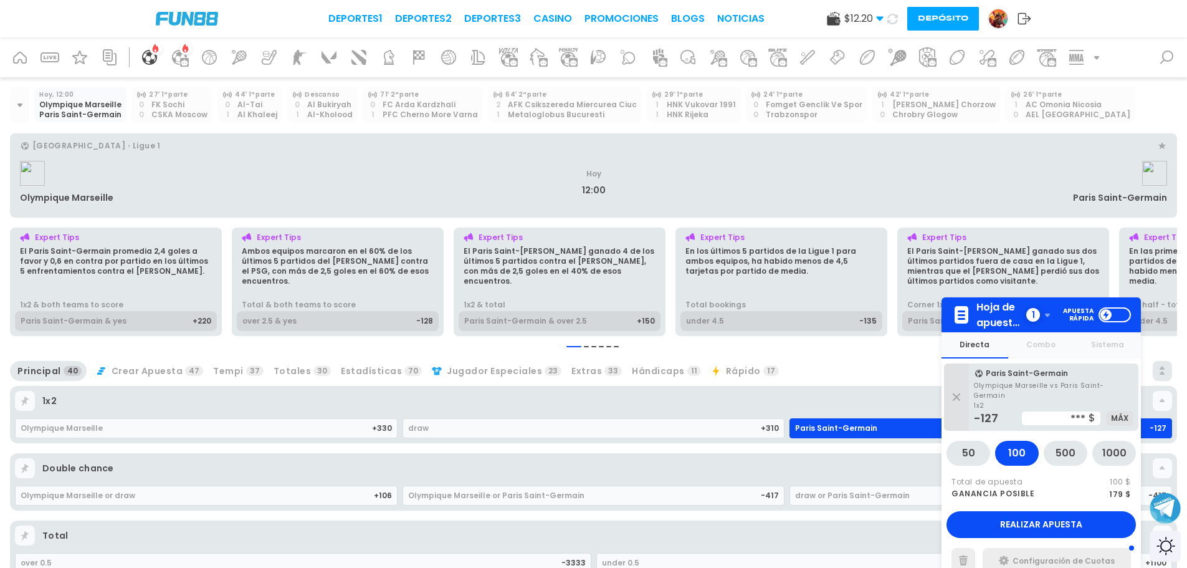
click at [149, 369] on span "Crear Apuesta" at bounding box center [148, 371] width 72 height 10
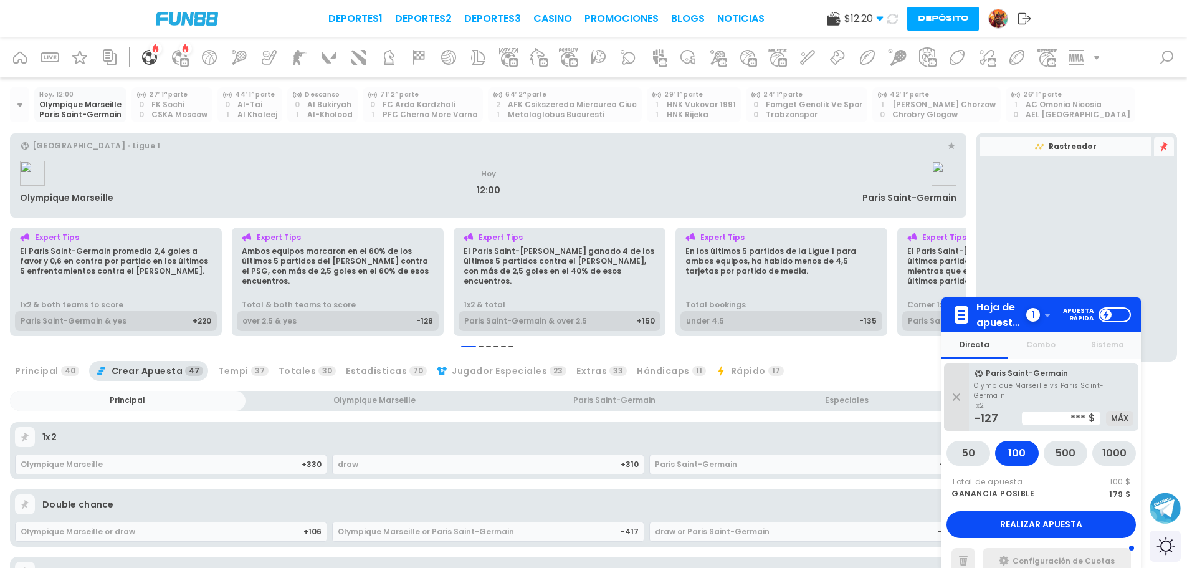
scroll to position [62, 0]
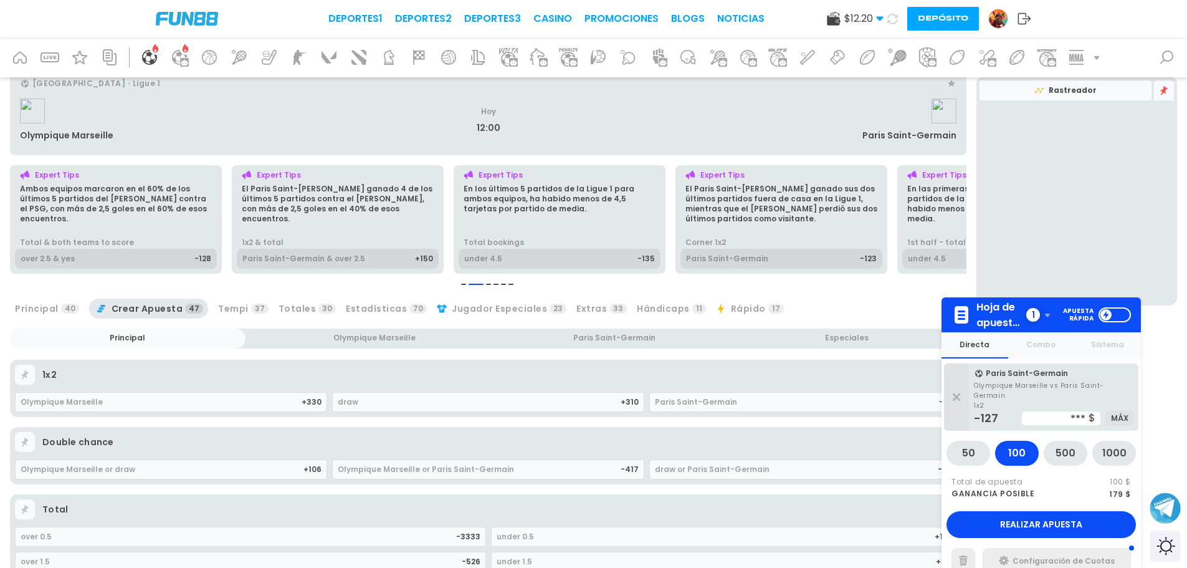
drag, startPoint x: 1056, startPoint y: 411, endPoint x: 1132, endPoint y: 414, distance: 76.1
click at [1133, 412] on div "*** $ Máx" at bounding box center [1077, 418] width 112 height 15
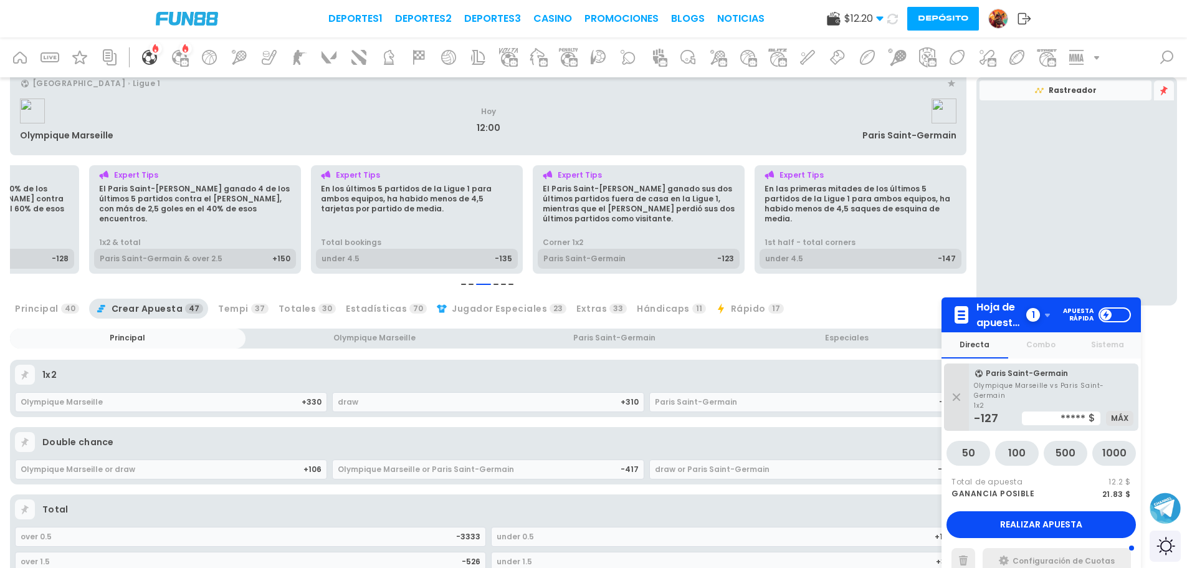
type input "*****"
click at [514, 467] on div "Olympique Marseille or Paris Saint-Germain" at bounding box center [479, 469] width 283 height 19
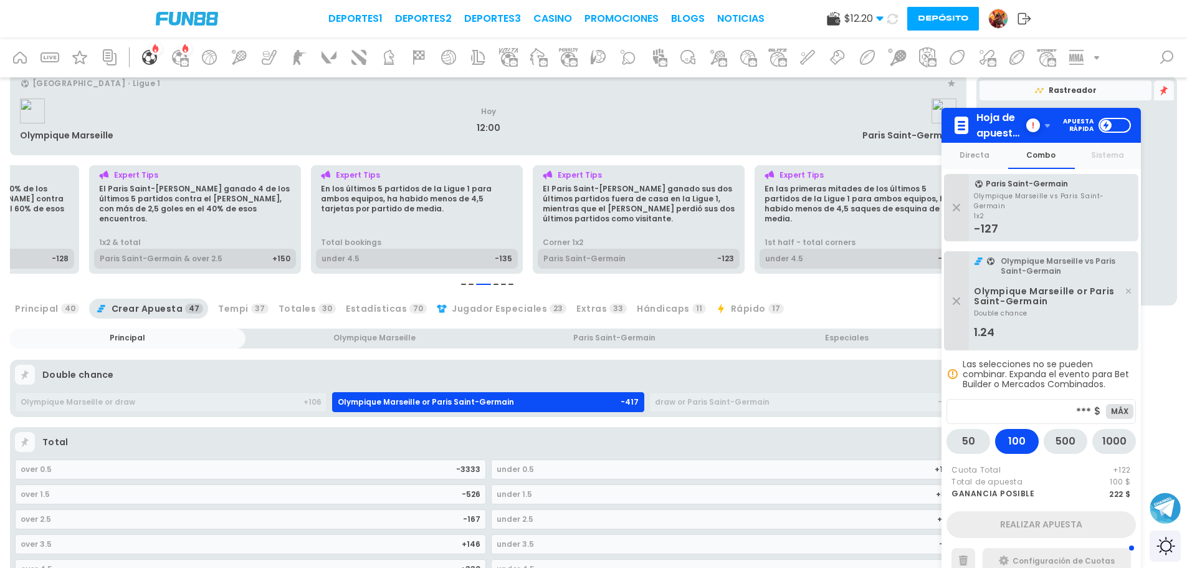
click at [957, 204] on icon at bounding box center [956, 207] width 7 height 7
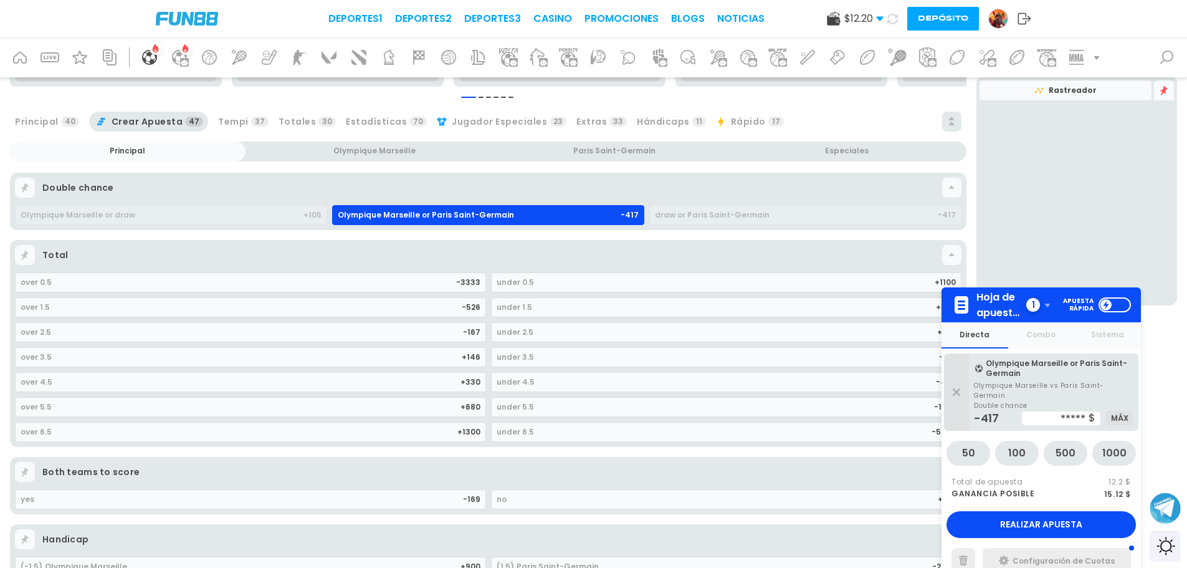
scroll to position [312, 0]
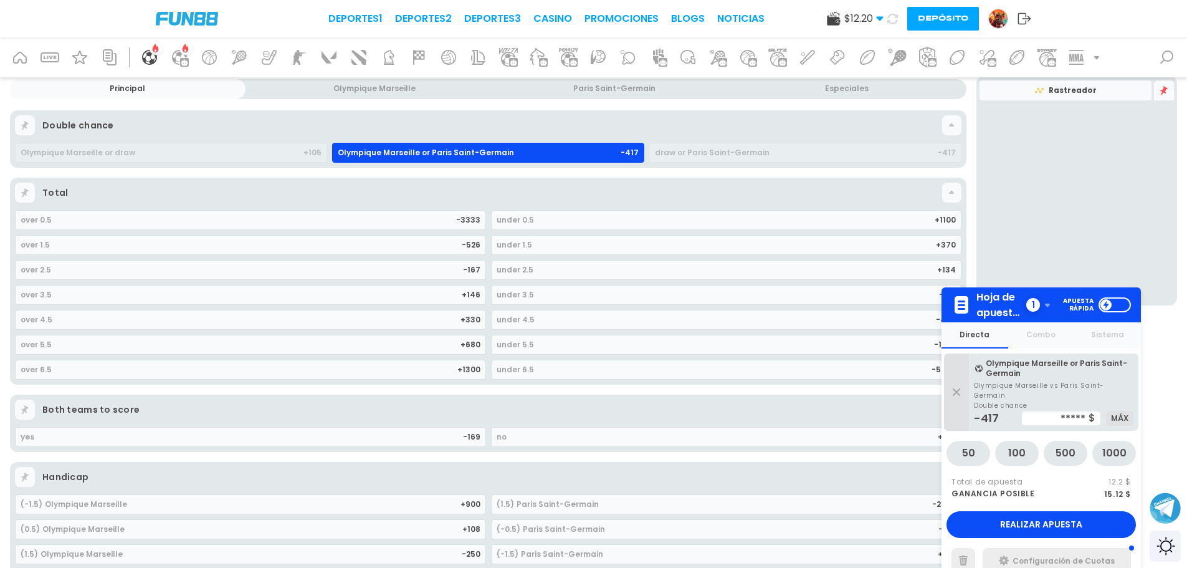
click at [417, 212] on div "over 0.5" at bounding box center [239, 220] width 436 height 19
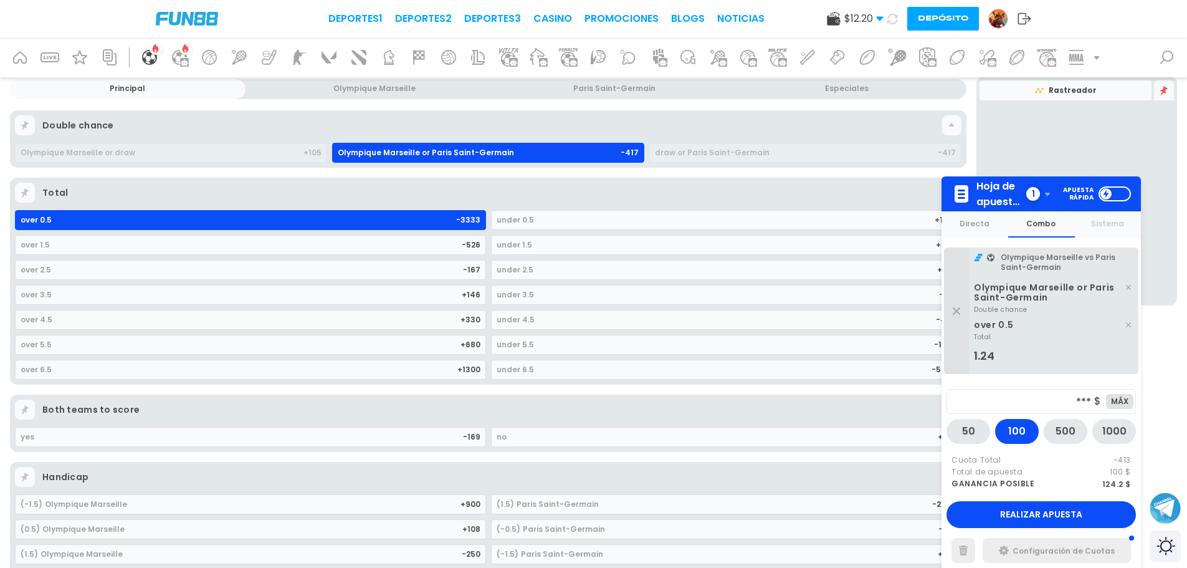
drag, startPoint x: 1060, startPoint y: 400, endPoint x: 1156, endPoint y: 401, distance: 96.0
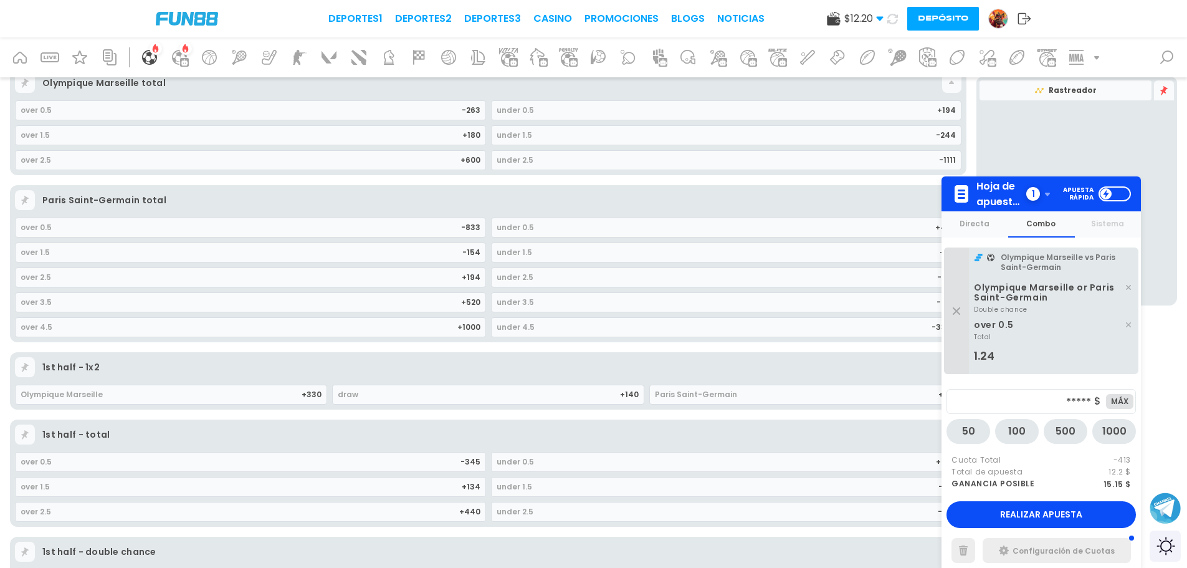
scroll to position [935, 0]
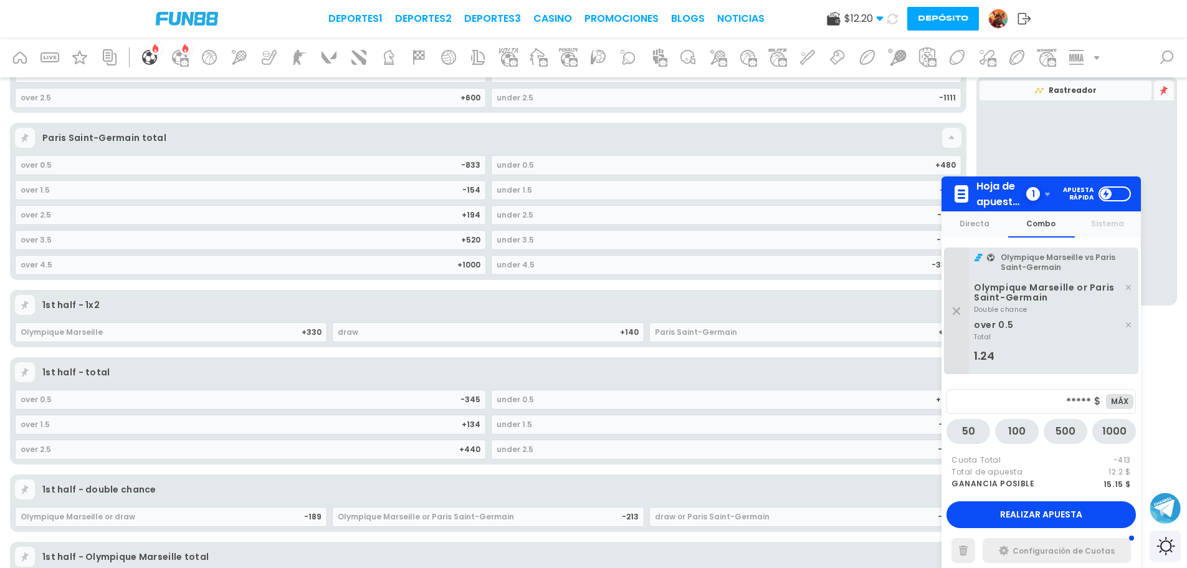
type input "*****"
click at [1127, 325] on icon at bounding box center [1128, 325] width 10 height 10
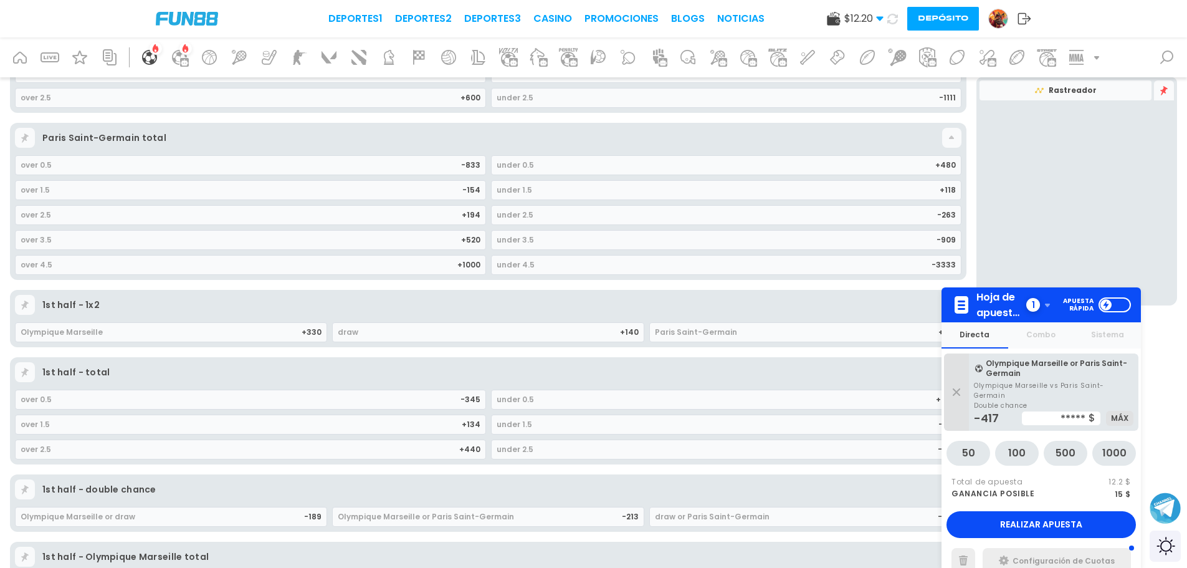
click at [133, 161] on div "over 0.5" at bounding box center [241, 165] width 441 height 19
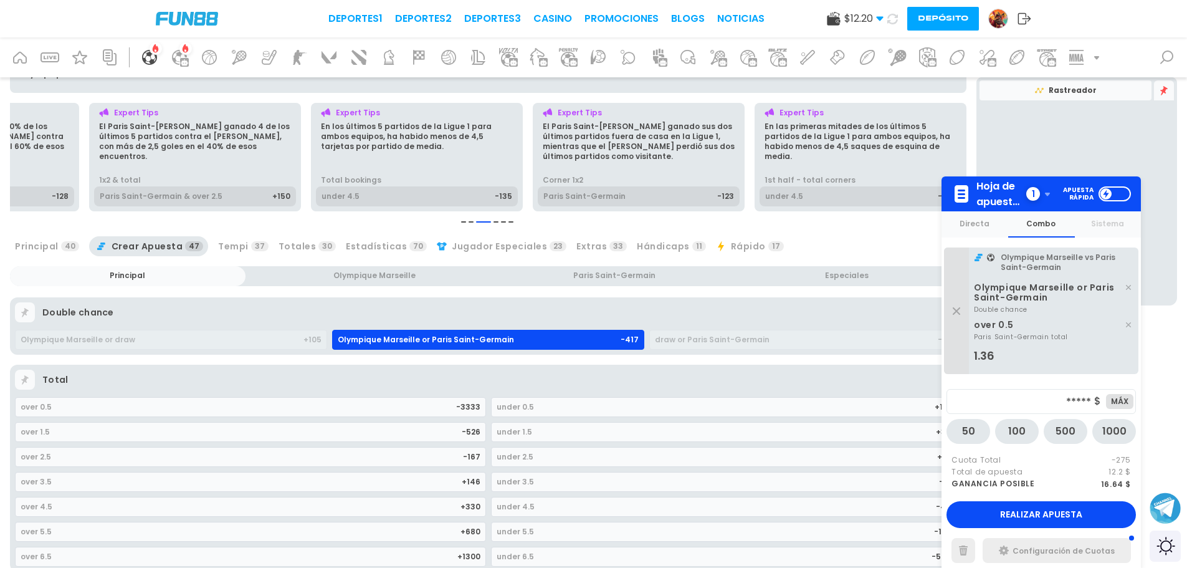
scroll to position [0, 0]
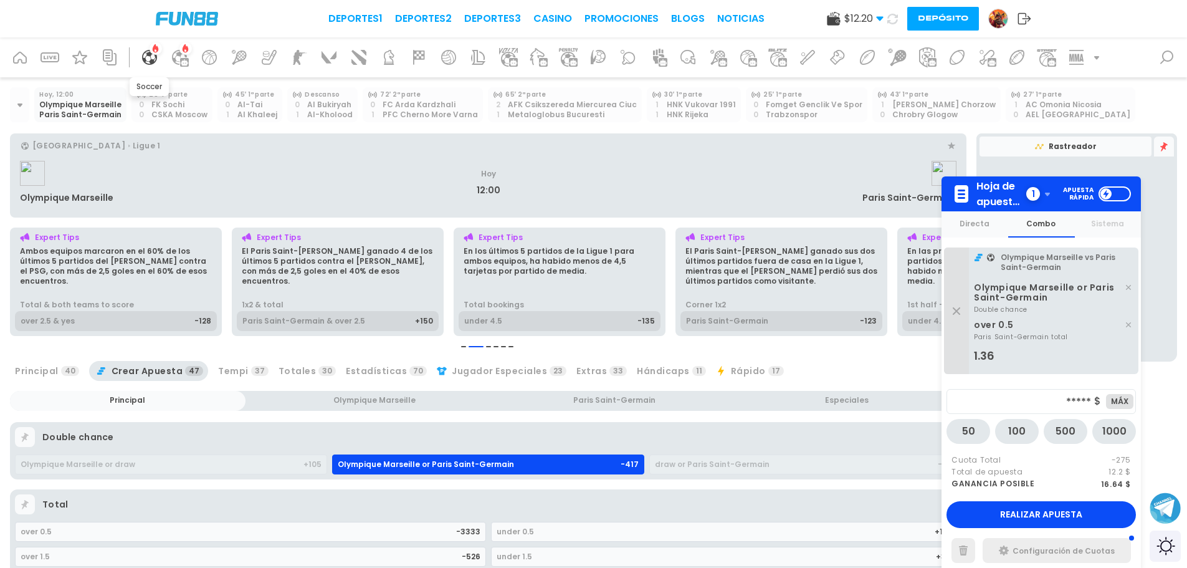
click at [145, 62] on icon at bounding box center [149, 57] width 15 height 15
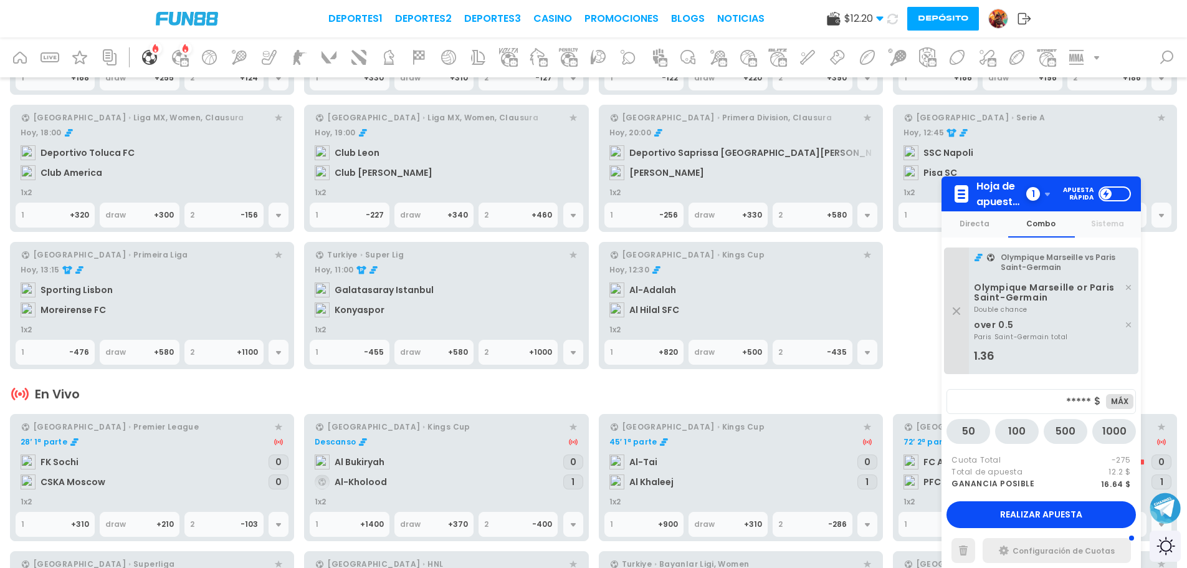
scroll to position [312, 0]
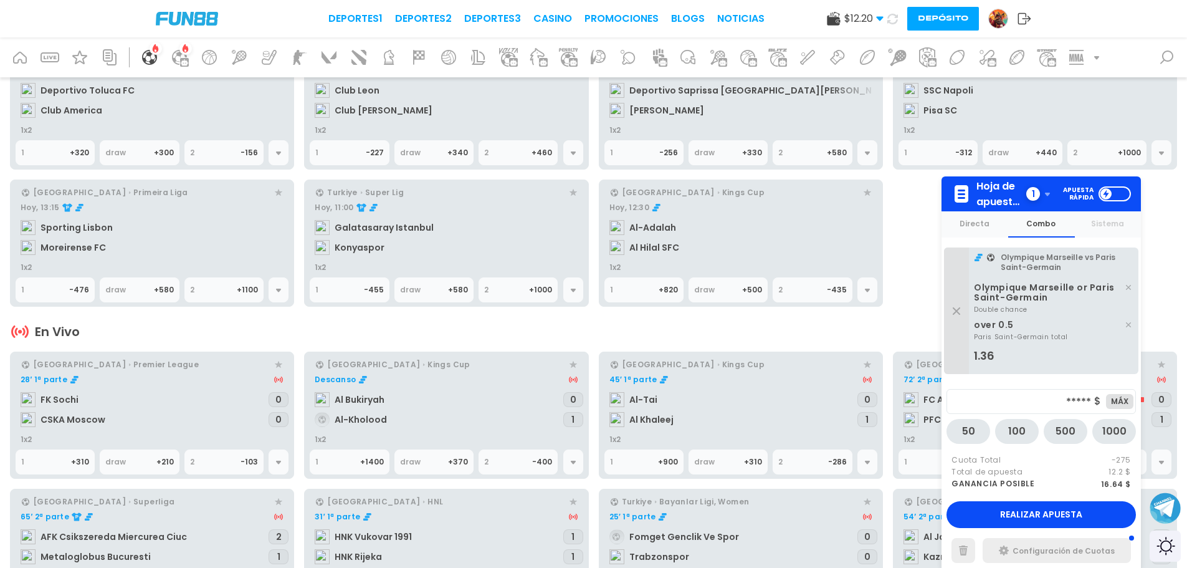
click at [958, 163] on div at bounding box center [938, 153] width 78 height 24
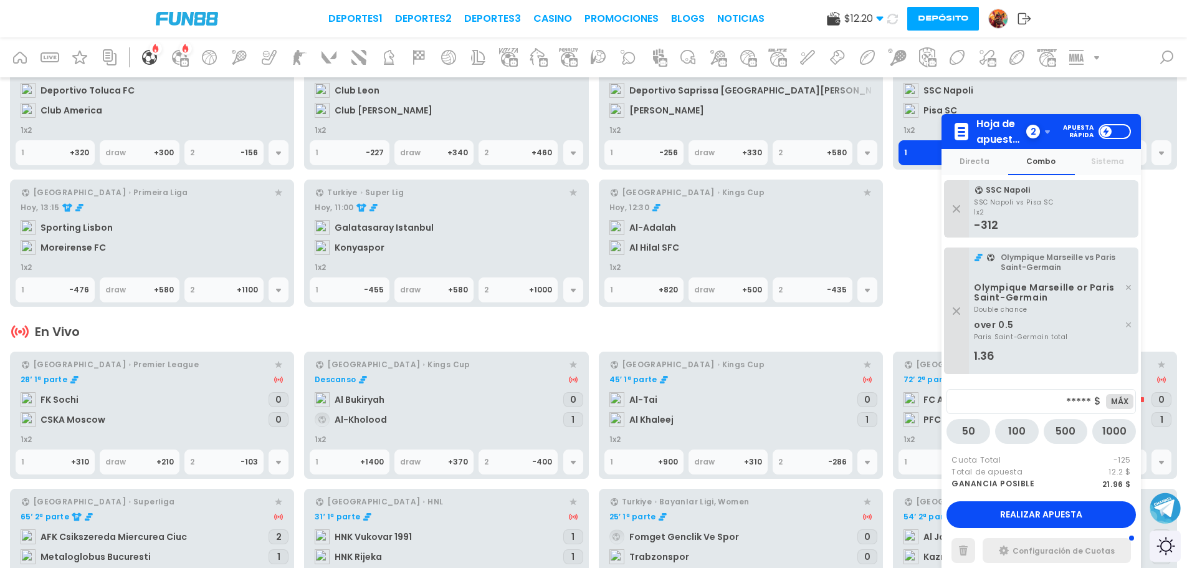
click at [341, 297] on div "1" at bounding box center [339, 290] width 48 height 24
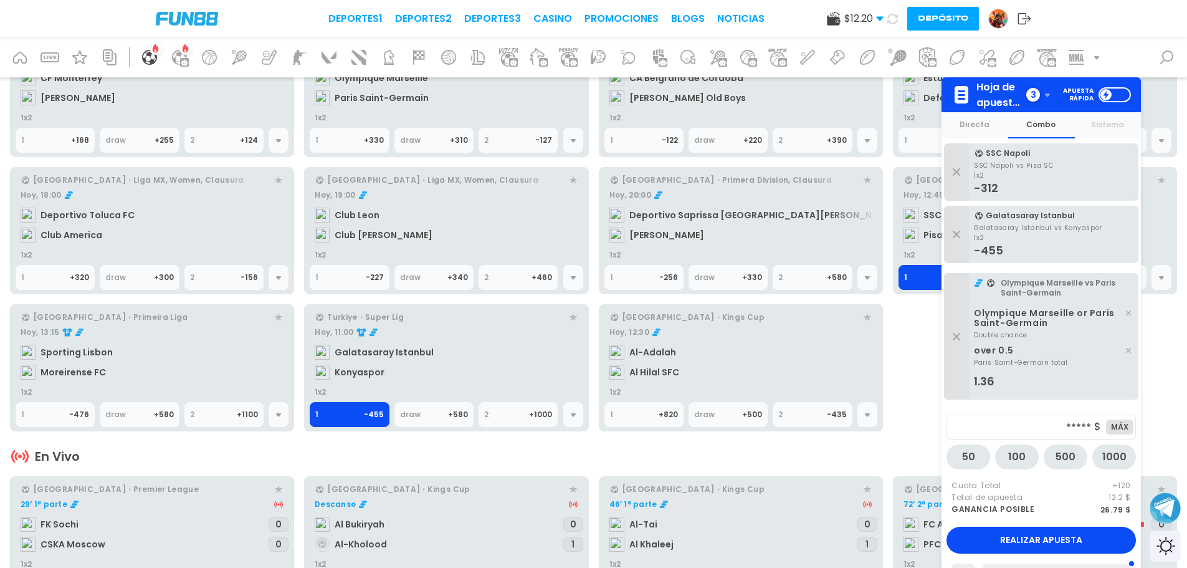
scroll to position [0, 0]
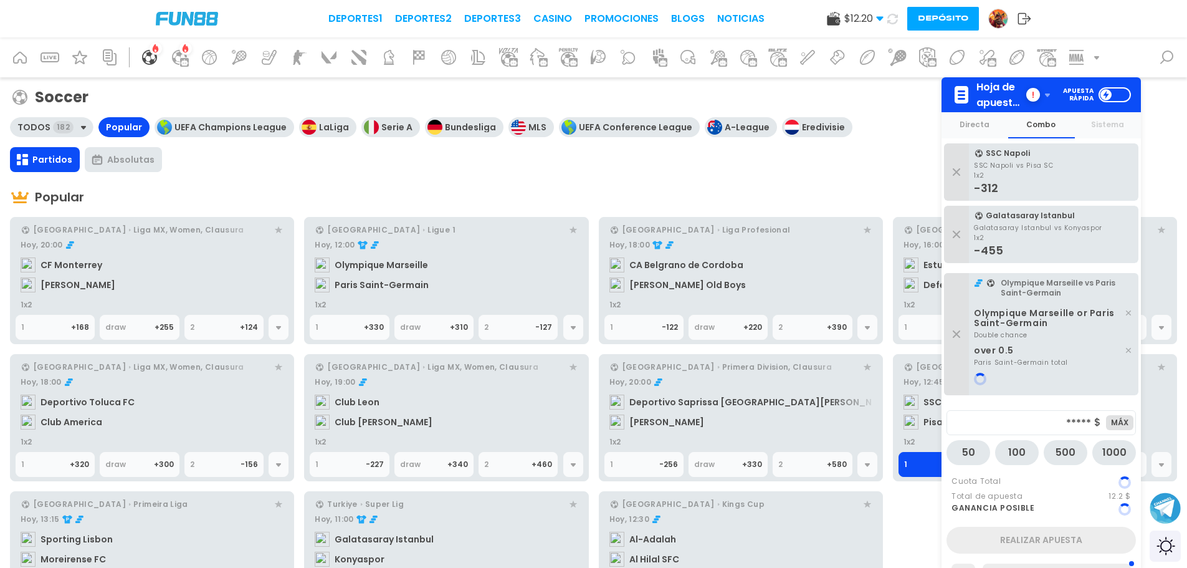
click at [1094, 58] on icon at bounding box center [1097, 57] width 10 height 10
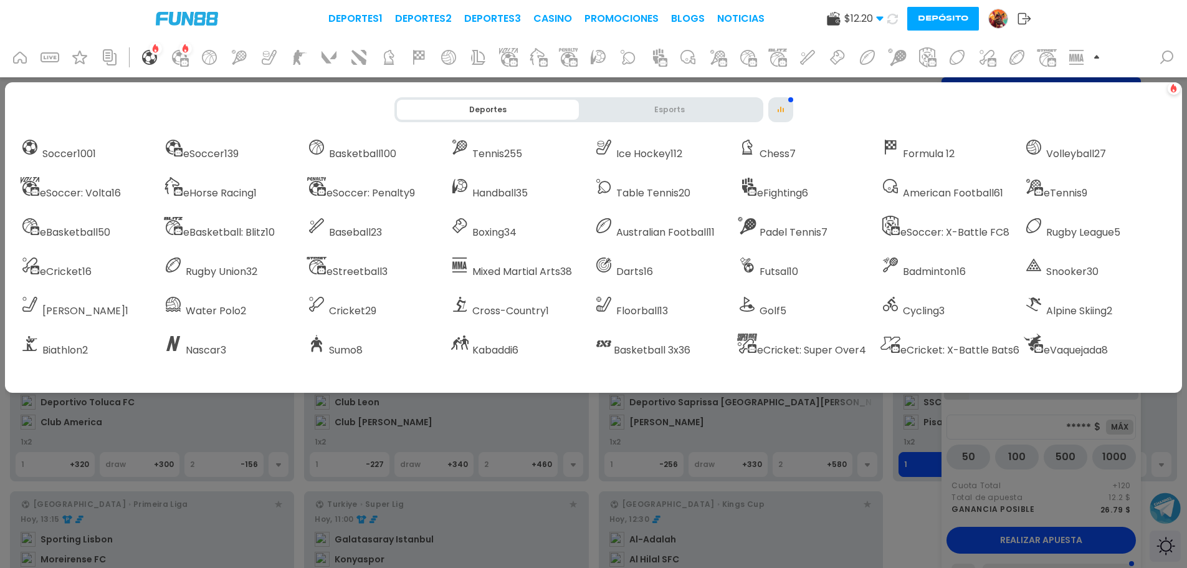
click at [1175, 60] on icon at bounding box center [1167, 57] width 20 height 20
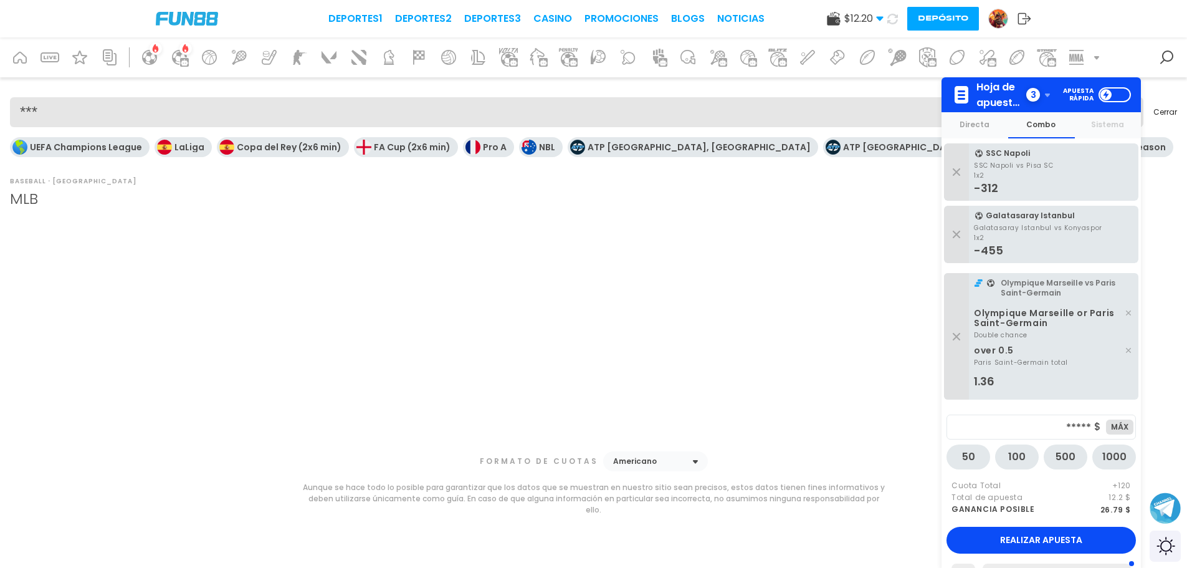
type input "***"
click at [31, 201] on h1 "MLB" at bounding box center [593, 199] width 1167 height 22
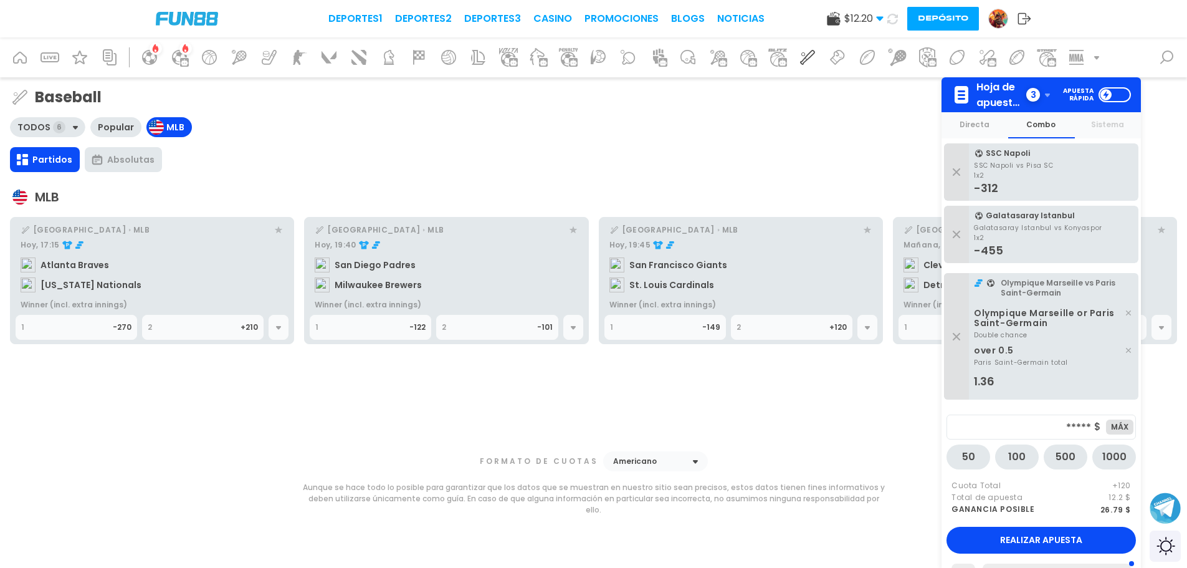
click at [100, 323] on div "1" at bounding box center [67, 327] width 92 height 24
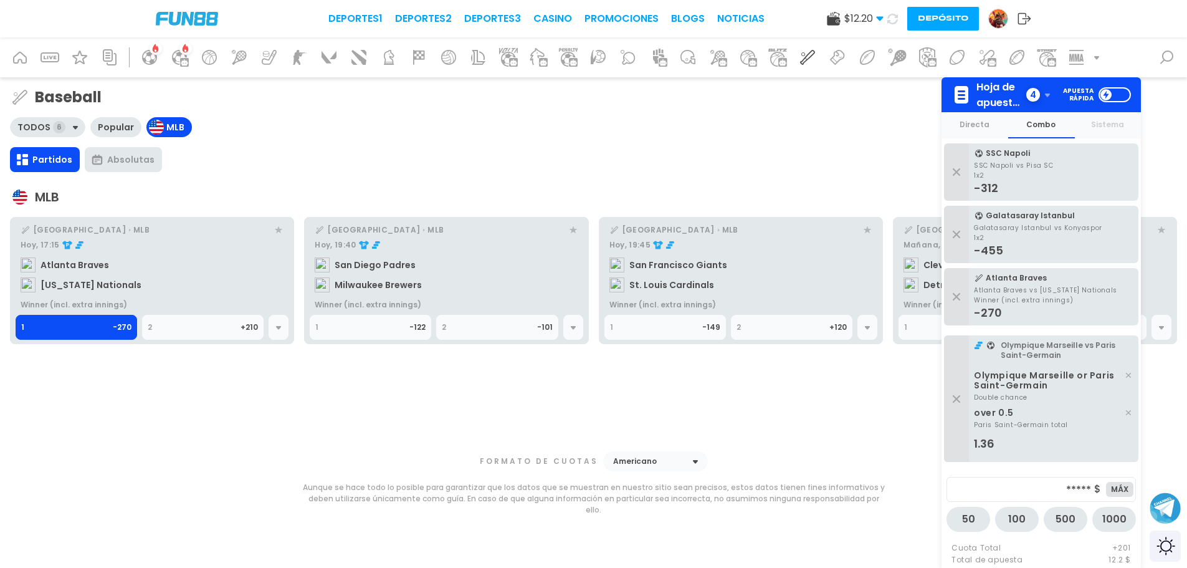
click at [134, 165] on div "Absolutas" at bounding box center [130, 159] width 47 height 12
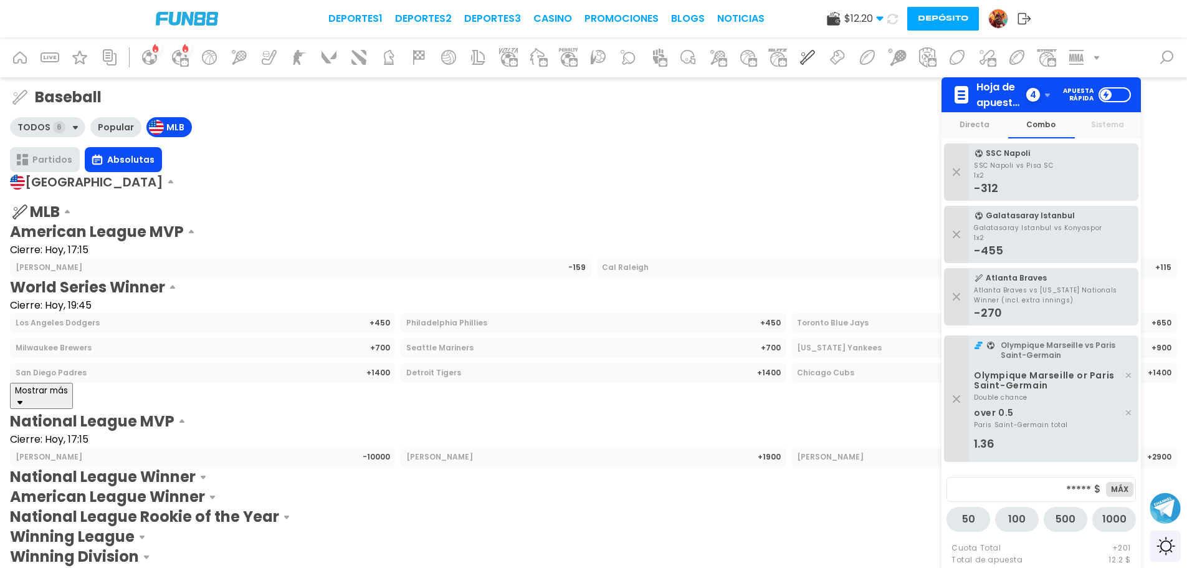
click at [50, 158] on div "Partidos" at bounding box center [52, 159] width 40 height 12
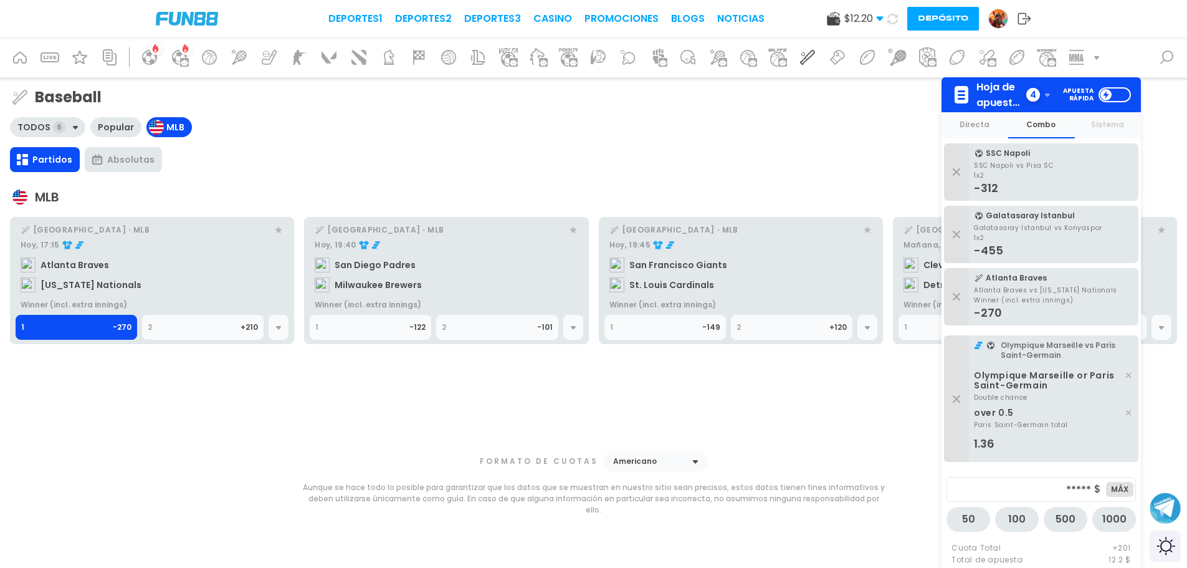
click at [1047, 96] on icon at bounding box center [1047, 95] width 5 height 4
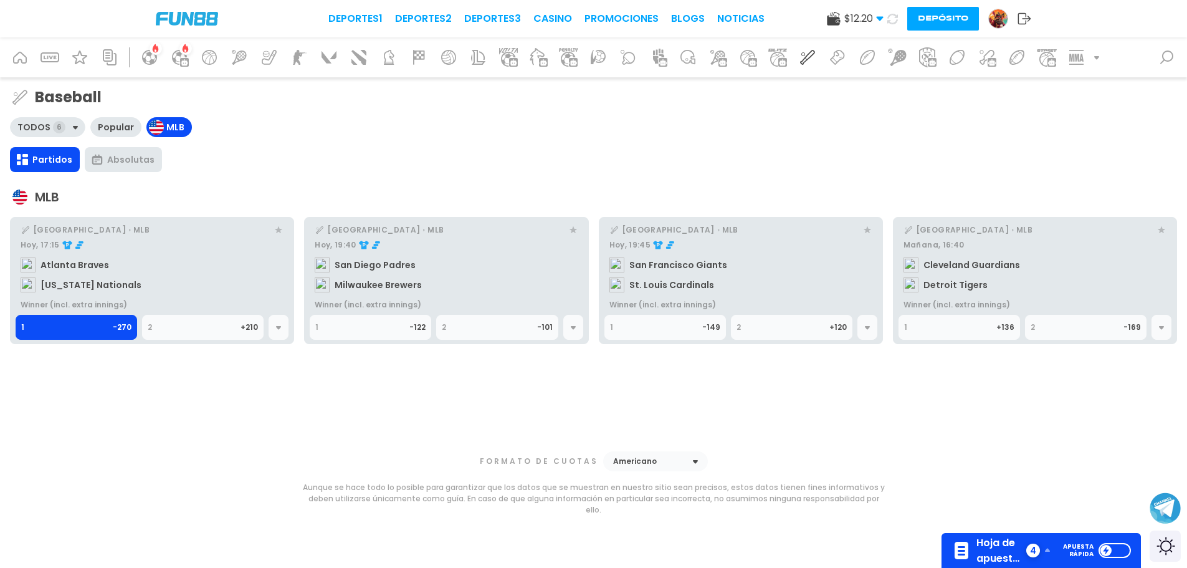
click at [39, 197] on div "MLB" at bounding box center [593, 197] width 1167 height 20
click at [54, 134] on div "TODOS 6" at bounding box center [47, 127] width 75 height 20
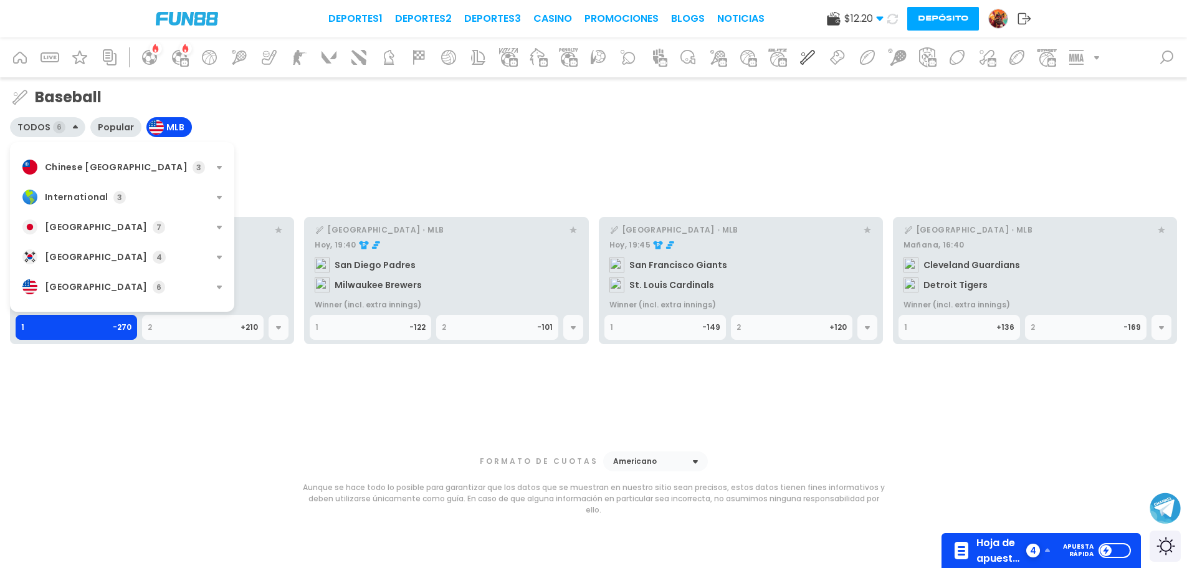
click at [55, 128] on div "6" at bounding box center [59, 127] width 12 height 12
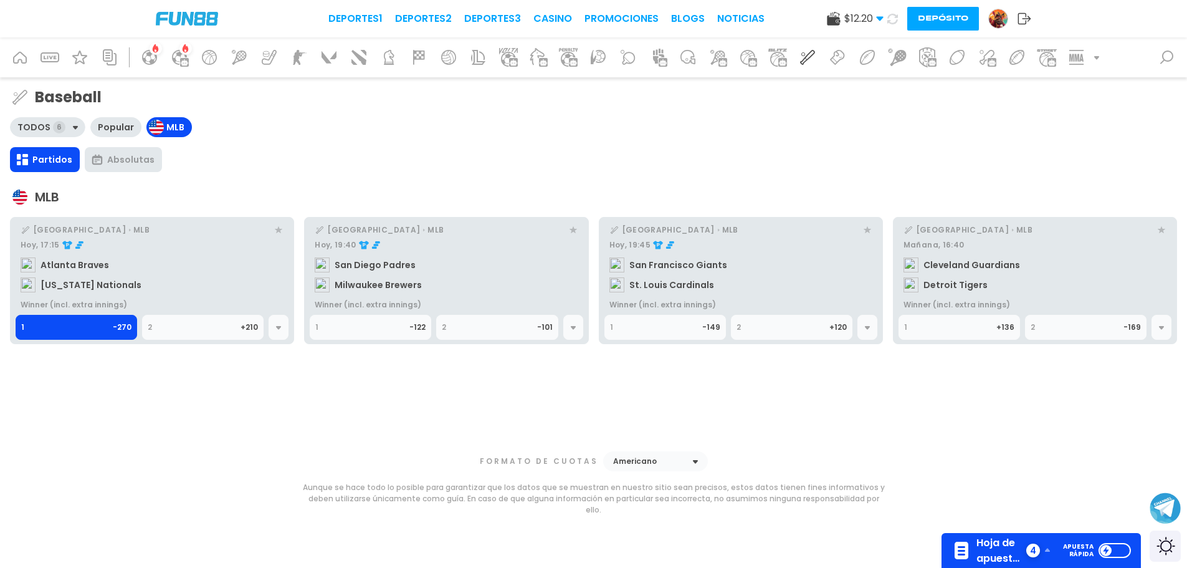
click at [55, 128] on div "6" at bounding box center [59, 127] width 12 height 12
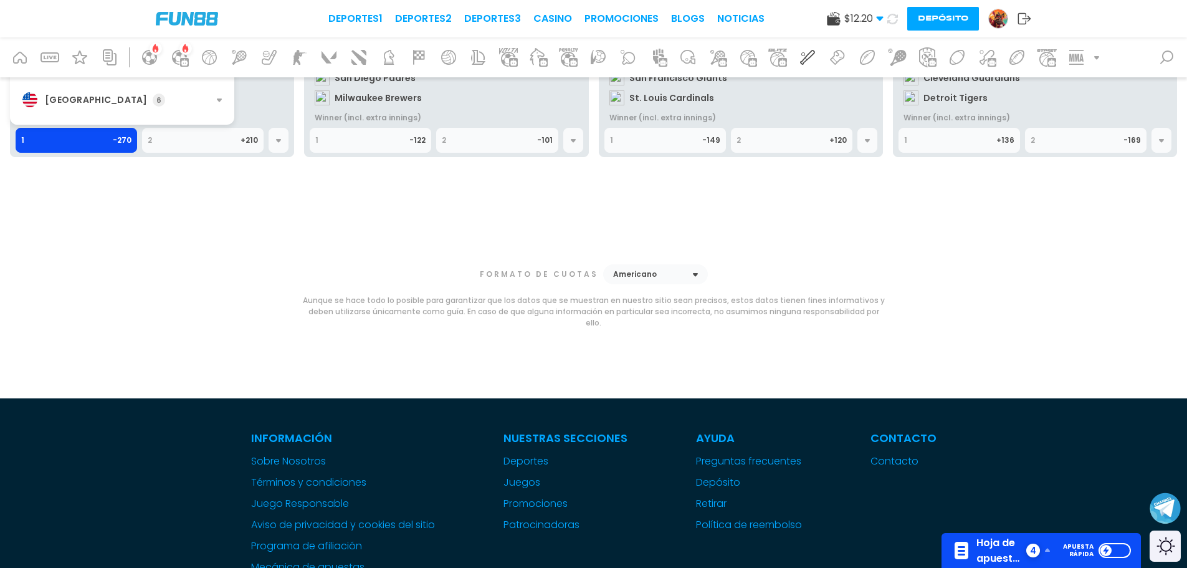
scroll to position [62, 0]
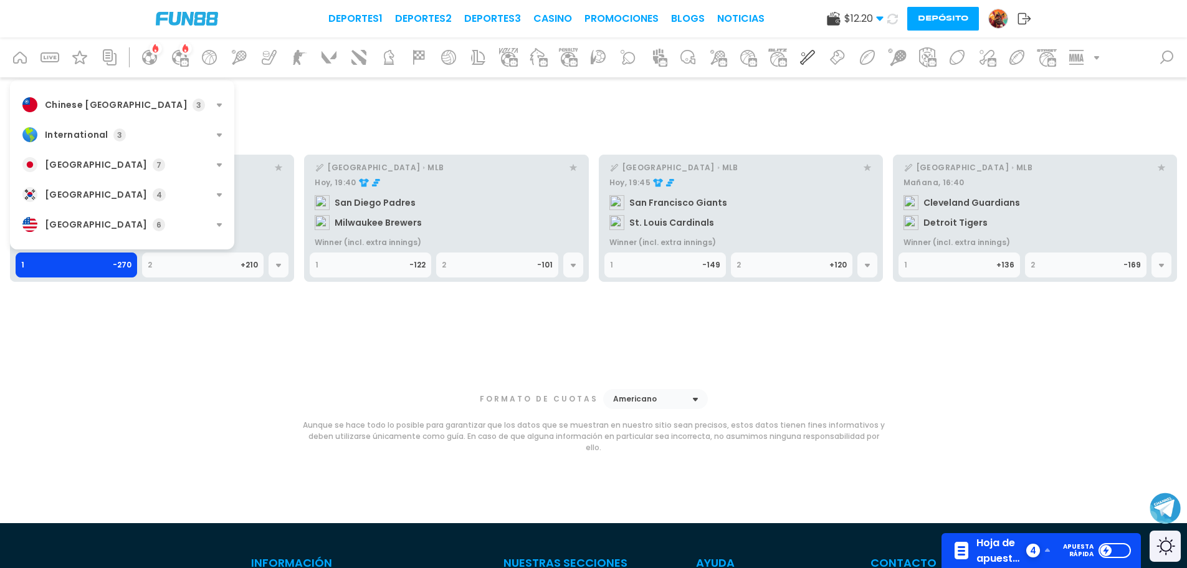
click at [219, 224] on icon "scrollable content" at bounding box center [219, 225] width 5 height 4
click at [43, 254] on div "MLB 6" at bounding box center [123, 249] width 202 height 10
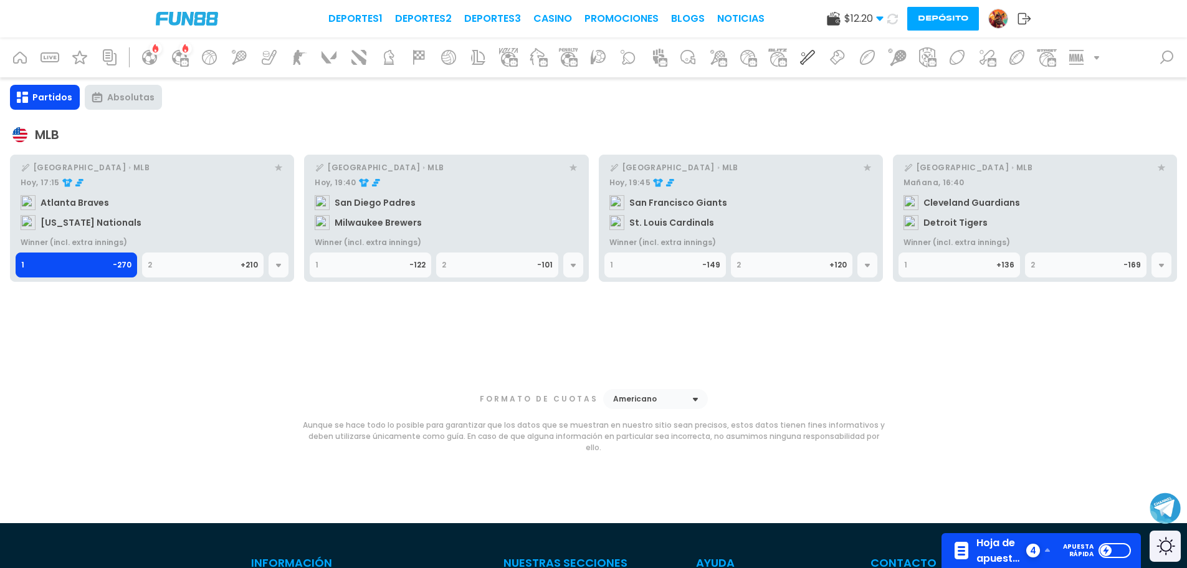
scroll to position [0, 0]
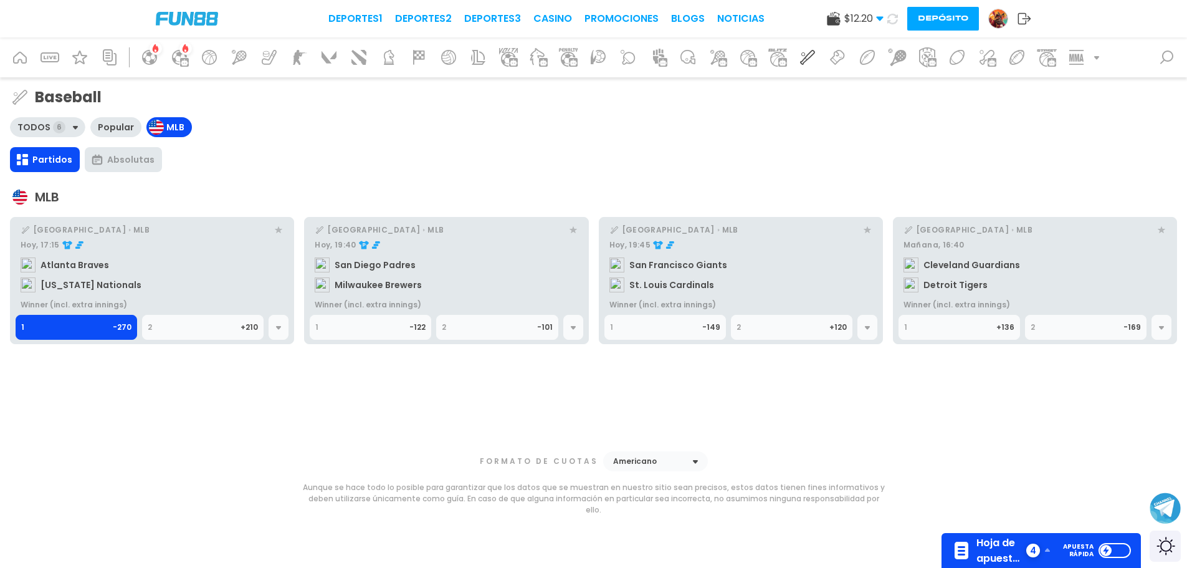
click at [693, 462] on div "Formato de cuotas Americano" at bounding box center [594, 460] width 584 height 21
click at [692, 466] on icon at bounding box center [695, 461] width 10 height 10
click at [652, 528] on div "Fraccional" at bounding box center [655, 523] width 85 height 10
click at [674, 471] on div "Fraccional" at bounding box center [655, 461] width 105 height 20
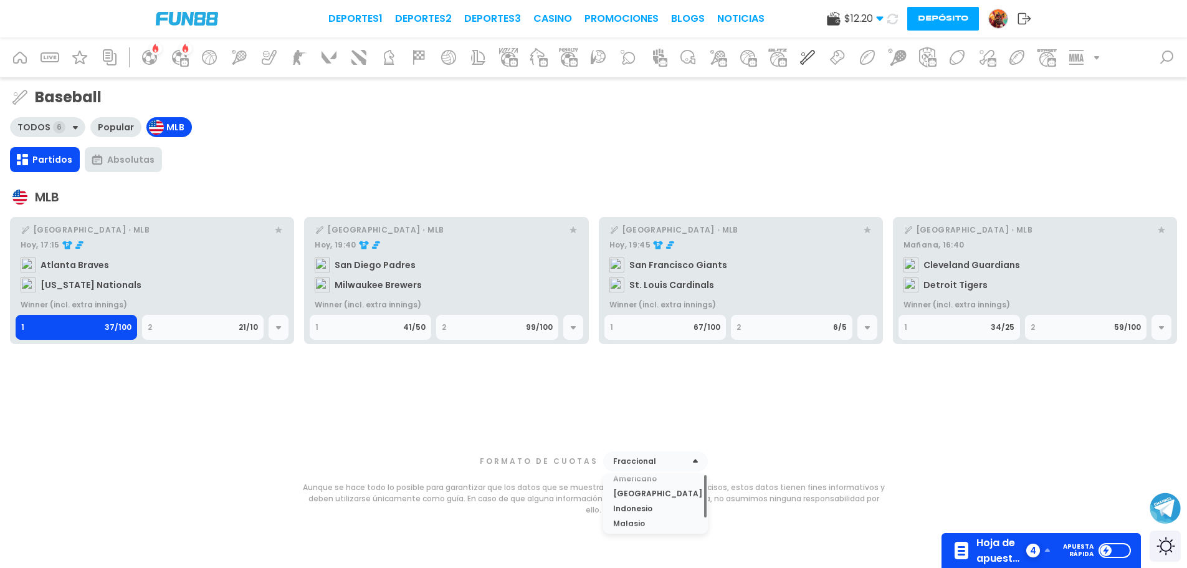
scroll to position [0, 0]
click at [634, 488] on div "Europeo" at bounding box center [655, 484] width 85 height 10
click at [1077, 338] on div "2" at bounding box center [1078, 327] width 95 height 24
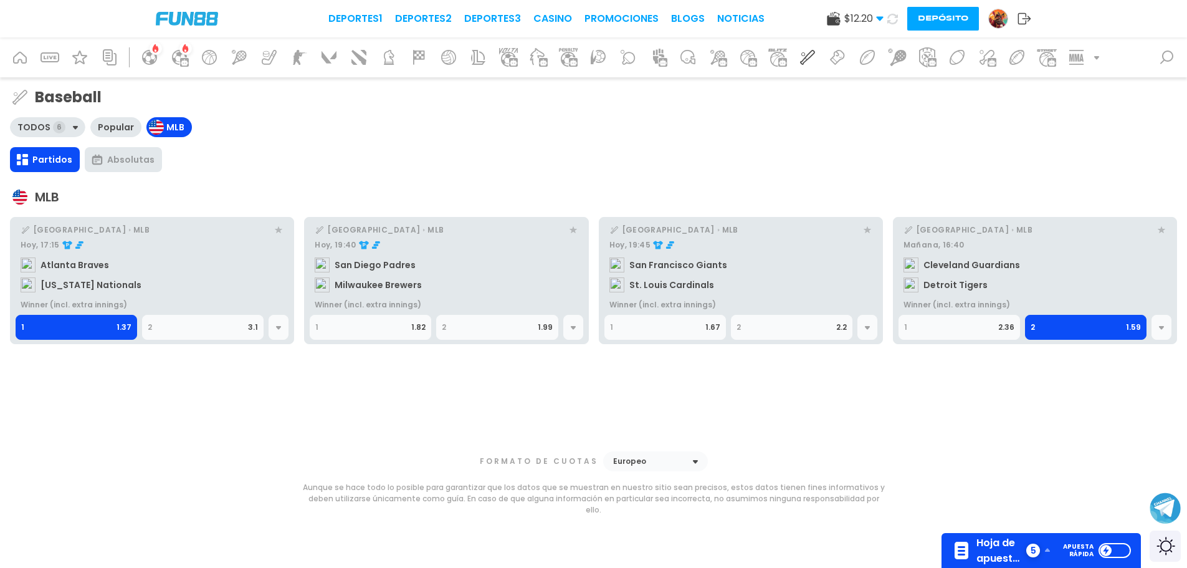
click at [1046, 551] on icon at bounding box center [1047, 550] width 5 height 4
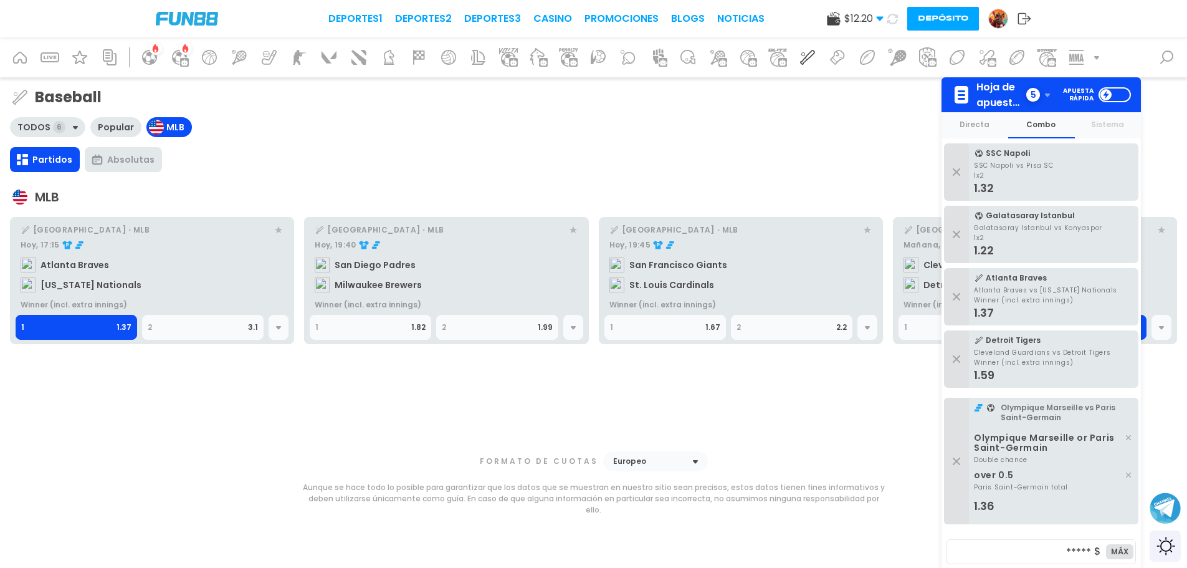
click at [786, 325] on div "2" at bounding box center [786, 327] width 100 height 24
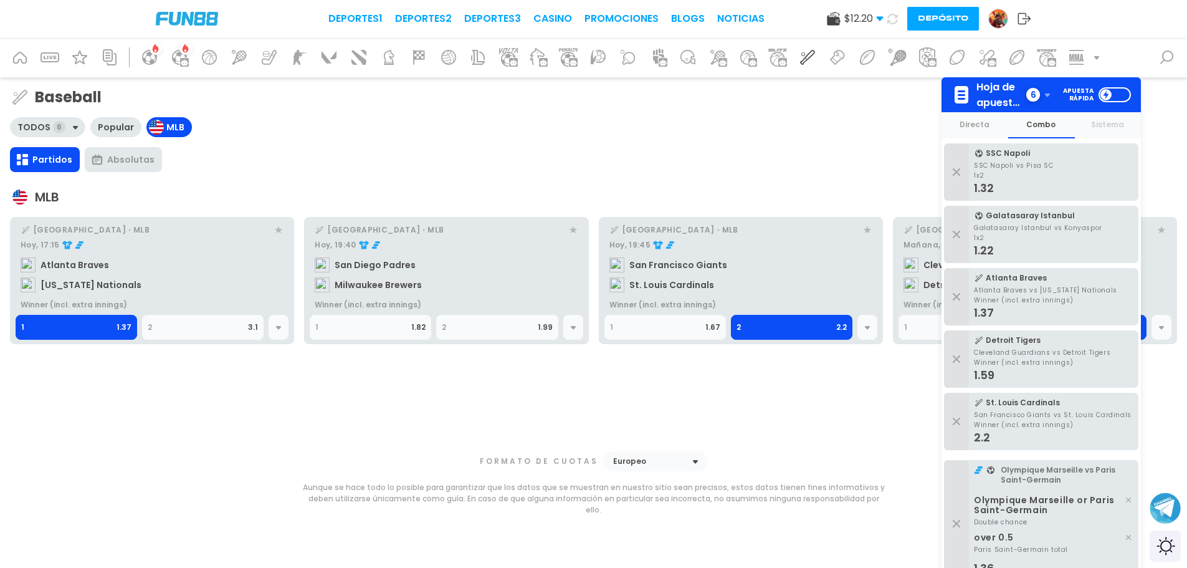
scroll to position [211, 0]
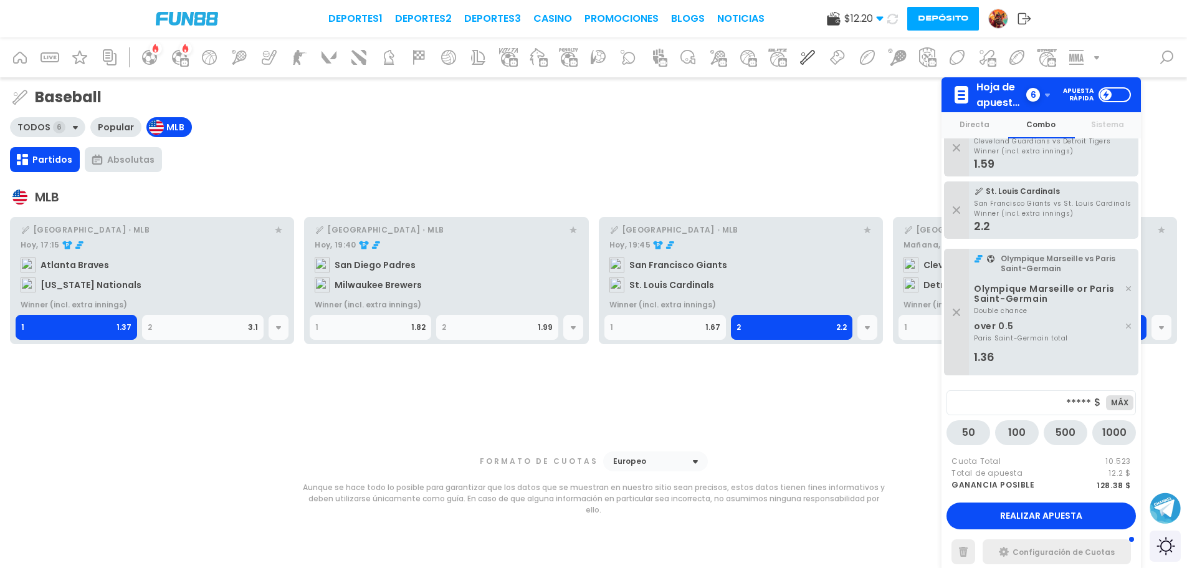
click at [1035, 548] on div "Configuración de Cuotas" at bounding box center [1064, 551] width 102 height 9
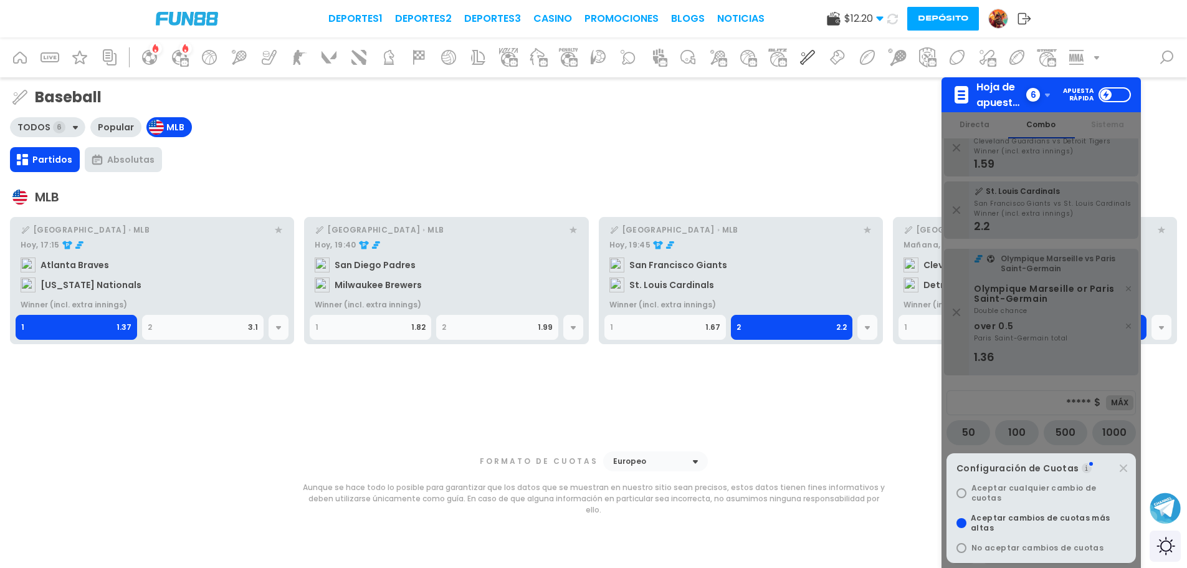
click at [1034, 531] on span "Aceptar cambios de cuotas más altas" at bounding box center [1048, 523] width 155 height 20
click at [995, 401] on div at bounding box center [1040, 339] width 199 height 455
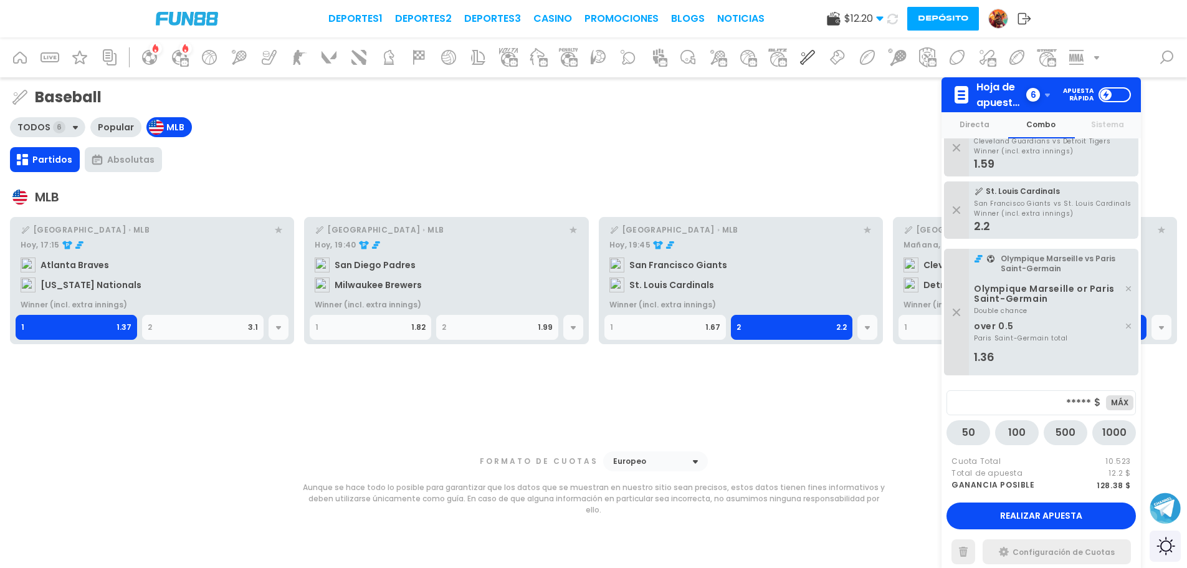
click at [497, 336] on div "2" at bounding box center [489, 327] width 95 height 24
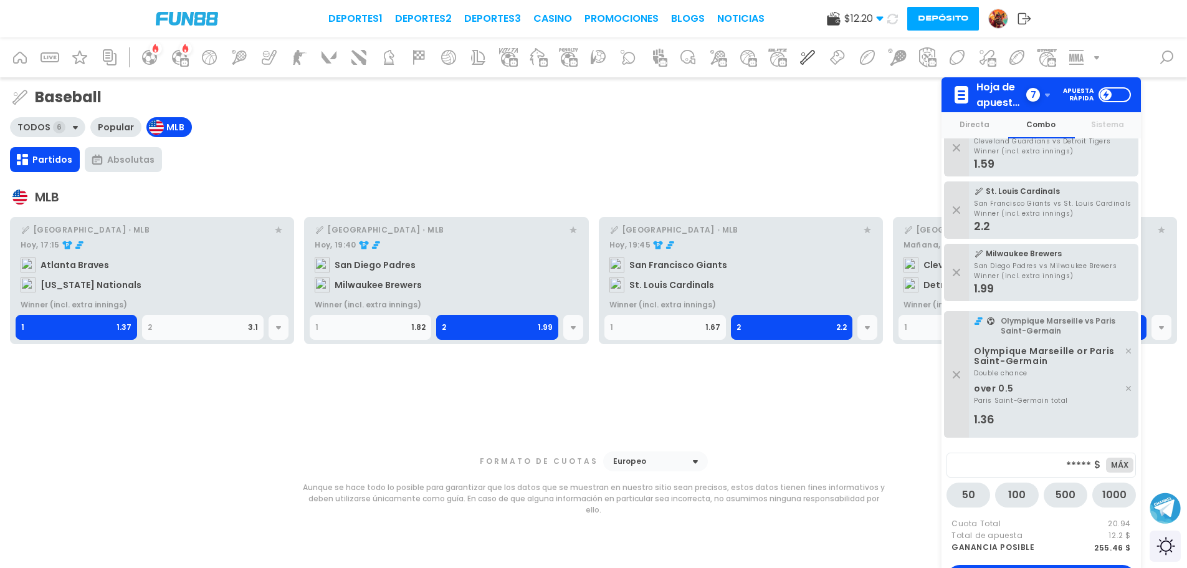
click at [1050, 100] on div "Hoja de apuestas 7" at bounding box center [1001, 94] width 101 height 31
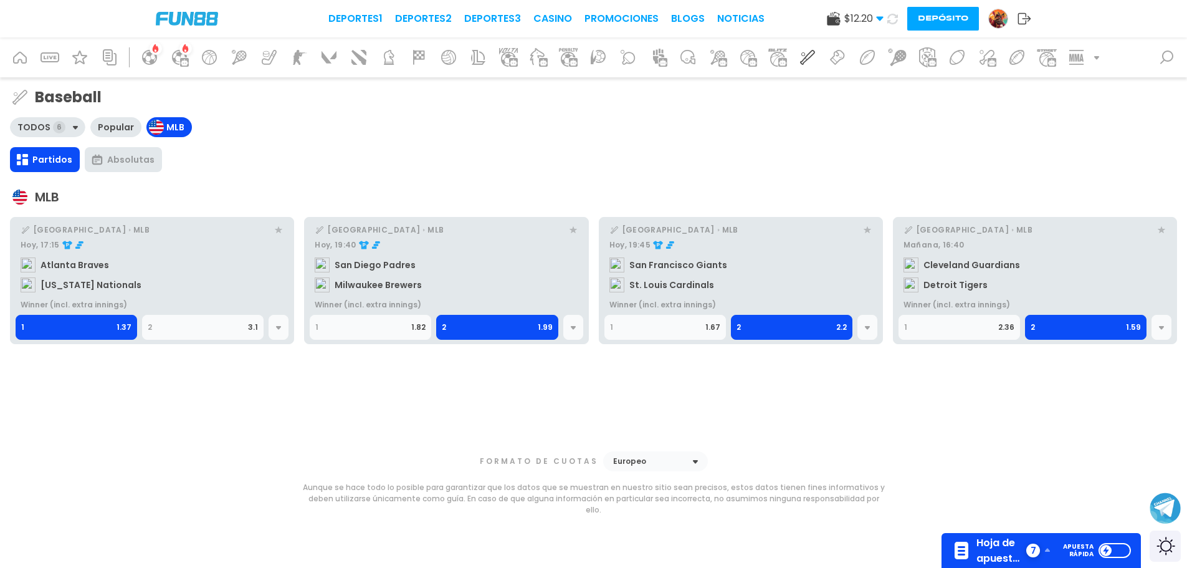
click at [1079, 332] on div "2" at bounding box center [1078, 327] width 95 height 24
click at [1004, 335] on div at bounding box center [959, 327] width 120 height 24
click at [1047, 550] on icon at bounding box center [1047, 550] width 5 height 4
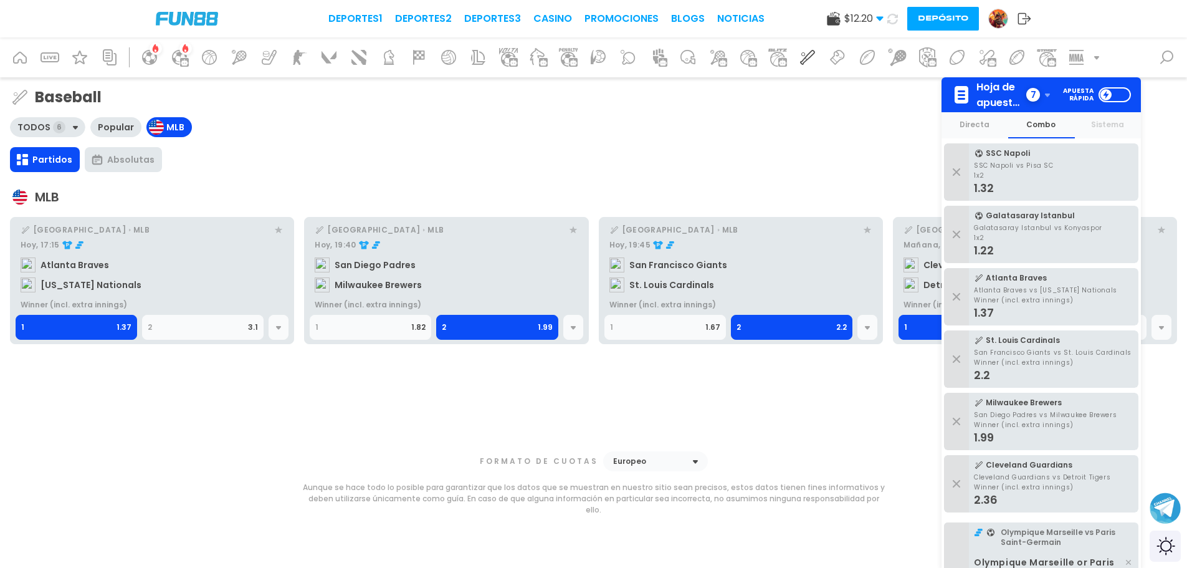
scroll to position [274, 0]
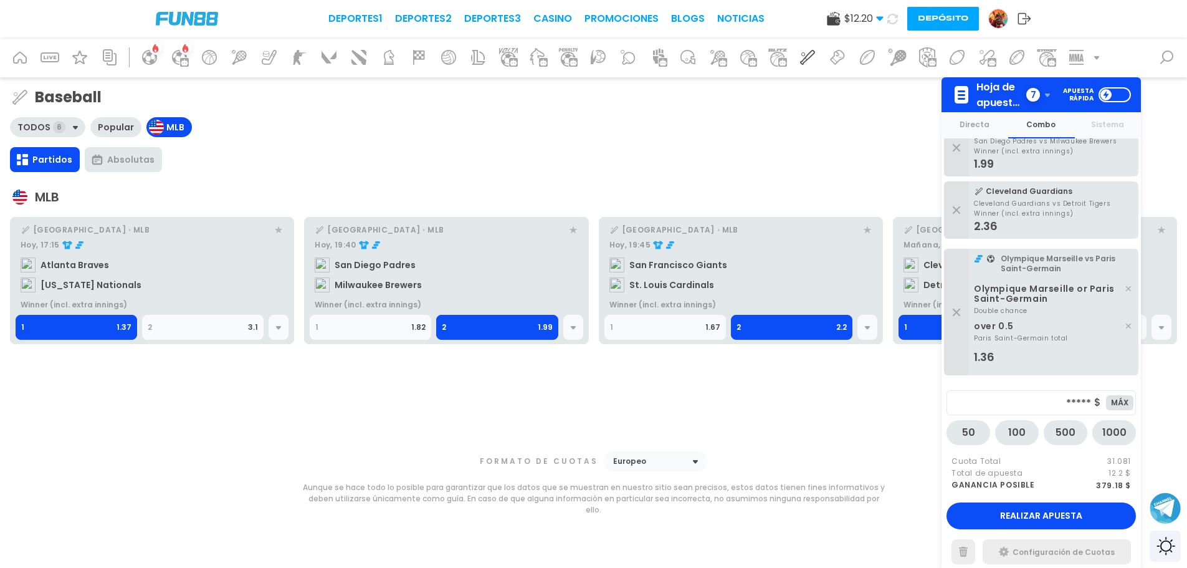
click at [1013, 513] on span "Realizar apuesta" at bounding box center [1041, 515] width 82 height 12
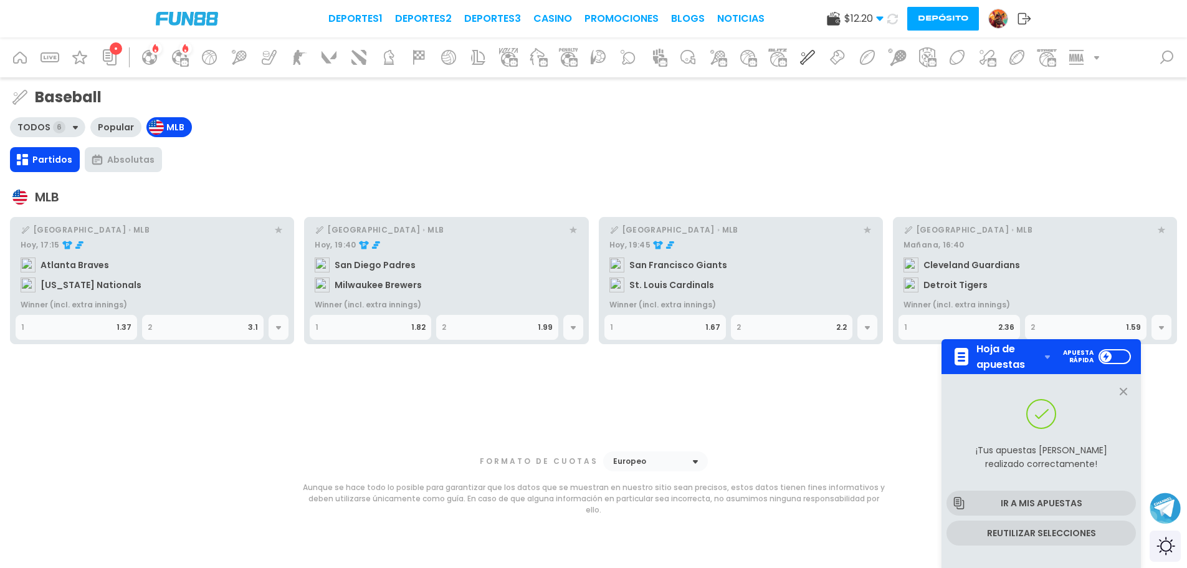
click at [862, 412] on div "Partidos Absolutas MLB [GEOGRAPHIC_DATA] MLB Hoy, 17:15 Atlanta Braves [US_STAT…" at bounding box center [593, 281] width 1167 height 288
click at [1127, 395] on icon at bounding box center [1123, 391] width 15 height 15
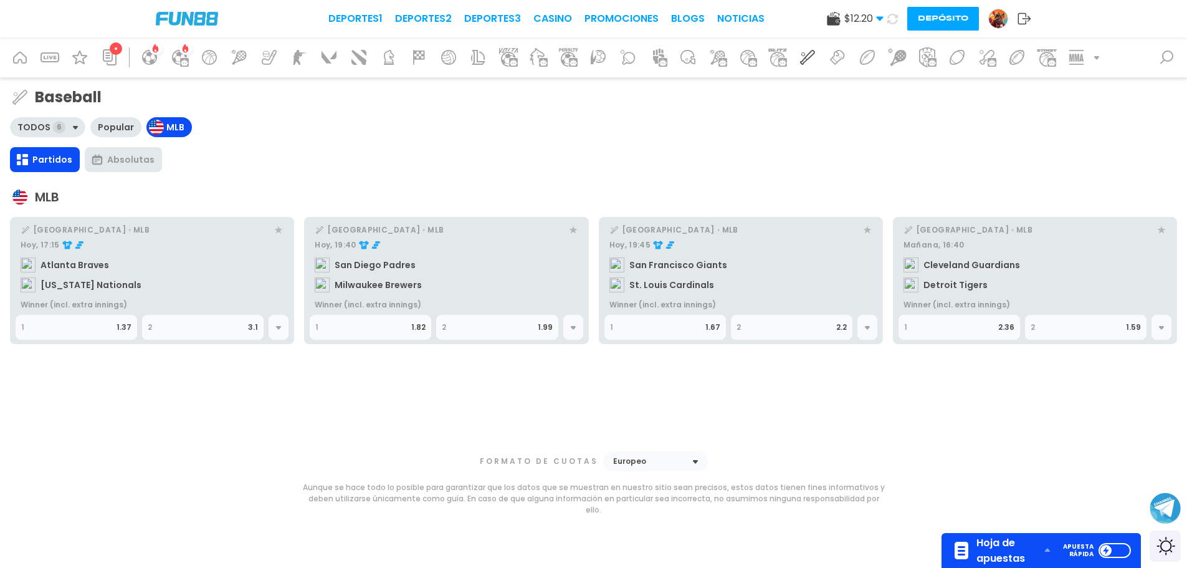
click at [1056, 548] on div "Apuesta rápida" at bounding box center [1072, 550] width 41 height 15
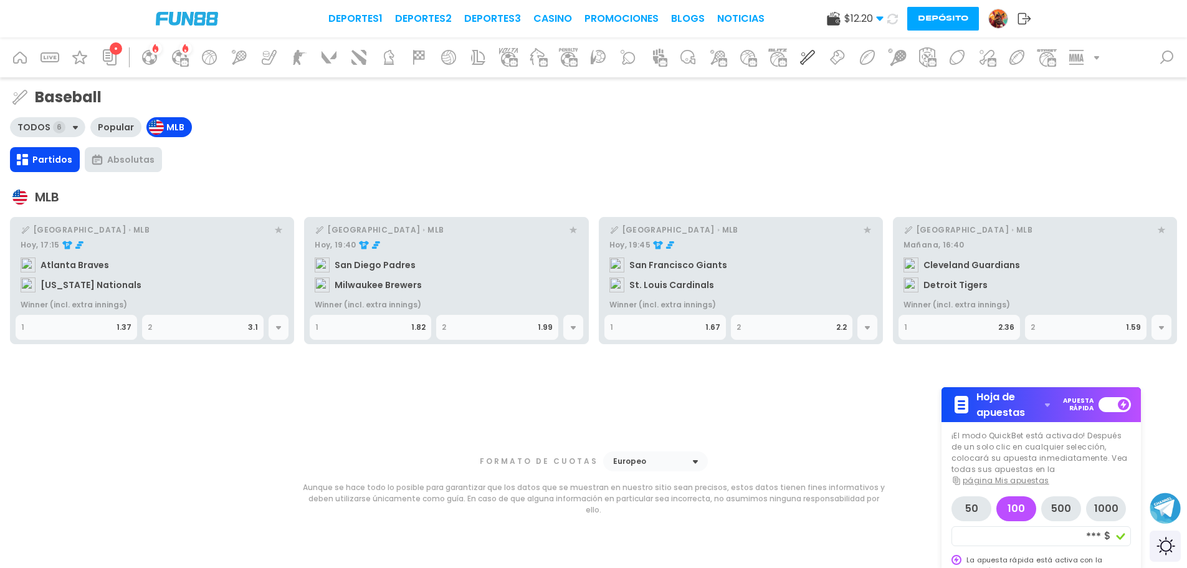
click at [1114, 404] on div at bounding box center [1114, 404] width 32 height 15
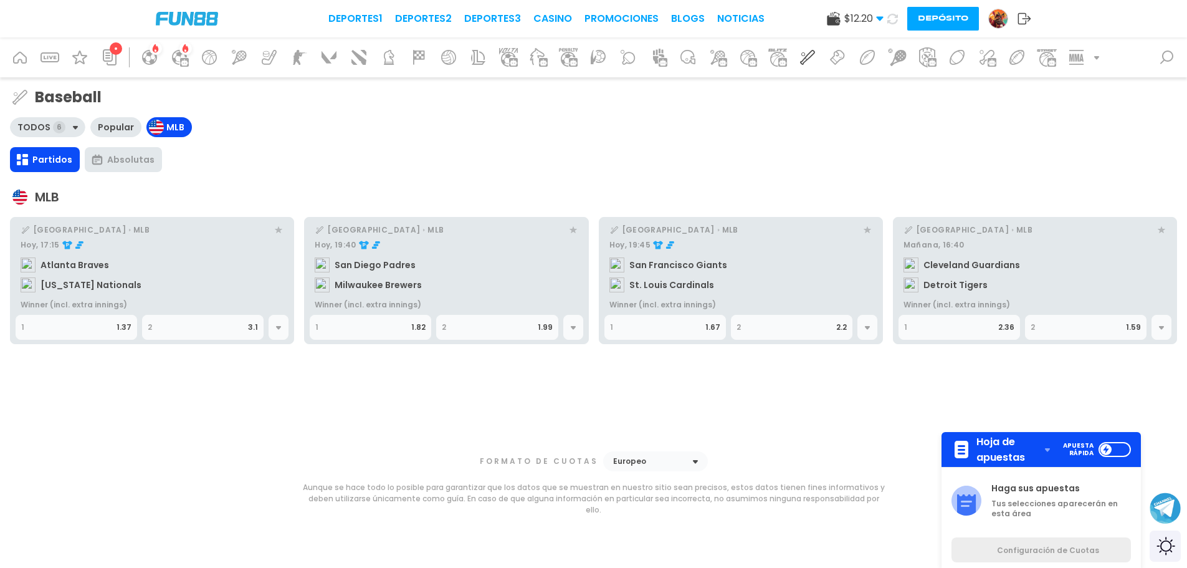
click at [980, 454] on span "Hoja de apuestas" at bounding box center [1006, 449] width 61 height 31
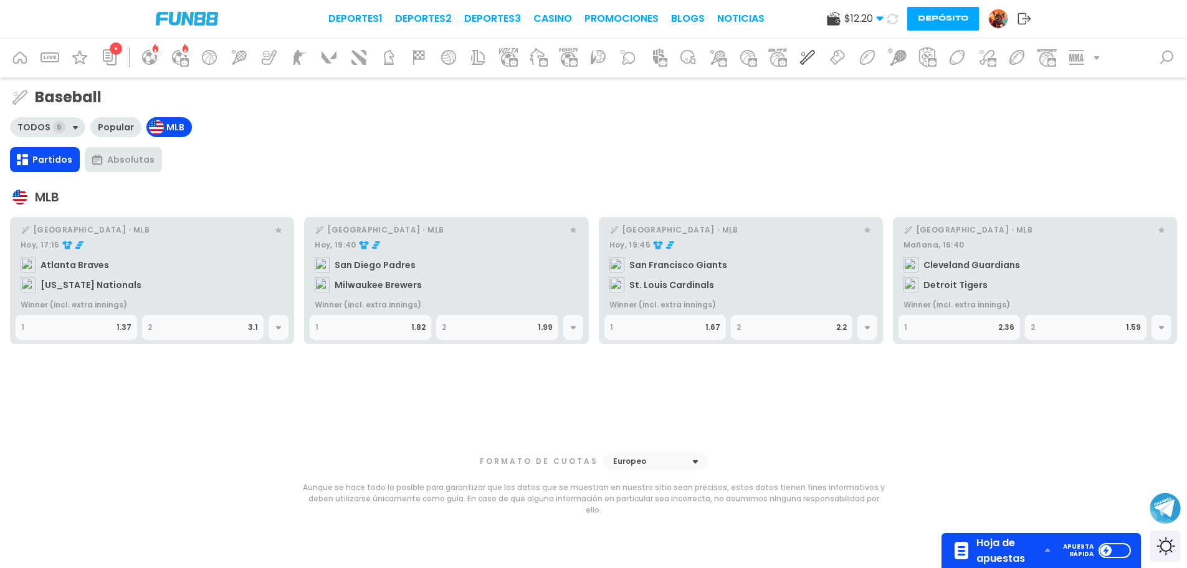
click at [903, 21] on div "$ 12.20 Dinero Real $ 12.20 Depósito Retiro Depósito" at bounding box center [929, 19] width 204 height 24
click at [897, 21] on icon at bounding box center [892, 19] width 11 height 11
click at [881, 17] on div "$ 12.20 Dinero Real $ 12.20 Depósito Retiro Depósito" at bounding box center [929, 19] width 204 height 24
click at [1002, 23] on img at bounding box center [998, 18] width 19 height 19
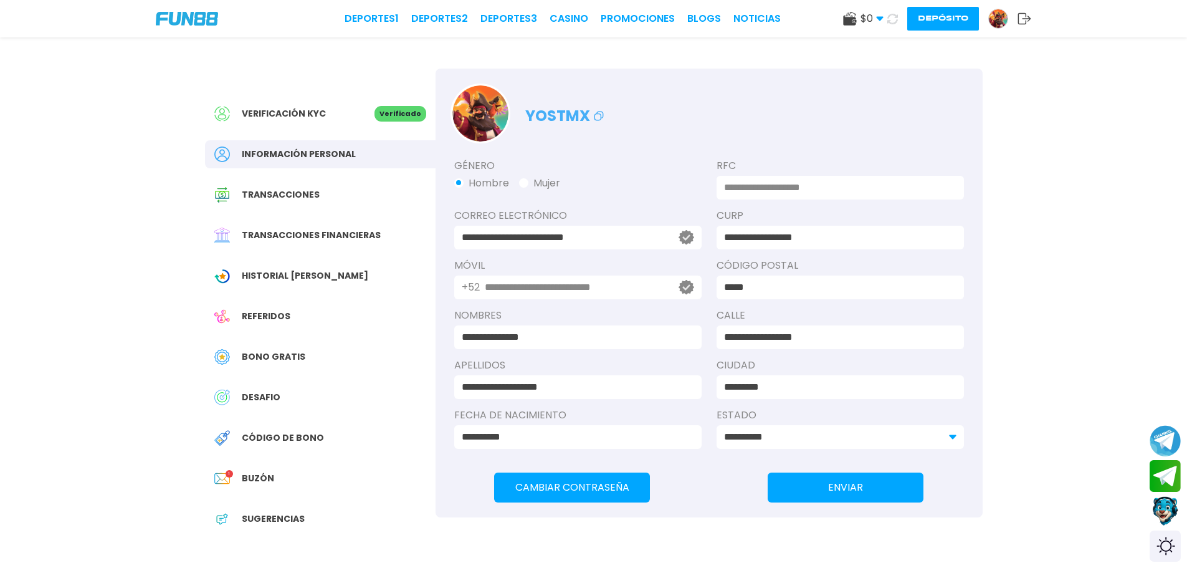
click at [330, 186] on div "Transacciones" at bounding box center [320, 195] width 231 height 28
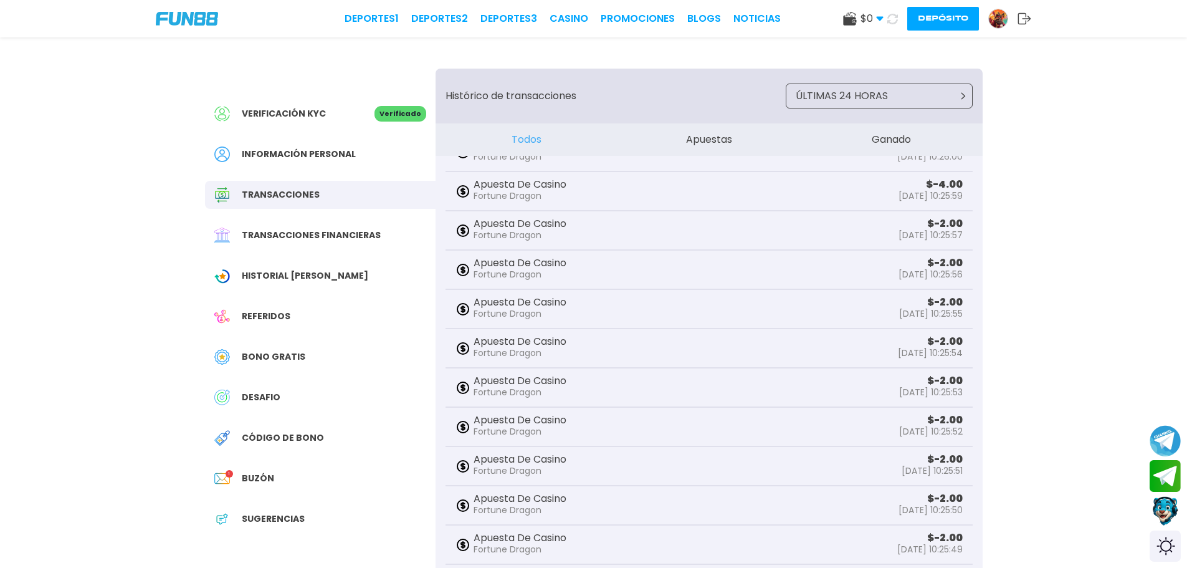
scroll to position [62, 0]
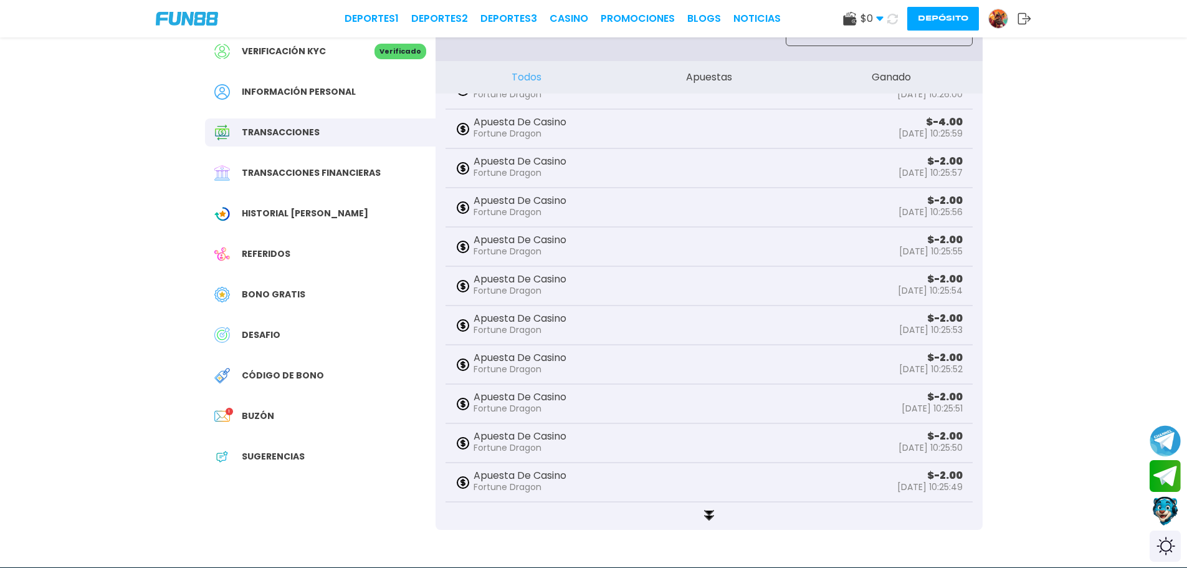
click at [247, 411] on span "Buzón" at bounding box center [258, 415] width 32 height 13
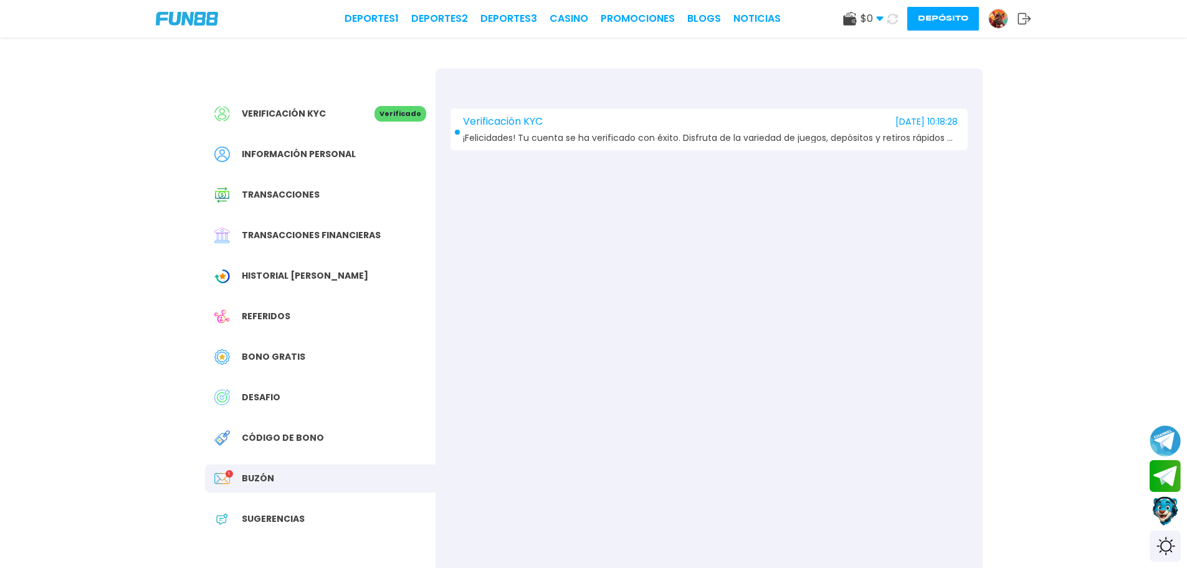
click at [589, 141] on span "¡Felicidades! Tu cuenta se ha verificado con éxito. Disfruta de la variedad de …" at bounding box center [710, 137] width 495 height 9
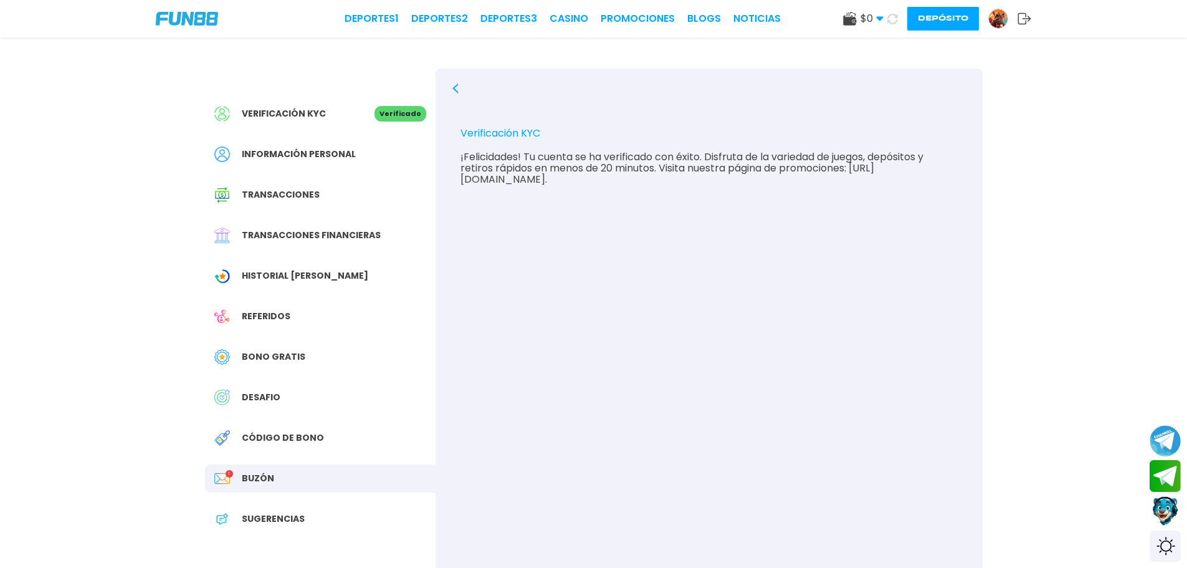
click at [270, 434] on span "Código de bono" at bounding box center [283, 437] width 82 height 13
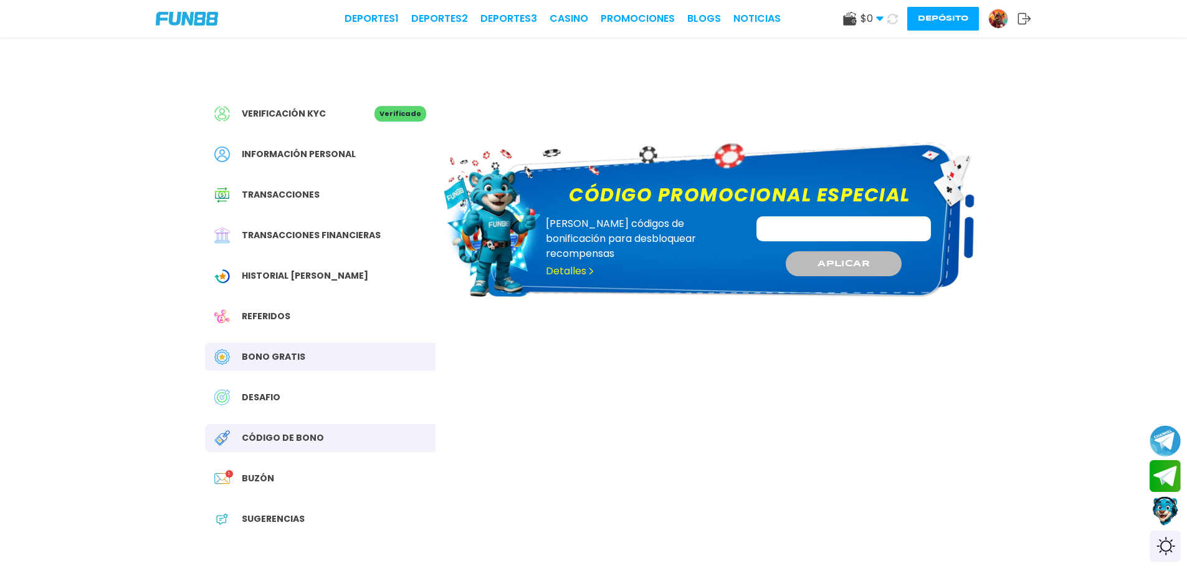
click at [855, 21] on use at bounding box center [849, 19] width 13 height 14
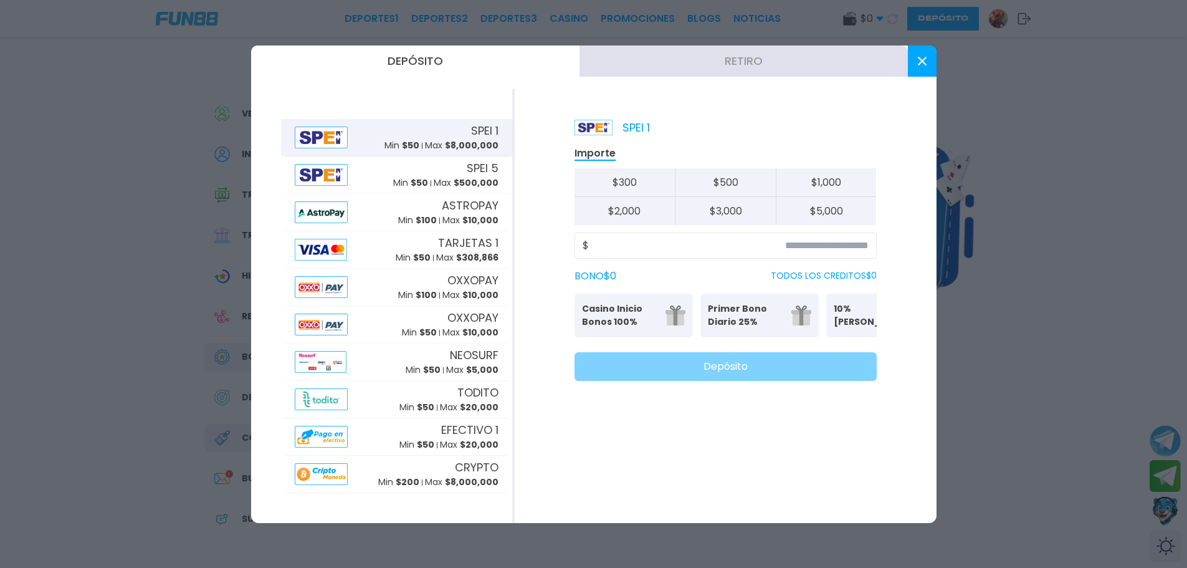
click at [919, 69] on button at bounding box center [922, 60] width 29 height 31
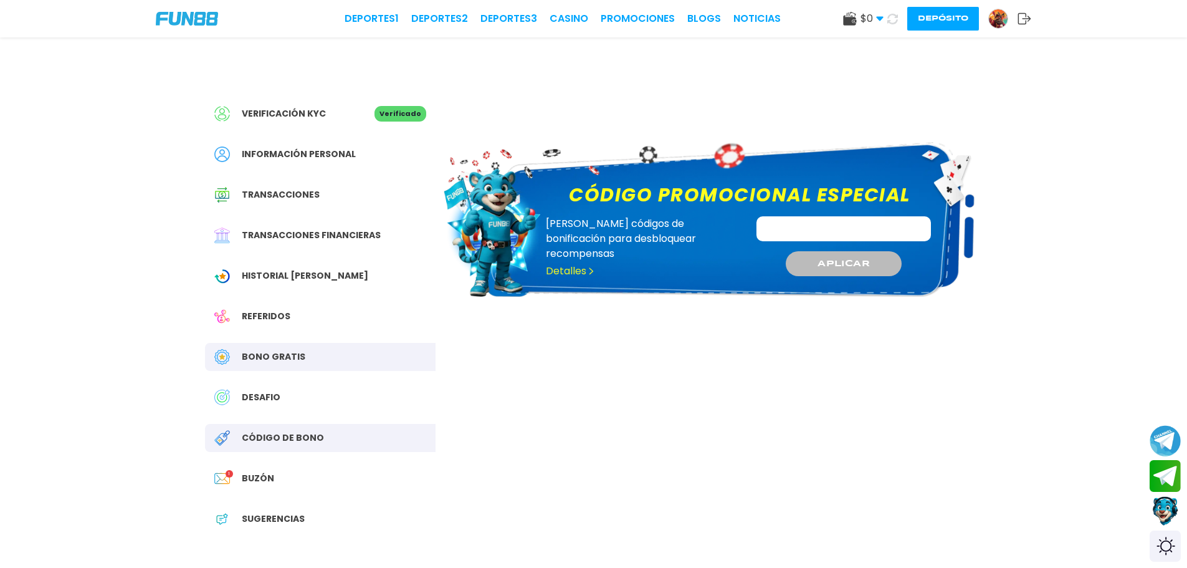
click at [174, 22] on img at bounding box center [187, 19] width 62 height 14
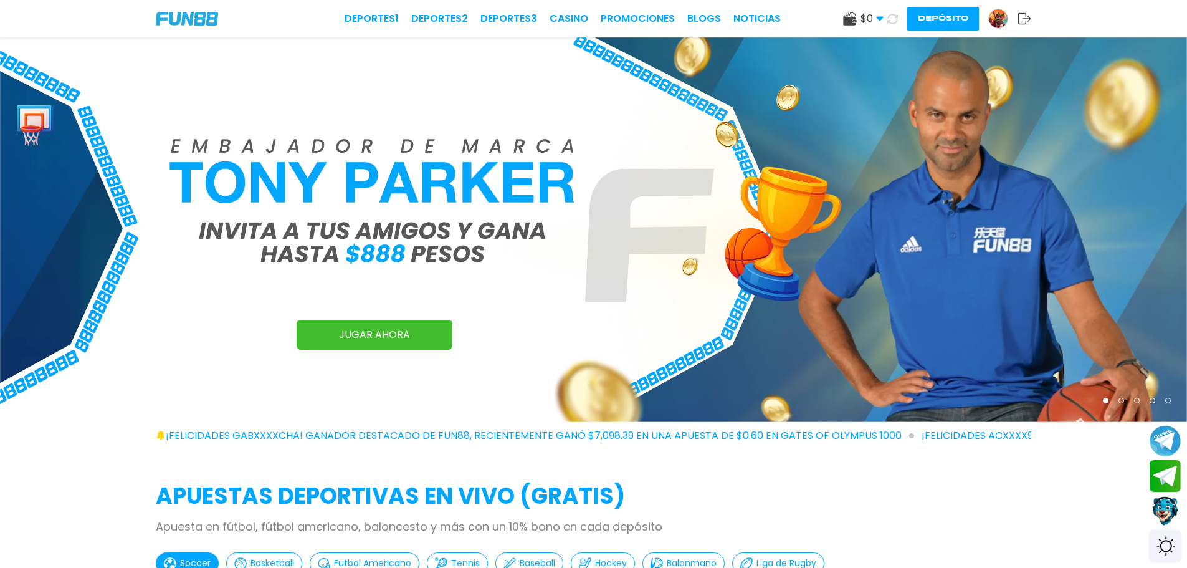
click at [1165, 547] on div "Switch theme" at bounding box center [1165, 546] width 33 height 33
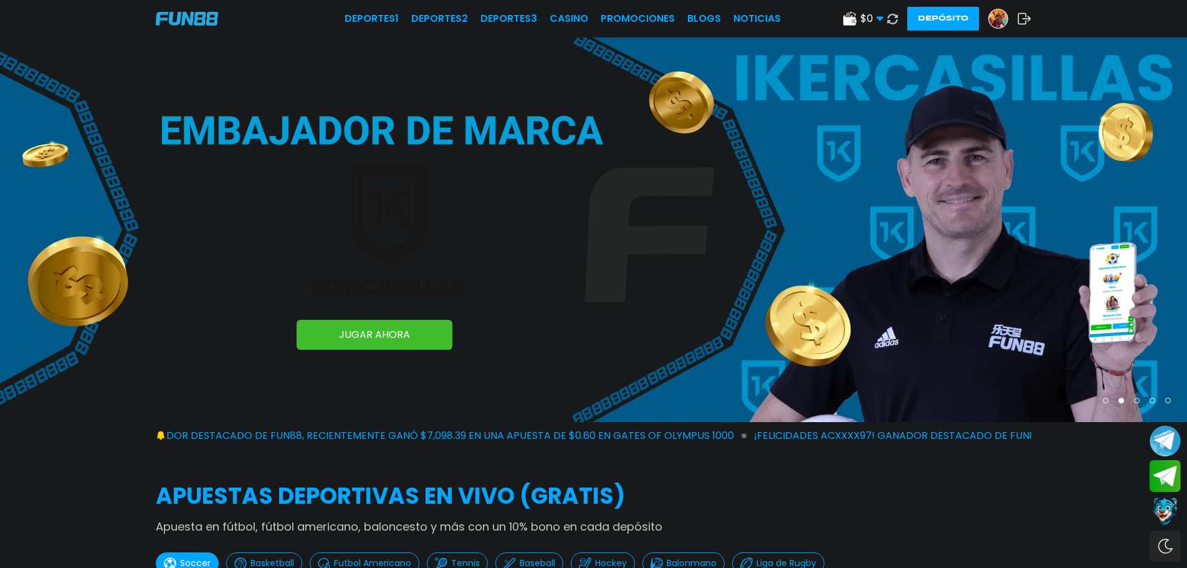
click at [869, 15] on span "$ 0" at bounding box center [871, 18] width 23 height 15
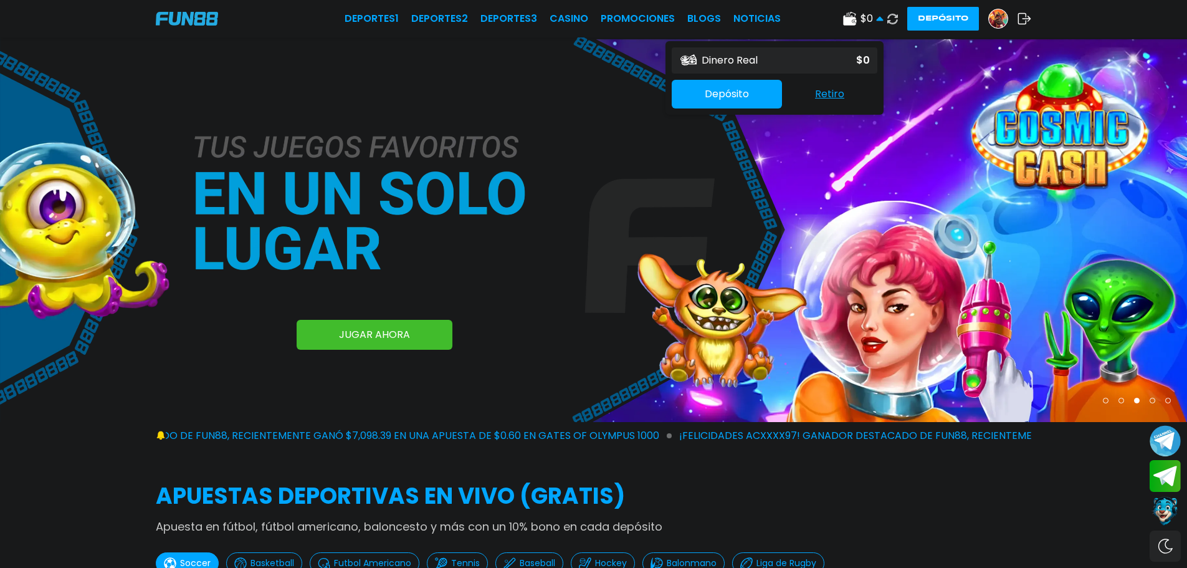
click at [558, 183] on img at bounding box center [593, 229] width 1187 height 384
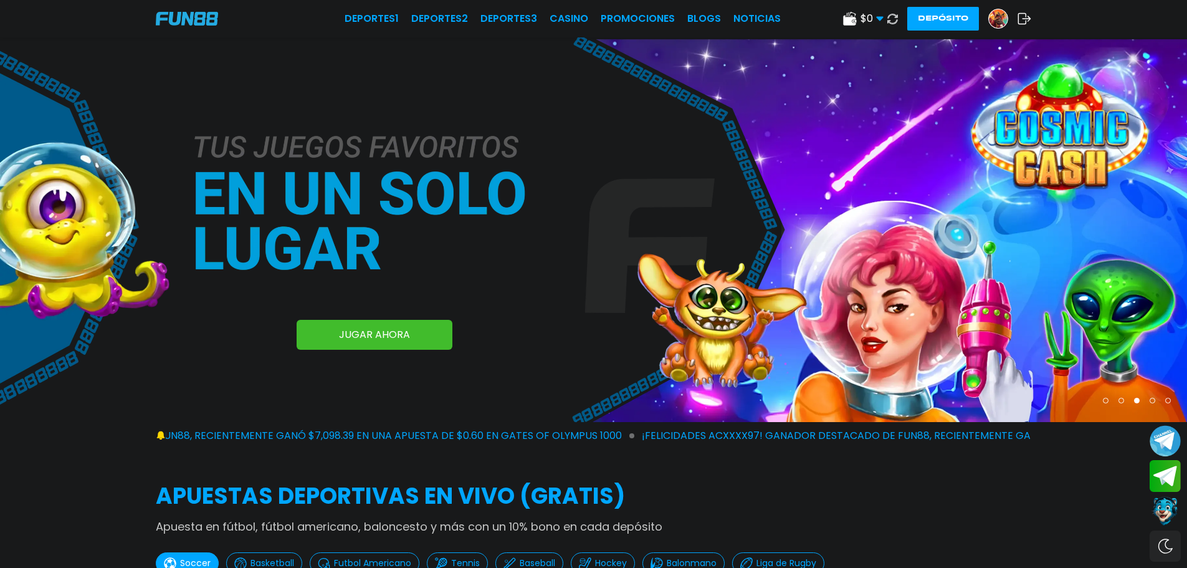
scroll to position [62, 0]
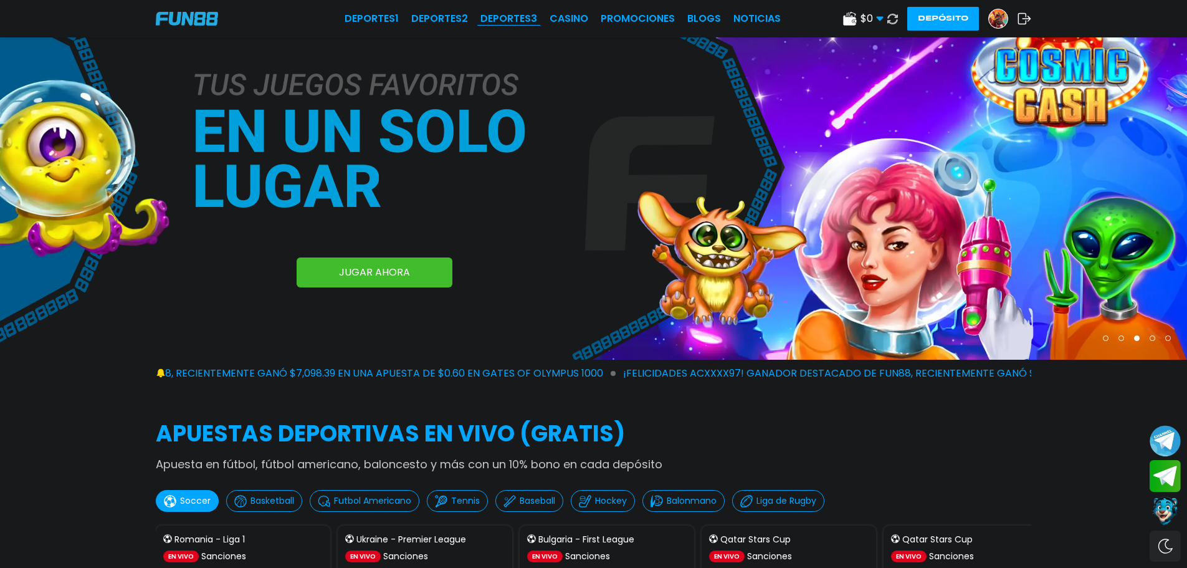
click at [508, 12] on link "Deportes 3" at bounding box center [508, 18] width 57 height 15
